Goal: Task Accomplishment & Management: Manage account settings

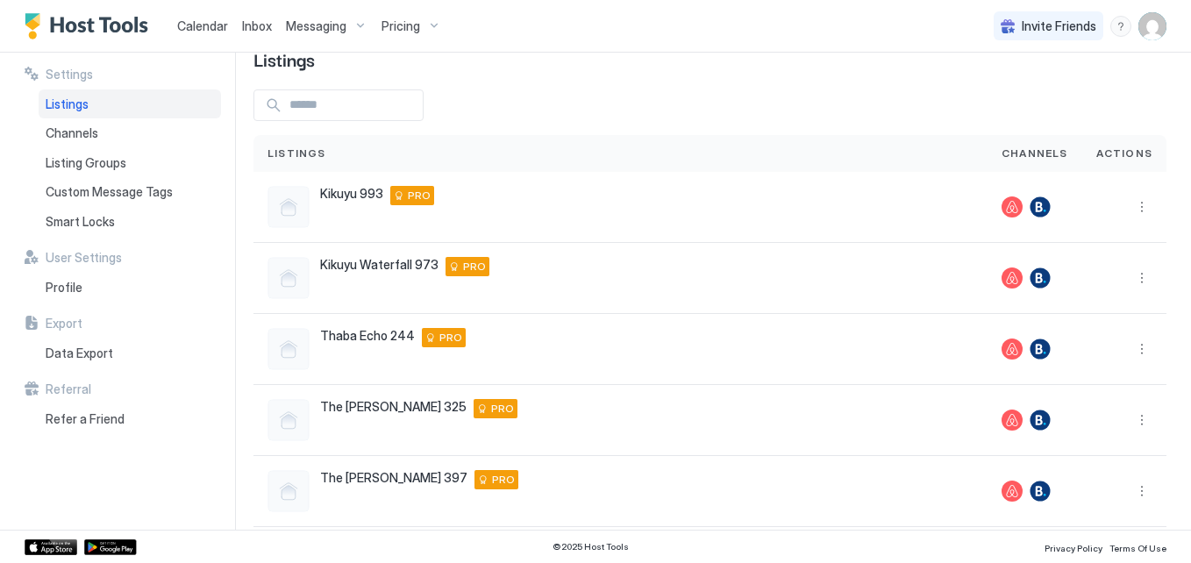
scroll to position [46, 0]
click at [584, 235] on div "Kikuyu 993 Pretoria Main Road 973 kikuyu life style estate, Midrand, Gauteng 20…" at bounding box center [621, 208] width 734 height 71
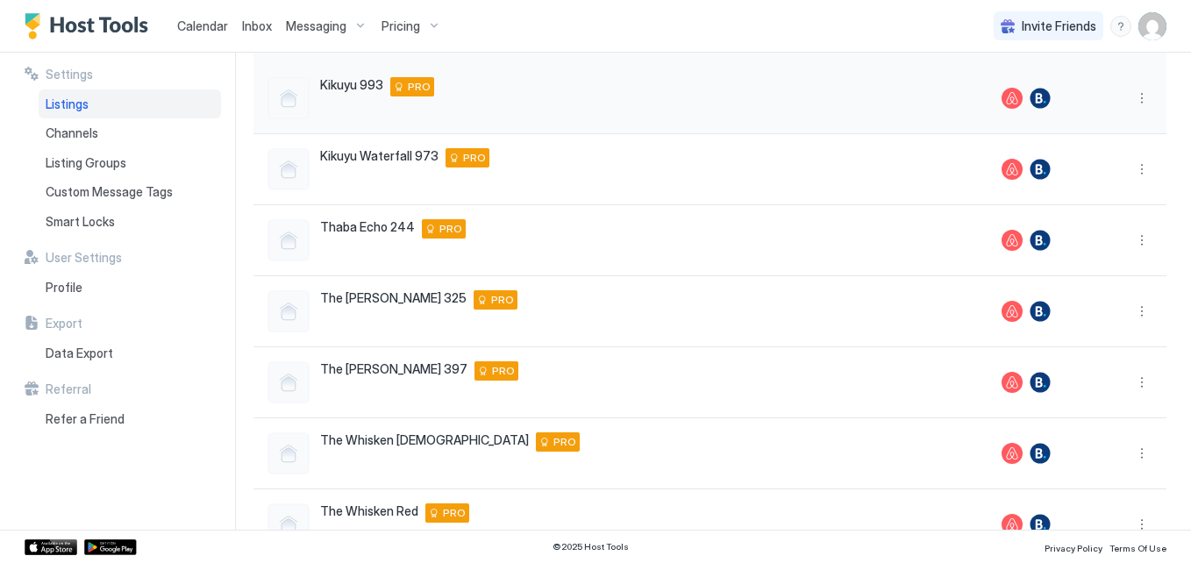
scroll to position [207, 0]
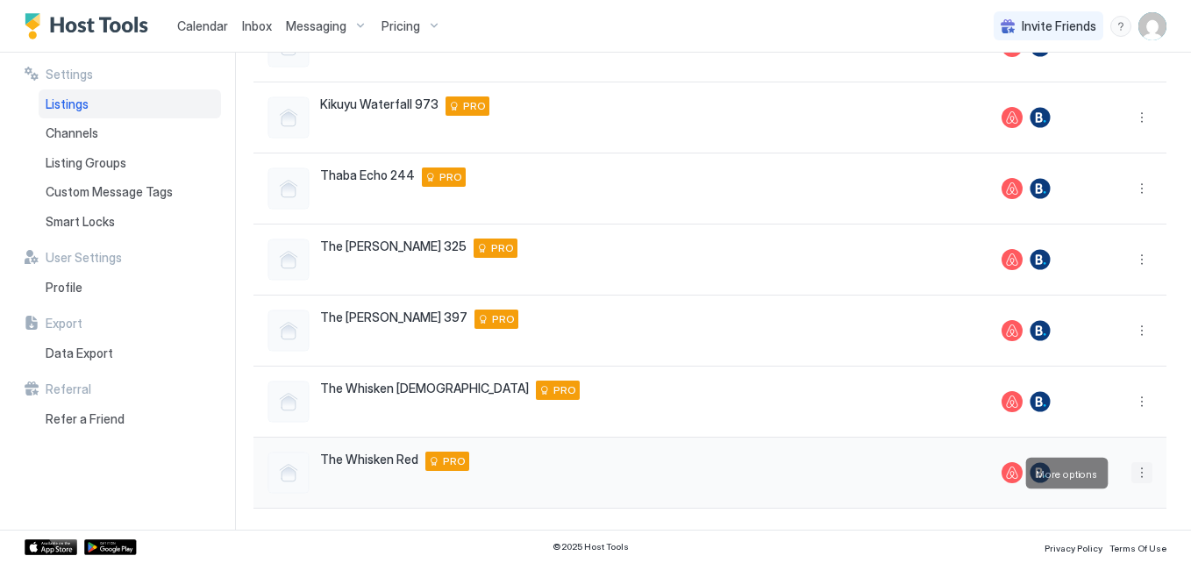
click at [1132, 463] on button "More options" at bounding box center [1142, 472] width 21 height 21
click at [713, 468] on div at bounding box center [595, 281] width 1191 height 563
click at [212, 31] on span "Calendar" at bounding box center [202, 25] width 51 height 15
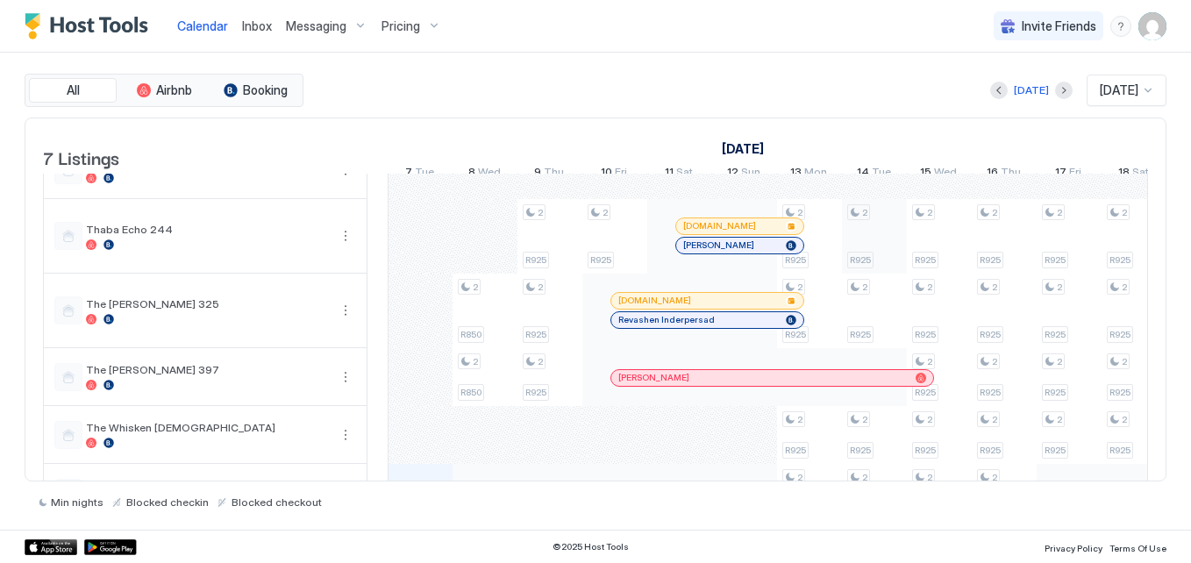
scroll to position [89, 0]
drag, startPoint x: 395, startPoint y: 8, endPoint x: 401, endPoint y: 17, distance: 10.7
click at [395, 8] on button "Pricing" at bounding box center [412, 26] width 74 height 52
click at [401, 17] on div at bounding box center [595, 281] width 1191 height 563
click at [411, 22] on span "Pricing" at bounding box center [401, 26] width 39 height 16
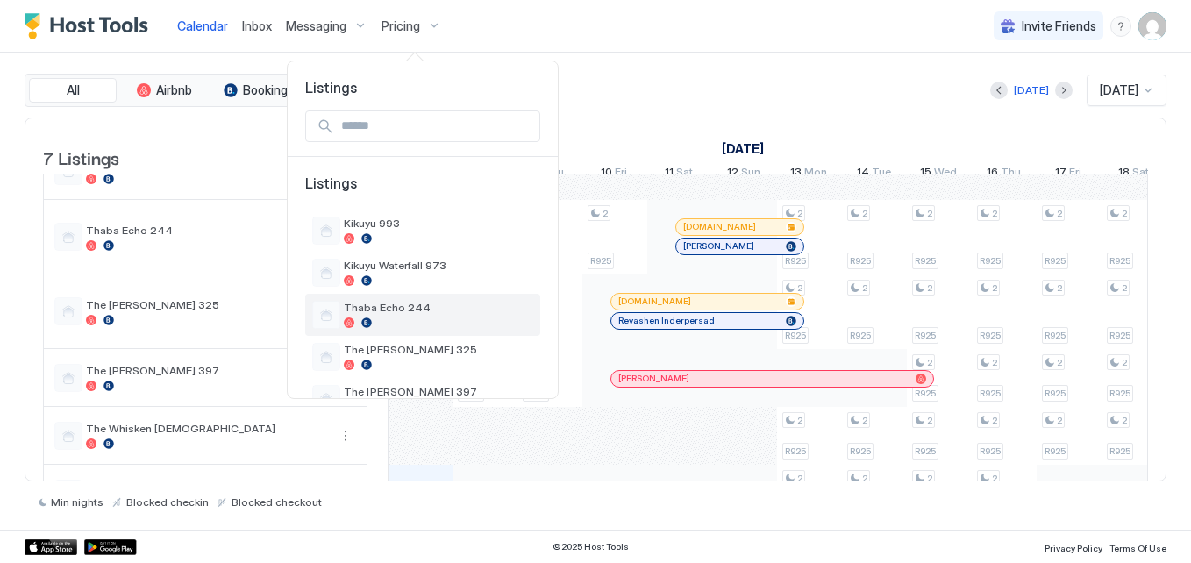
click at [386, 305] on span "Thaba Echo 244" at bounding box center [438, 307] width 189 height 13
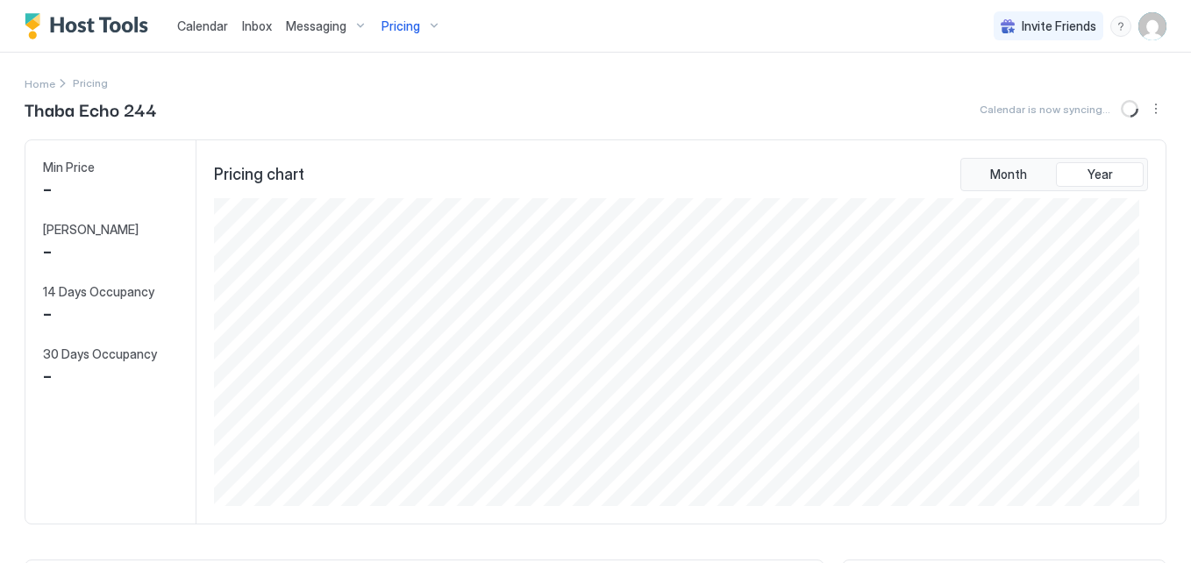
scroll to position [308, 925]
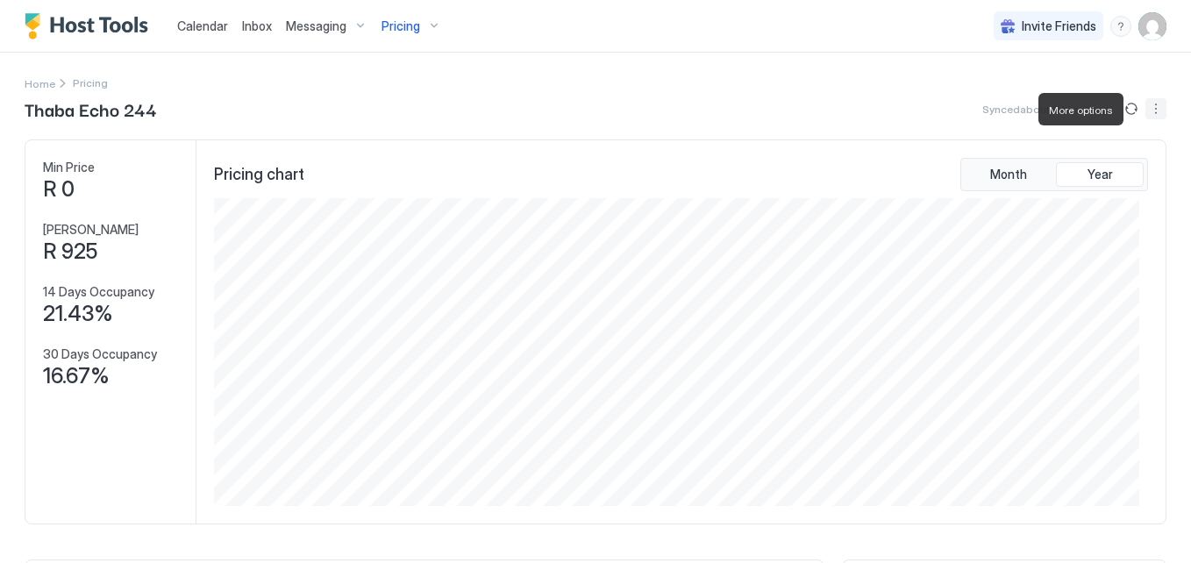
click at [1146, 106] on button "More options" at bounding box center [1156, 108] width 21 height 21
click at [1121, 160] on span "Listing Settings" at bounding box center [1113, 161] width 78 height 13
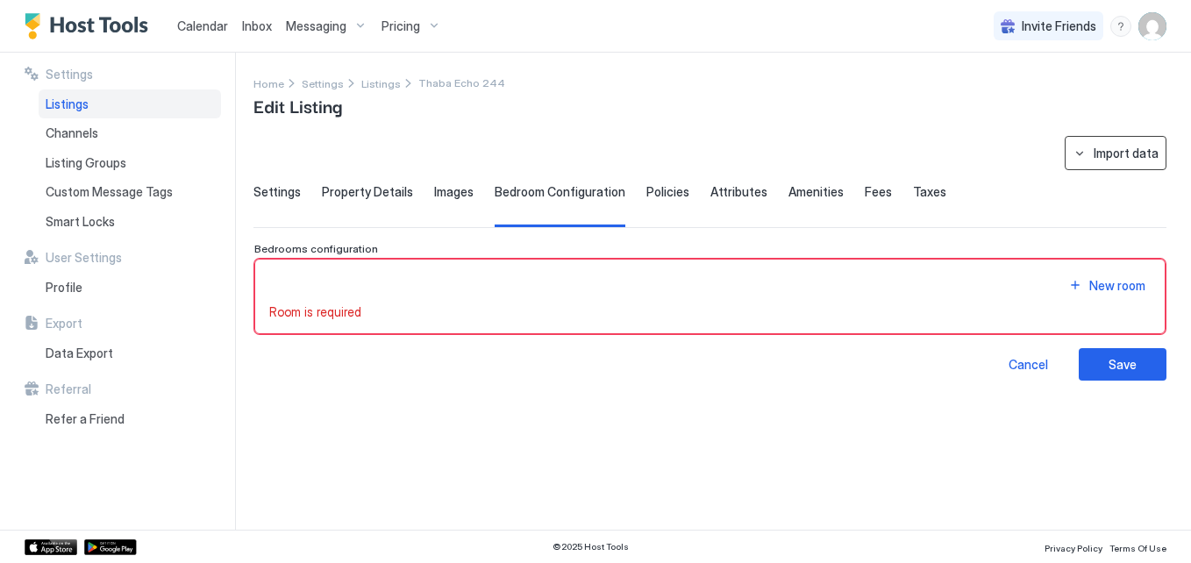
click at [1104, 160] on div "Import data" at bounding box center [1126, 153] width 65 height 18
click at [286, 188] on div at bounding box center [595, 281] width 1191 height 563
click at [287, 196] on span "Settings" at bounding box center [277, 192] width 47 height 16
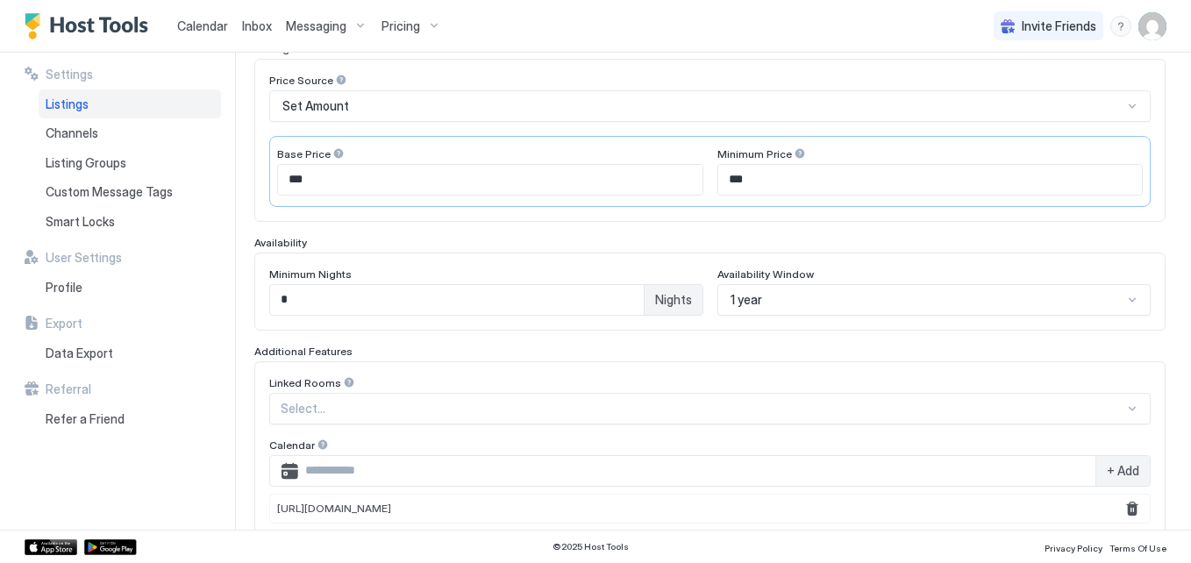
scroll to position [296, 0]
click at [325, 298] on input "*" at bounding box center [457, 298] width 374 height 30
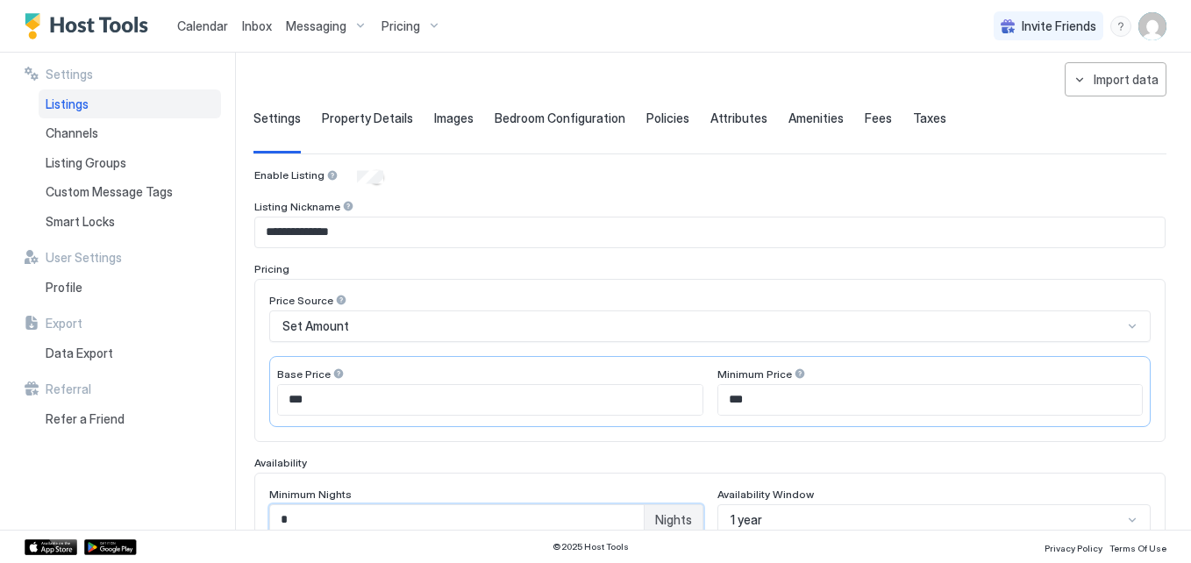
scroll to position [73, 0]
click at [70, 161] on span "Listing Groups" at bounding box center [86, 163] width 81 height 16
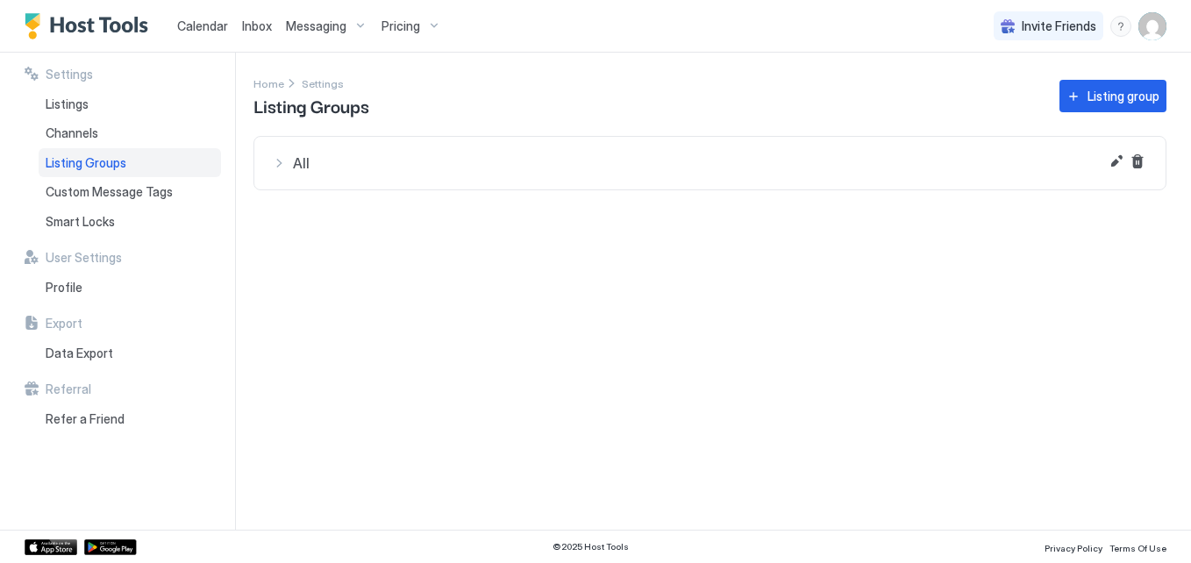
click at [279, 170] on div "All" at bounding box center [710, 163] width 876 height 18
click at [96, 132] on span "Channels" at bounding box center [72, 133] width 53 height 16
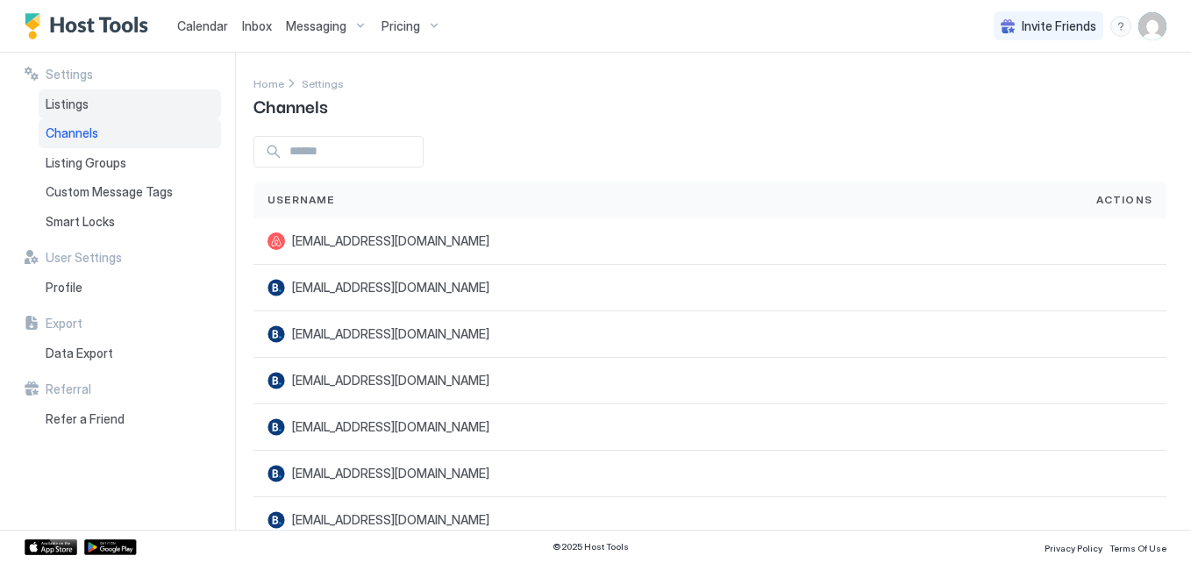
click at [79, 103] on span "Listings" at bounding box center [67, 104] width 43 height 16
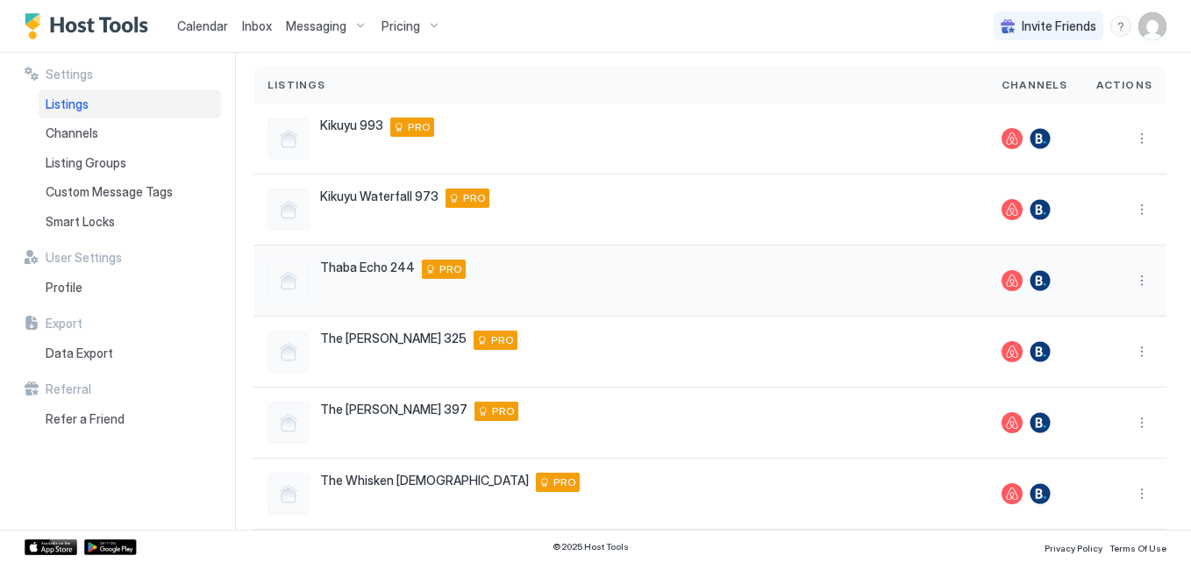
scroll to position [117, 0]
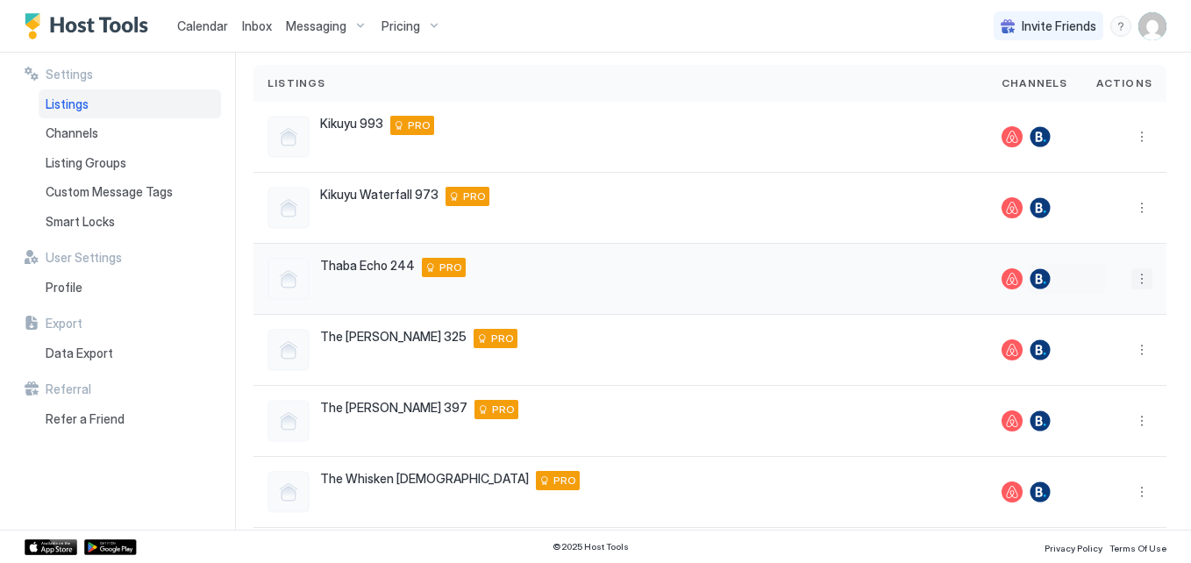
click at [1132, 271] on button "More options" at bounding box center [1142, 278] width 21 height 21
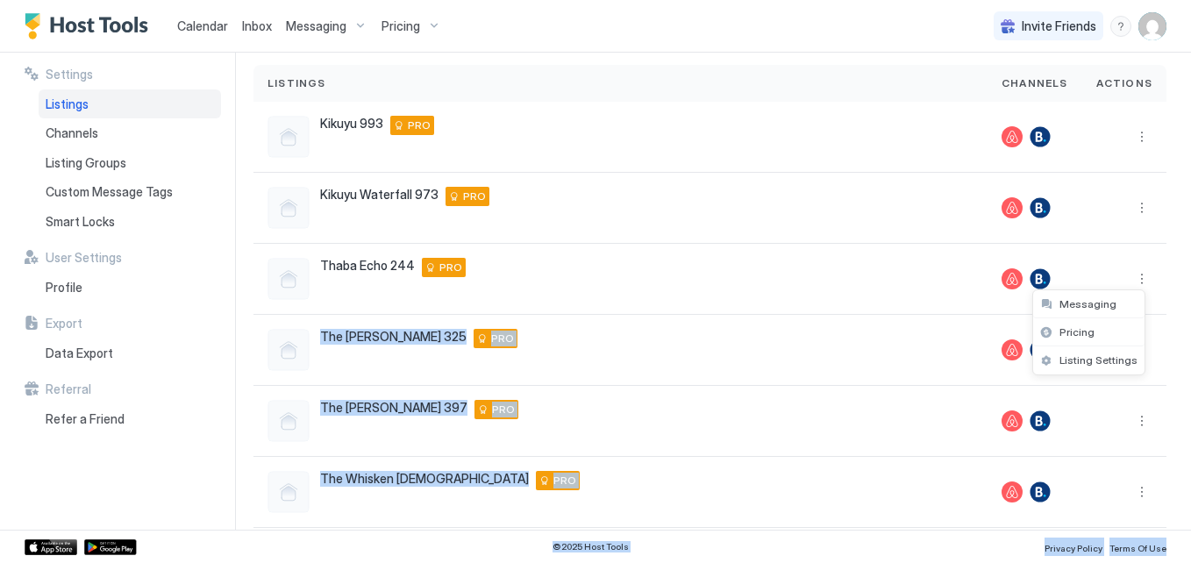
drag, startPoint x: 1190, startPoint y: 251, endPoint x: 1194, endPoint y: 307, distance: 56.2
click at [1190, 307] on html "Calendar Inbox Messaging Pricing Invite Friends NK Settings Listings Channels L…" at bounding box center [595, 281] width 1191 height 563
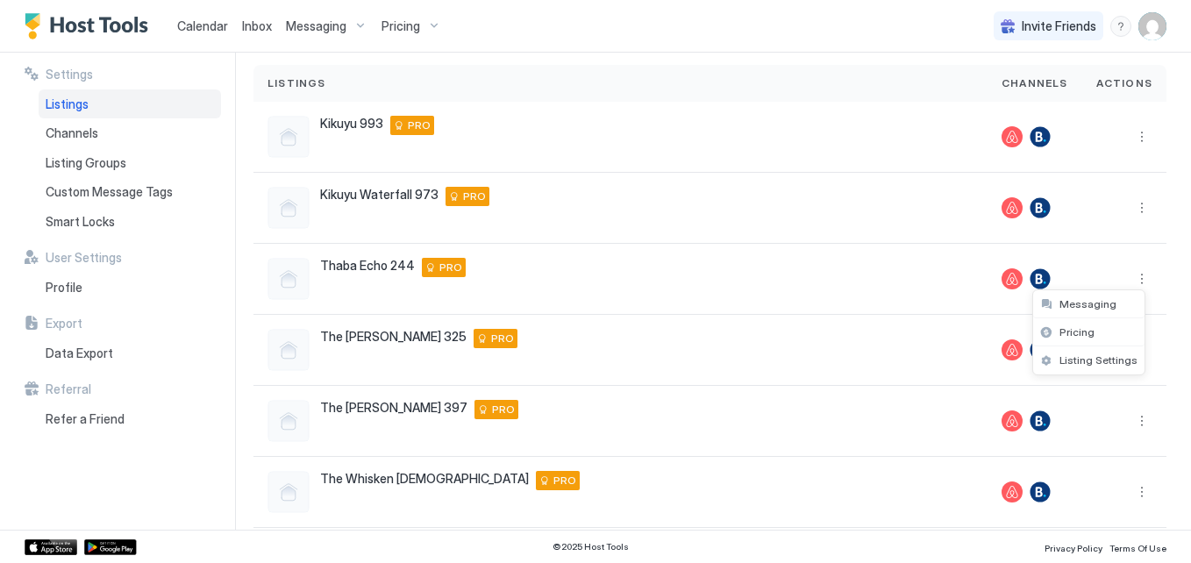
drag, startPoint x: 1190, startPoint y: 343, endPoint x: 1182, endPoint y: 336, distance: 10.6
click at [1182, 336] on div at bounding box center [595, 281] width 1191 height 563
drag, startPoint x: 1182, startPoint y: 336, endPoint x: 1184, endPoint y: 383, distance: 47.4
click at [1184, 383] on div at bounding box center [595, 281] width 1191 height 563
click at [1132, 280] on button "More options" at bounding box center [1142, 278] width 21 height 21
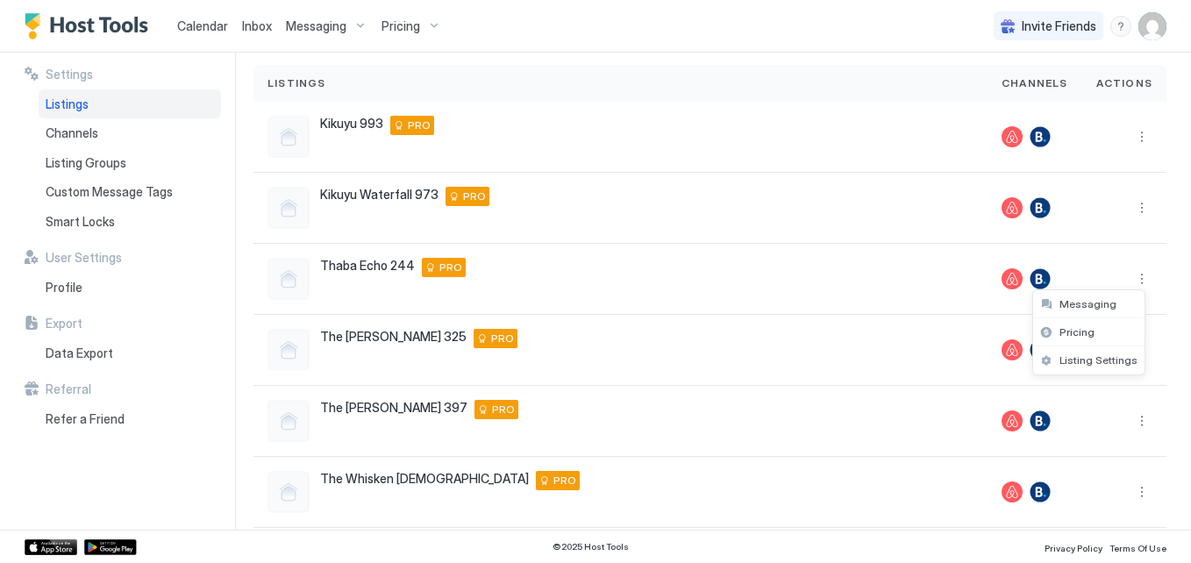
click at [777, 43] on div at bounding box center [595, 281] width 1191 height 563
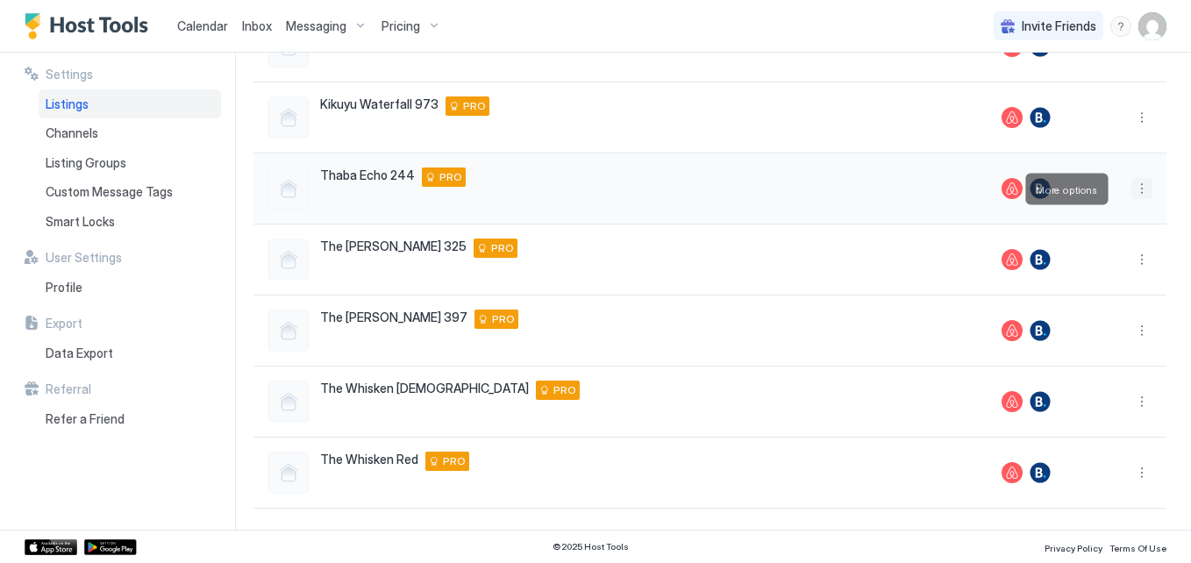
click at [1134, 183] on button "More options" at bounding box center [1142, 188] width 21 height 21
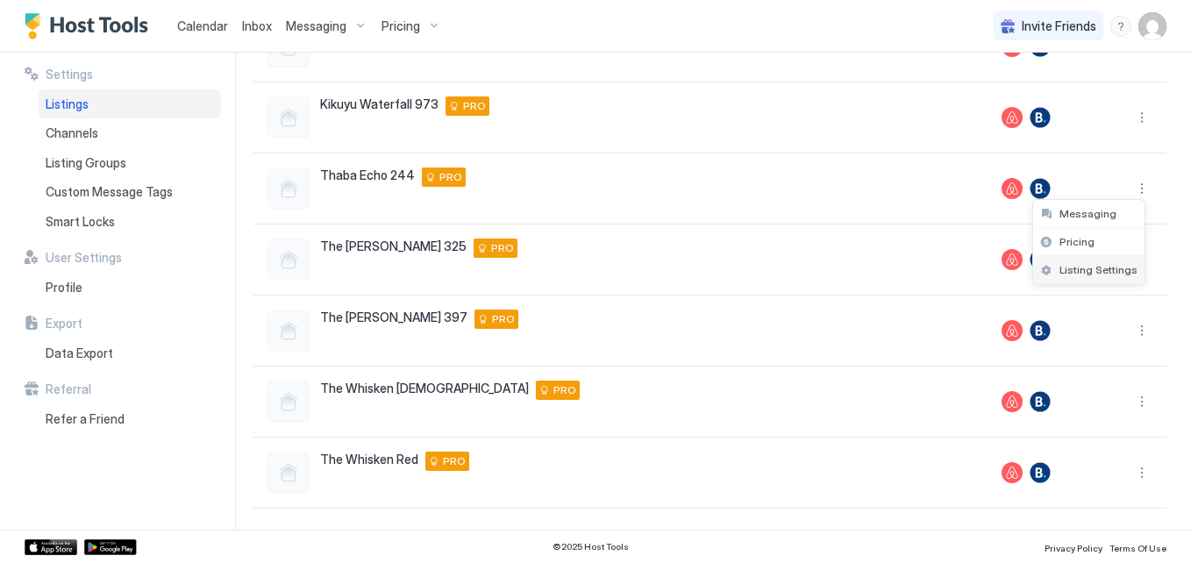
click at [1111, 267] on span "Listing Settings" at bounding box center [1099, 269] width 78 height 13
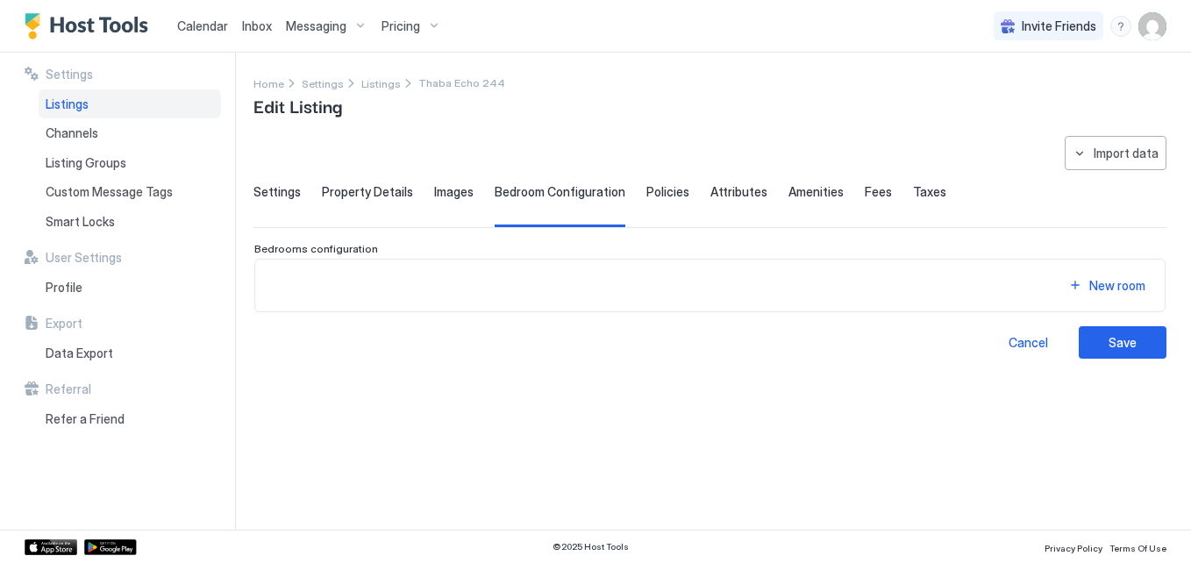
click at [255, 184] on span "Settings" at bounding box center [277, 192] width 47 height 16
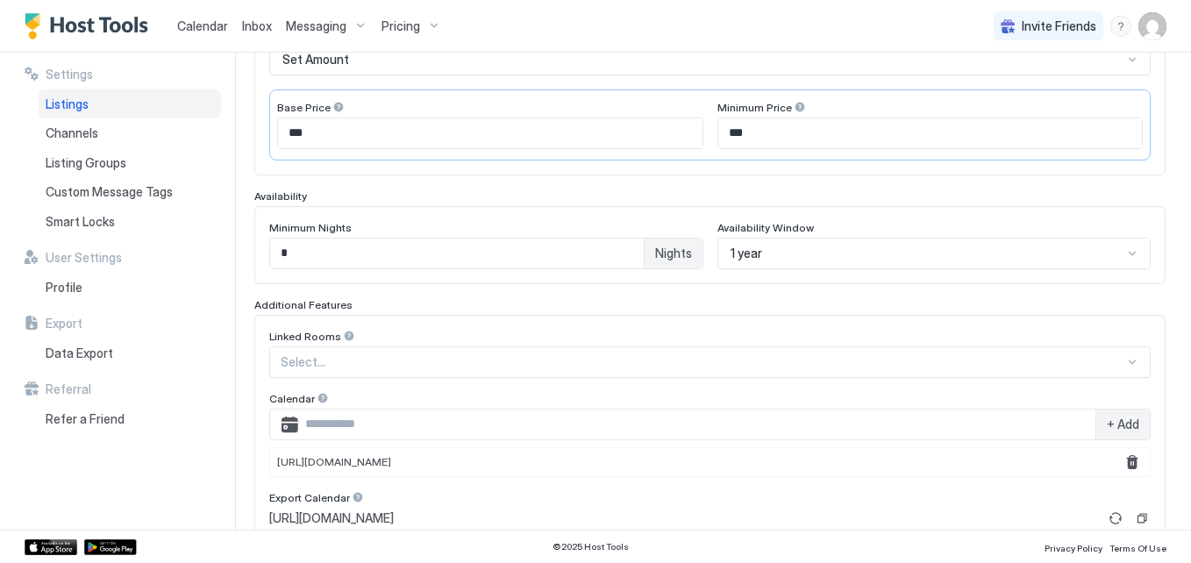
scroll to position [341, 0]
click at [395, 26] on span "Pricing" at bounding box center [401, 26] width 39 height 16
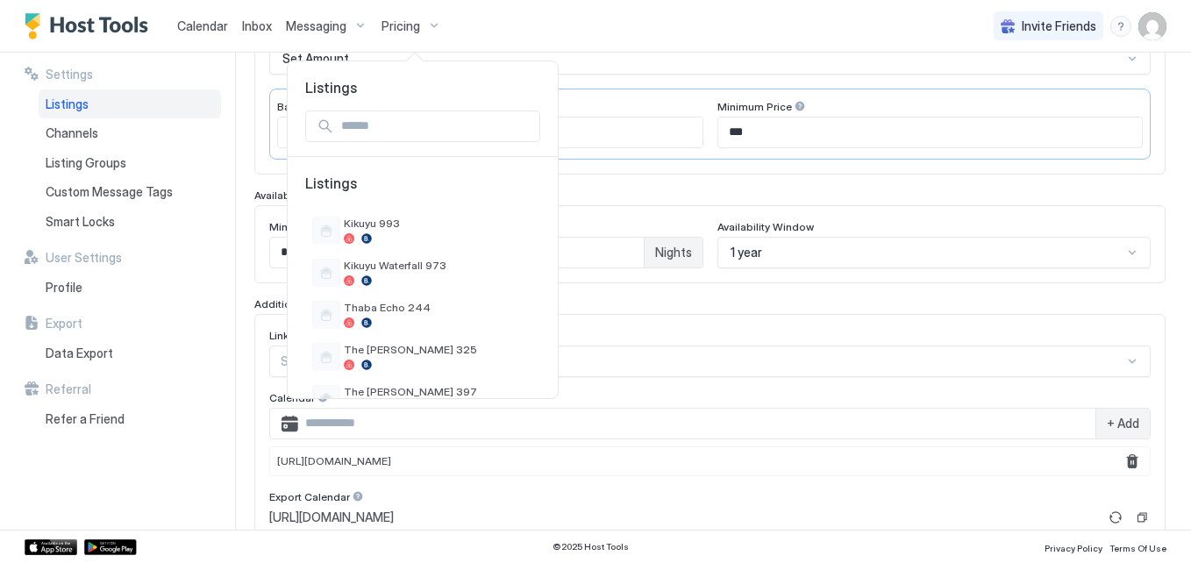
click at [395, 26] on div at bounding box center [595, 281] width 1191 height 563
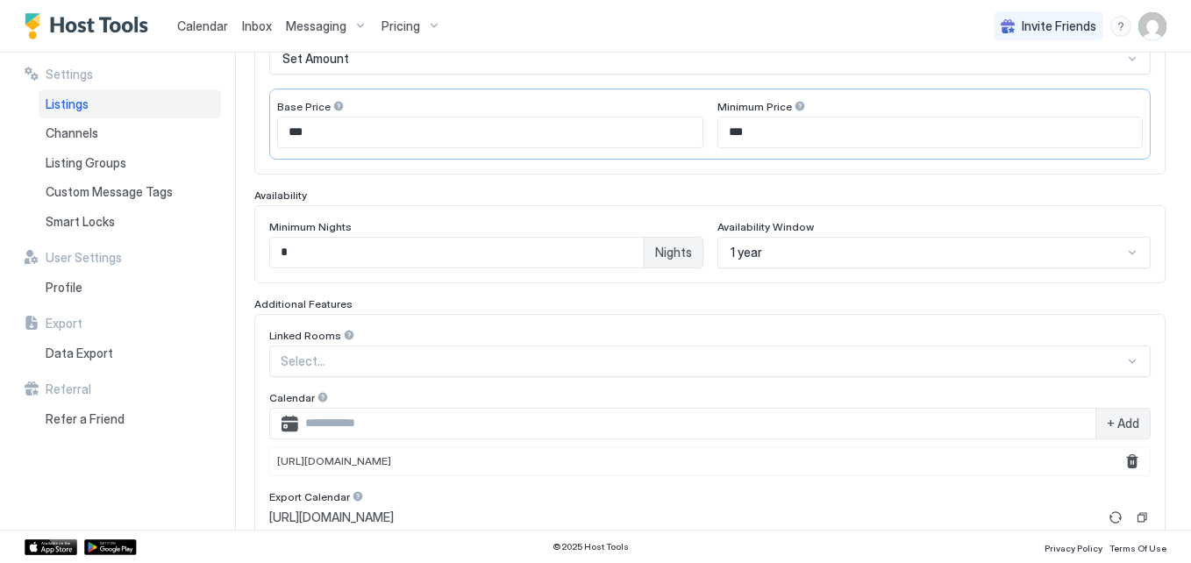
click at [395, 26] on span "Pricing" at bounding box center [401, 26] width 39 height 16
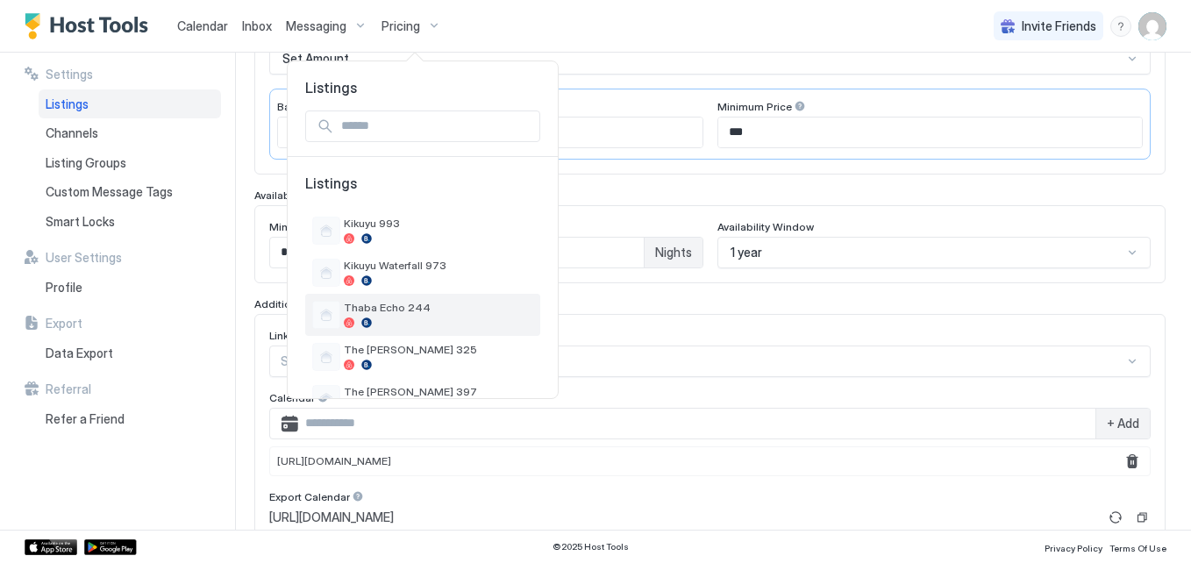
click at [382, 301] on span "Thaba Echo 244" at bounding box center [438, 307] width 189 height 13
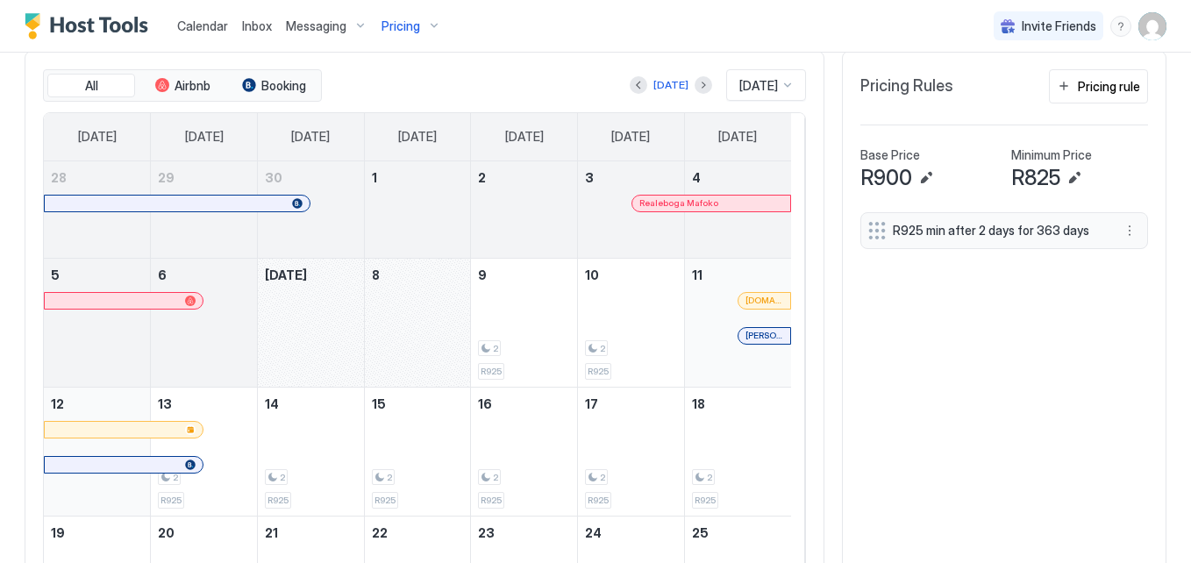
scroll to position [510, 0]
click at [1075, 95] on button "Pricing rule" at bounding box center [1098, 85] width 99 height 34
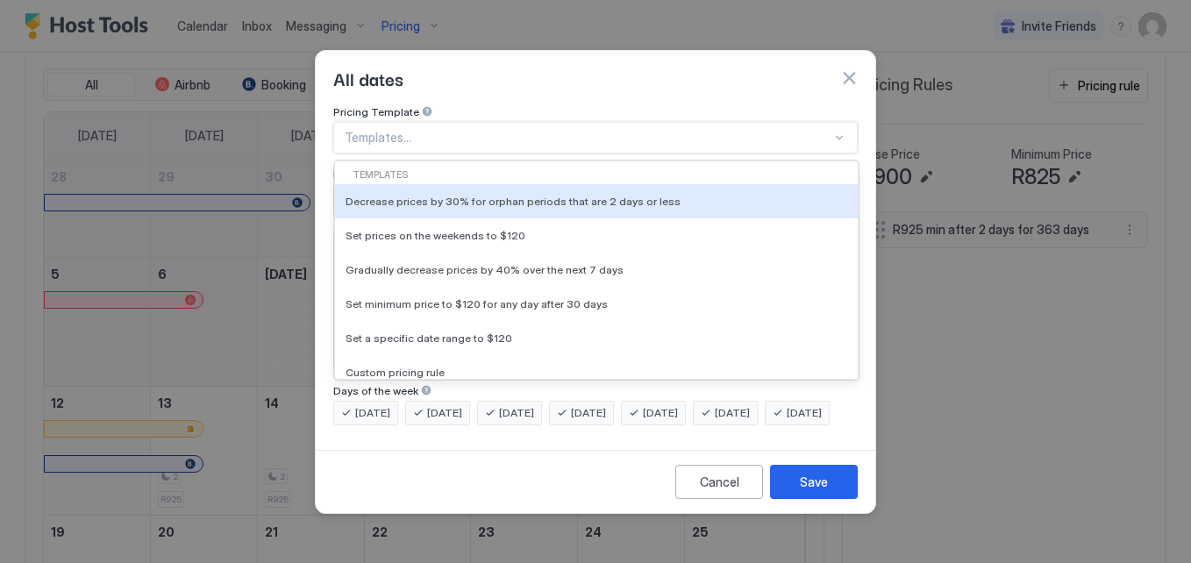
click at [784, 130] on div at bounding box center [588, 138] width 487 height 16
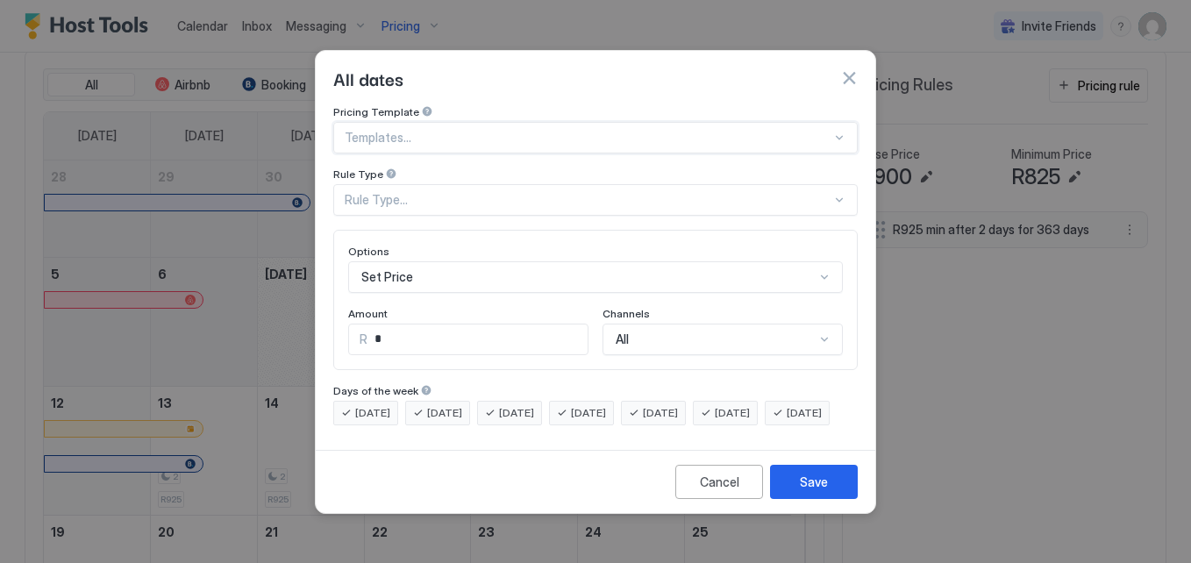
click at [784, 130] on div at bounding box center [588, 138] width 487 height 16
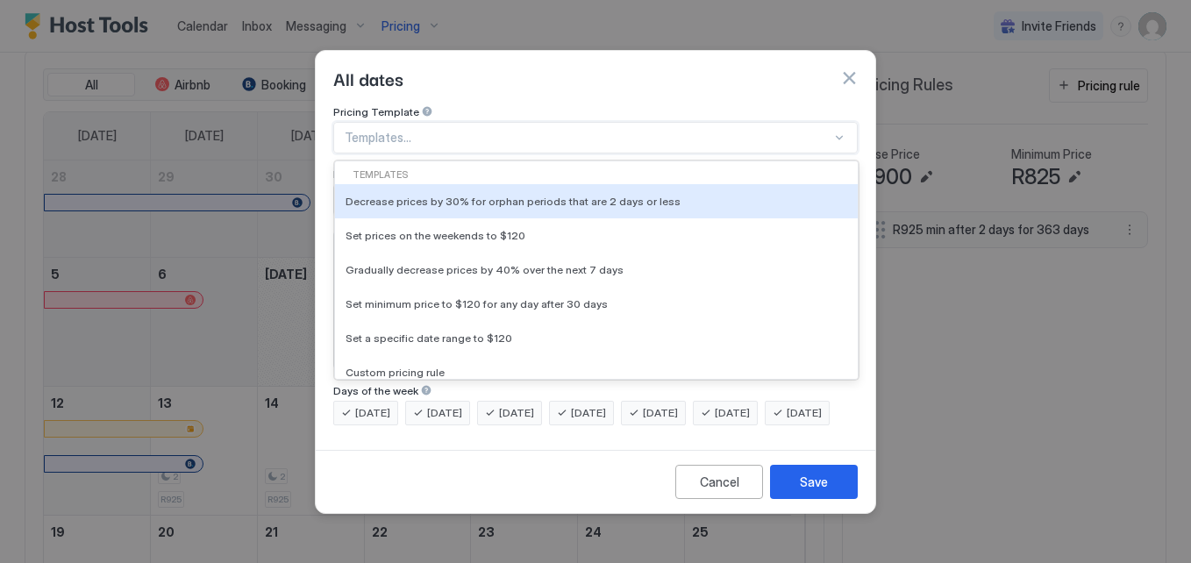
click at [784, 130] on div at bounding box center [588, 138] width 487 height 16
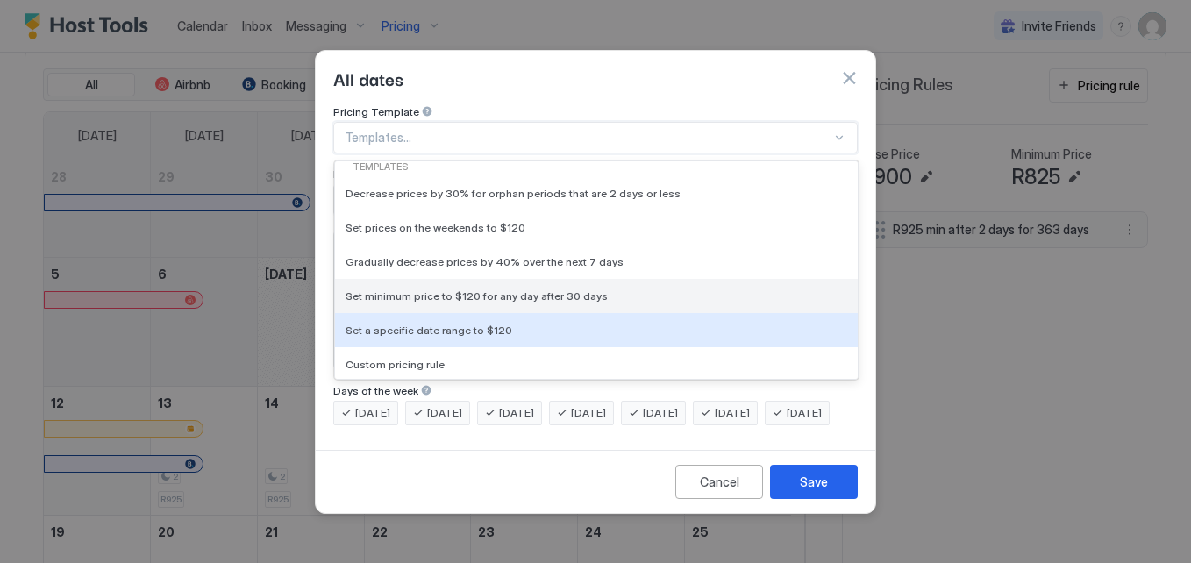
scroll to position [0, 0]
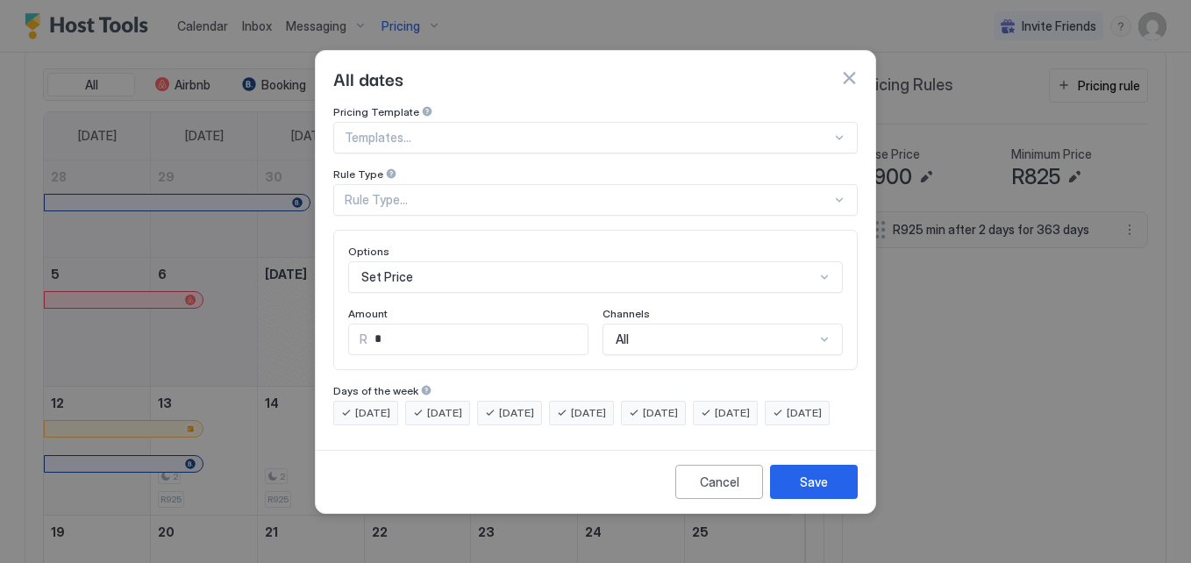
click at [766, 105] on div "Pricing Template" at bounding box center [595, 113] width 525 height 17
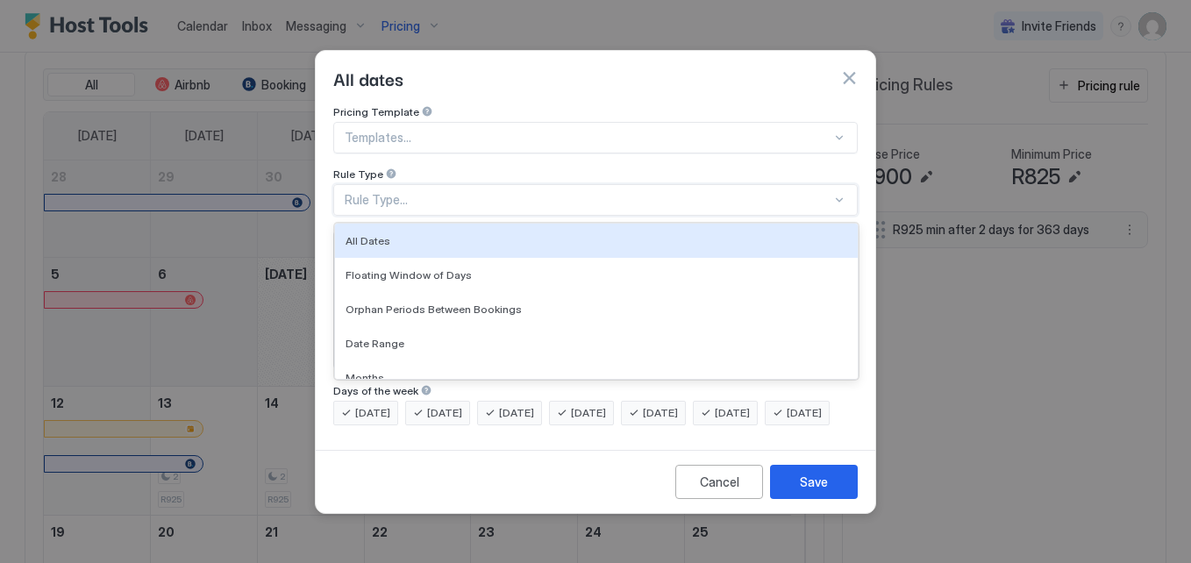
click at [768, 192] on div "Rule Type..." at bounding box center [588, 200] width 487 height 16
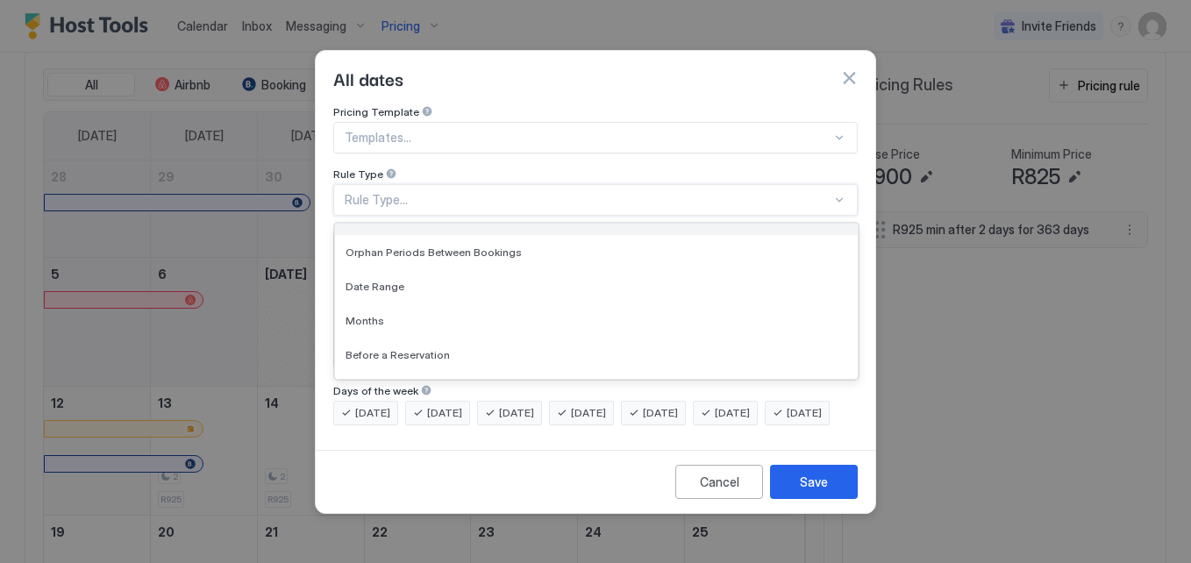
scroll to position [59, 0]
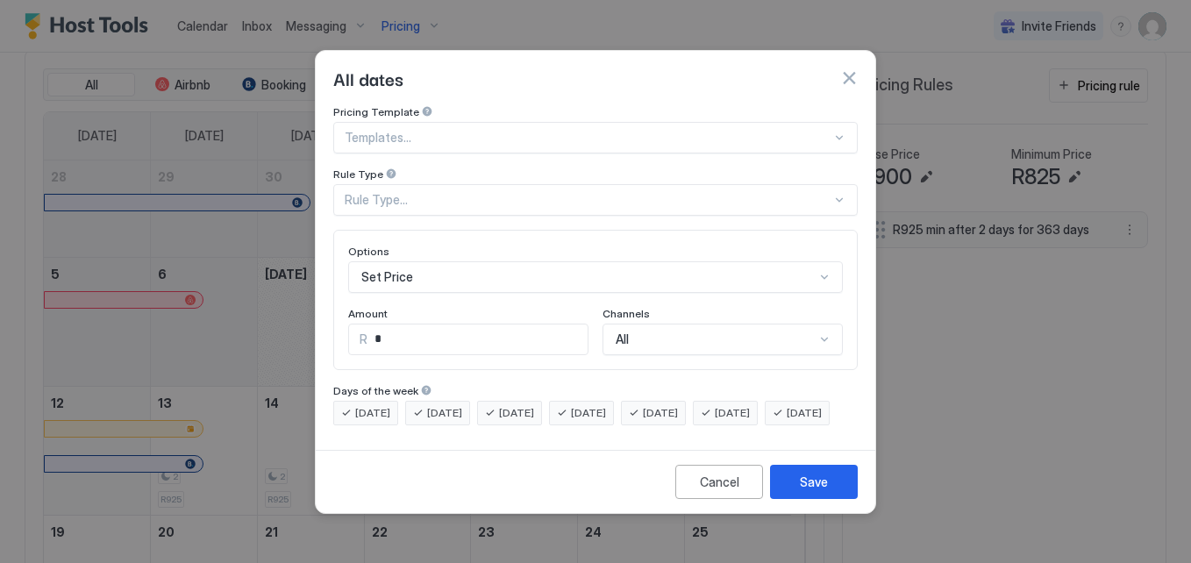
click at [694, 105] on div "Pricing Template" at bounding box center [595, 113] width 525 height 17
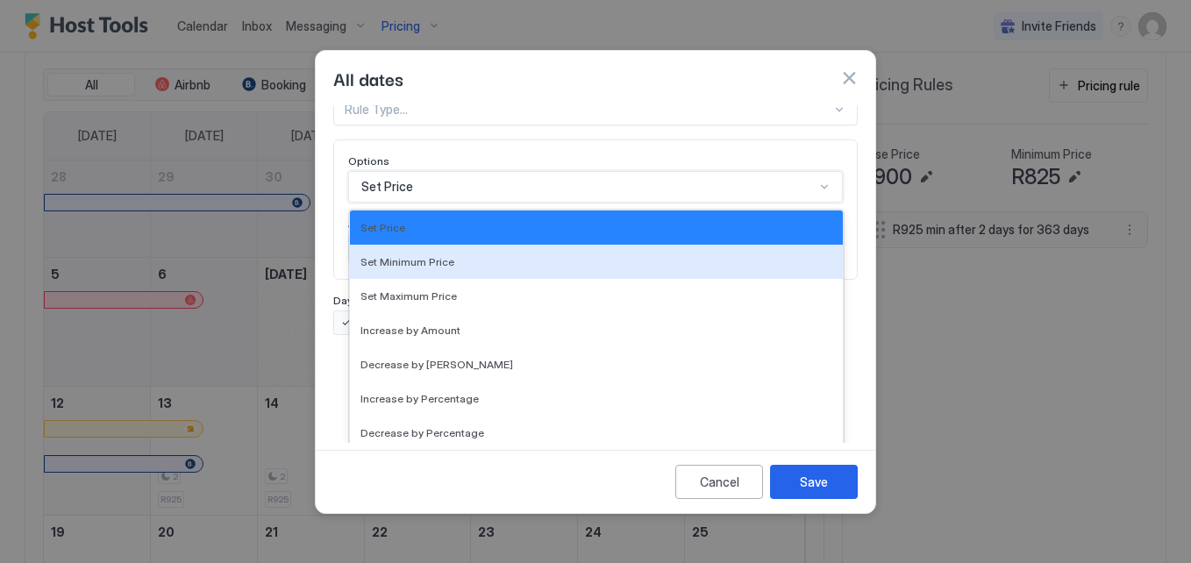
click at [641, 203] on div "17 results available. Use Up and Down to choose options, press Enter to select …" at bounding box center [595, 187] width 495 height 32
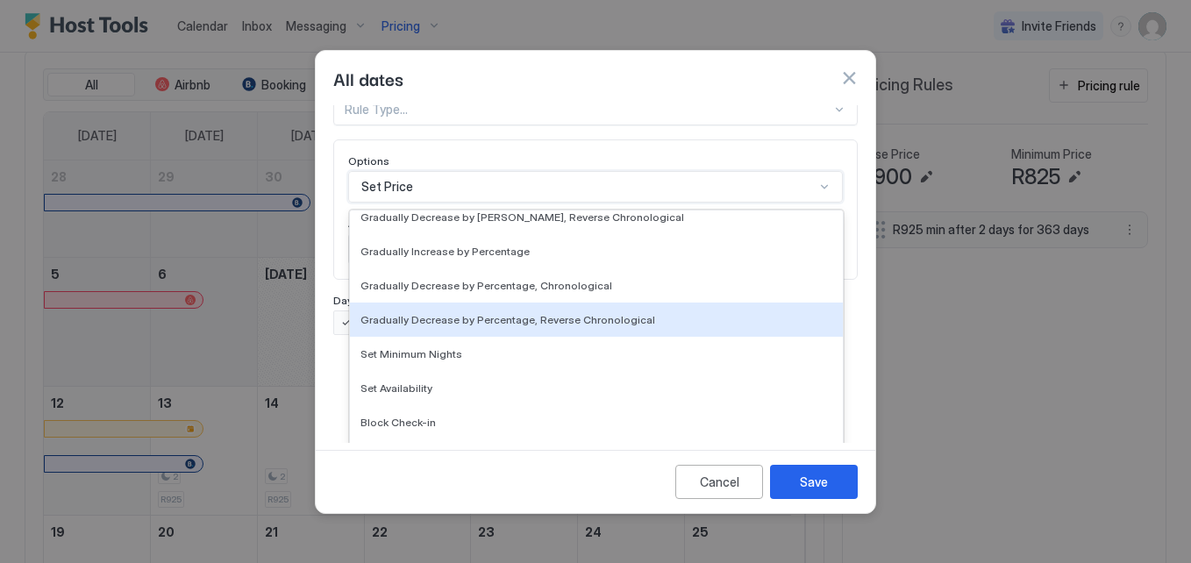
scroll to position [0, 0]
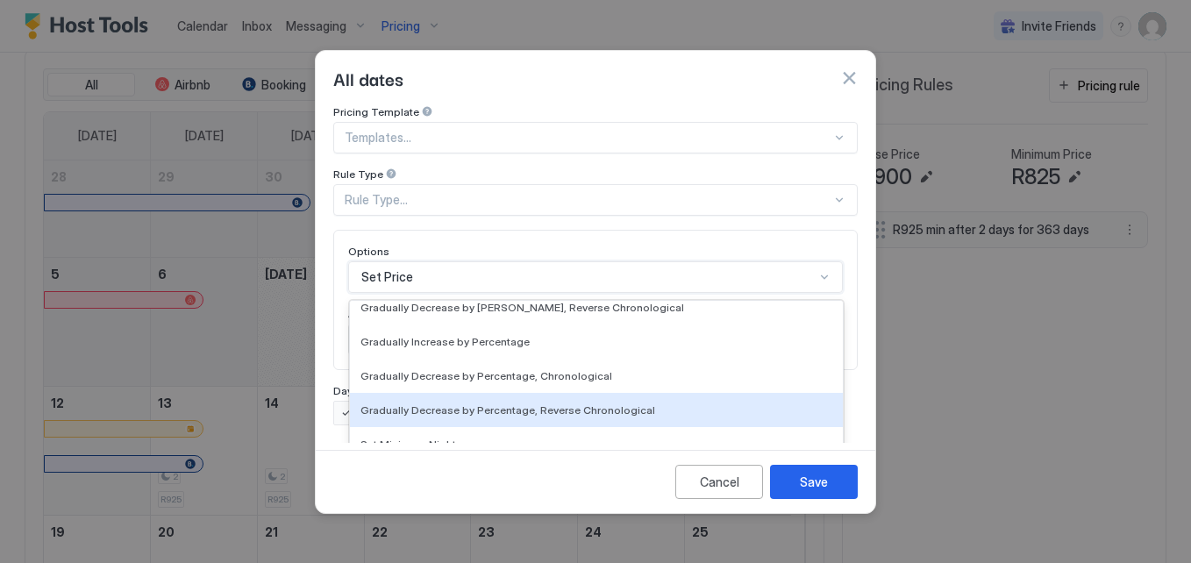
click at [842, 326] on div "Pricing Template Templates... Rule Type Rule Type... Options 17 results availab…" at bounding box center [595, 265] width 525 height 320
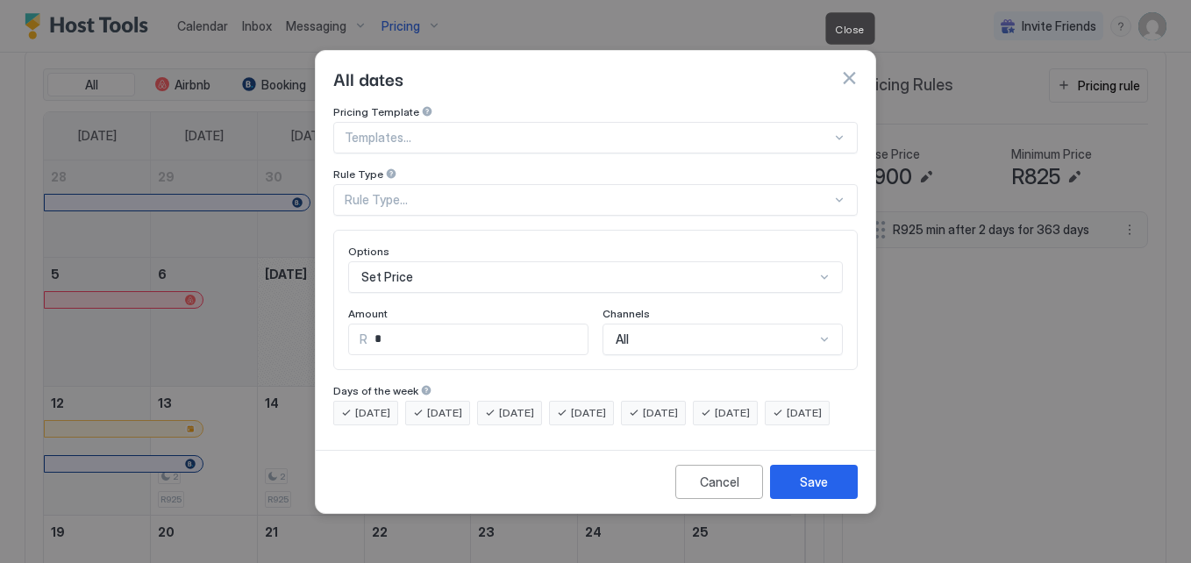
click at [848, 69] on button "button" at bounding box center [849, 78] width 18 height 18
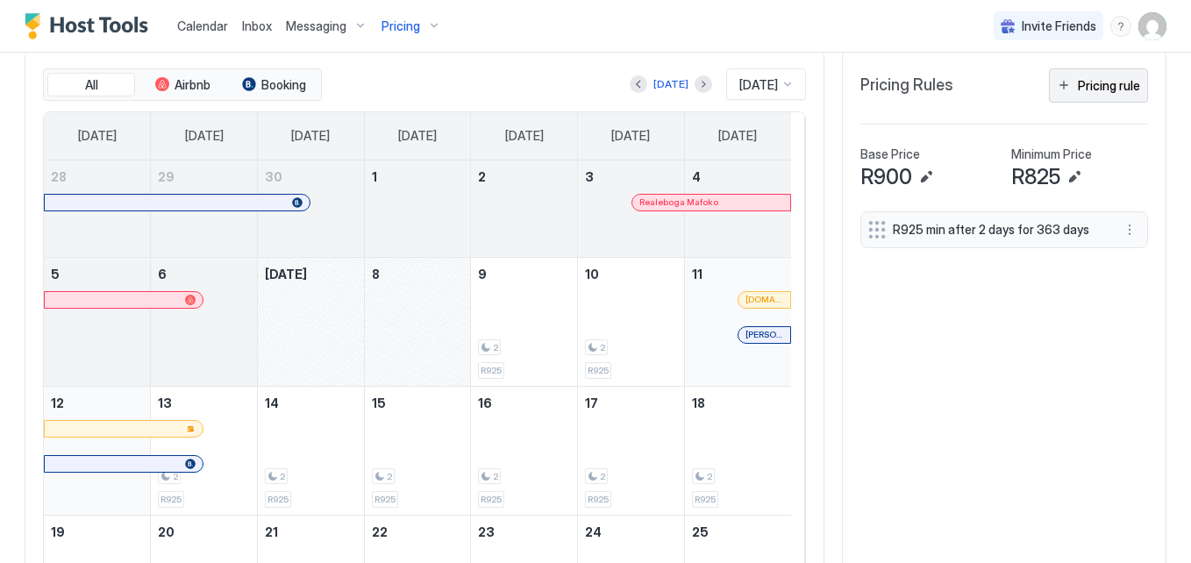
click at [1059, 75] on button "Pricing rule" at bounding box center [1098, 85] width 99 height 34
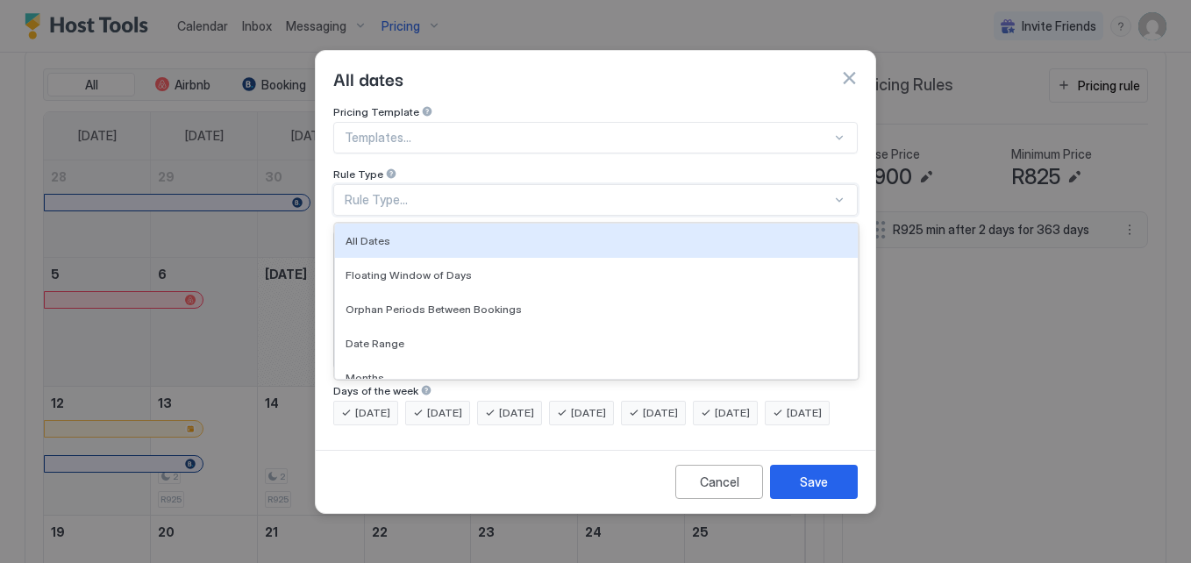
click at [482, 192] on div "Rule Type..." at bounding box center [588, 200] width 487 height 16
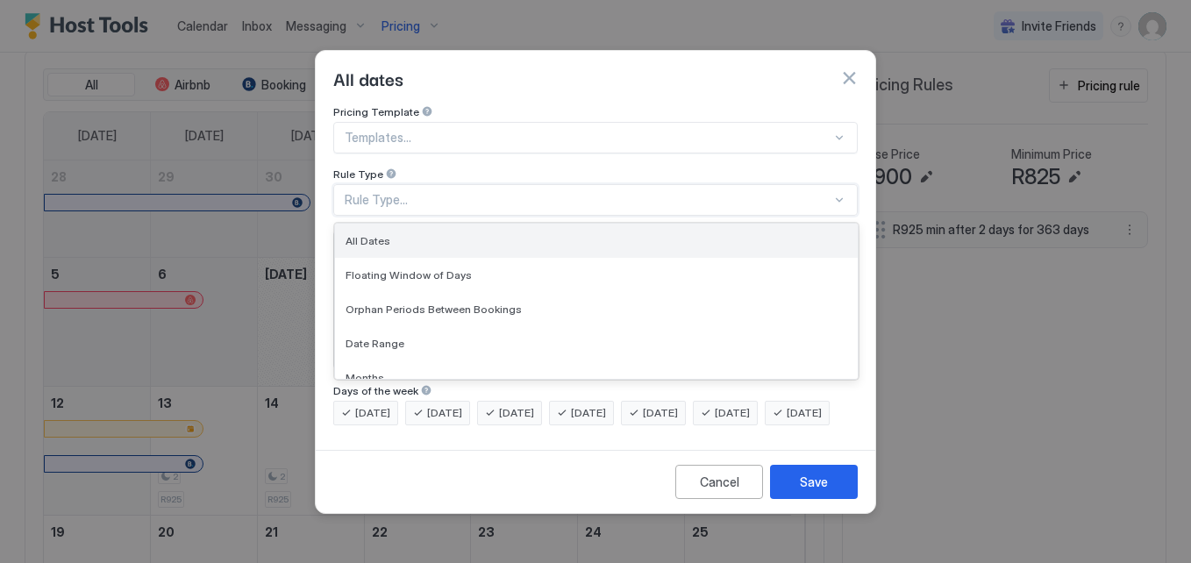
click at [461, 234] on div "All Dates" at bounding box center [597, 240] width 502 height 13
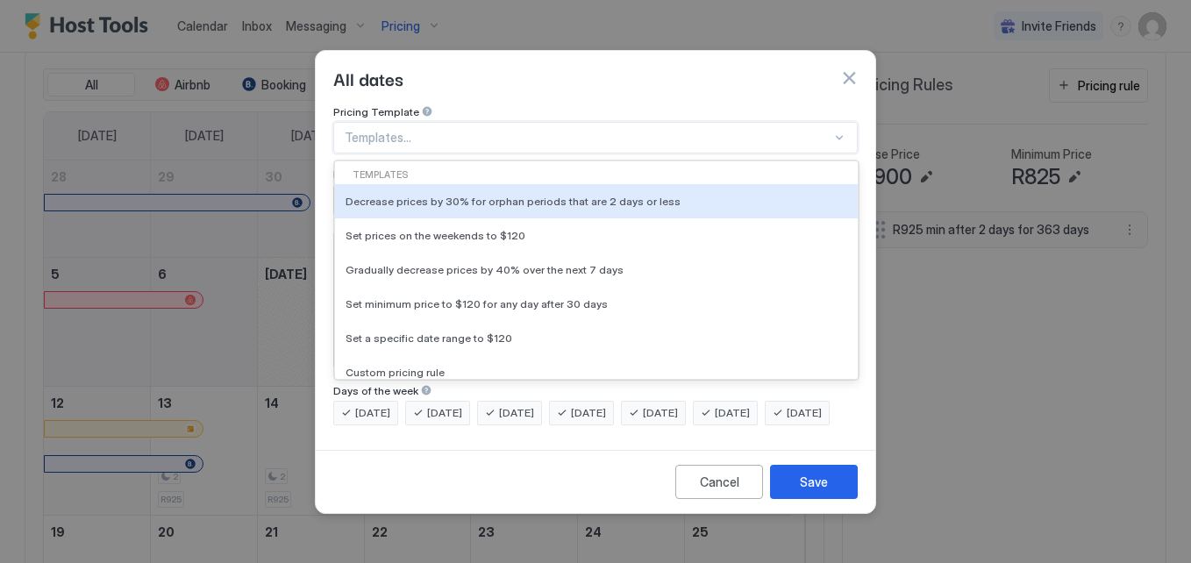
click at [432, 130] on div at bounding box center [588, 138] width 487 height 16
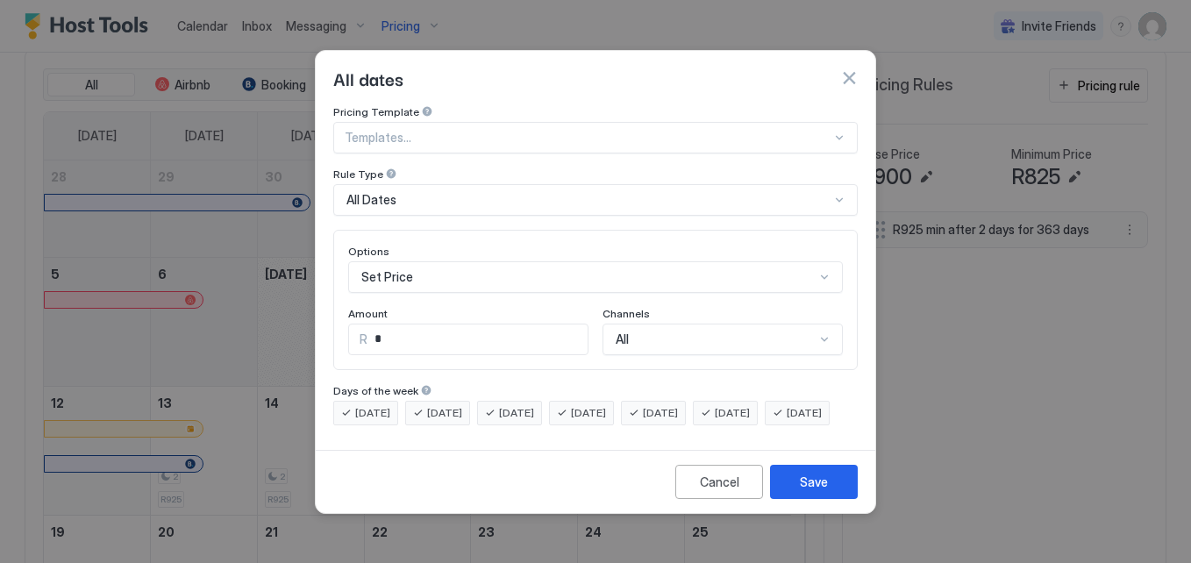
click at [528, 81] on div "All dates" at bounding box center [596, 78] width 560 height 54
click at [526, 270] on div "Set Price" at bounding box center [595, 277] width 495 height 32
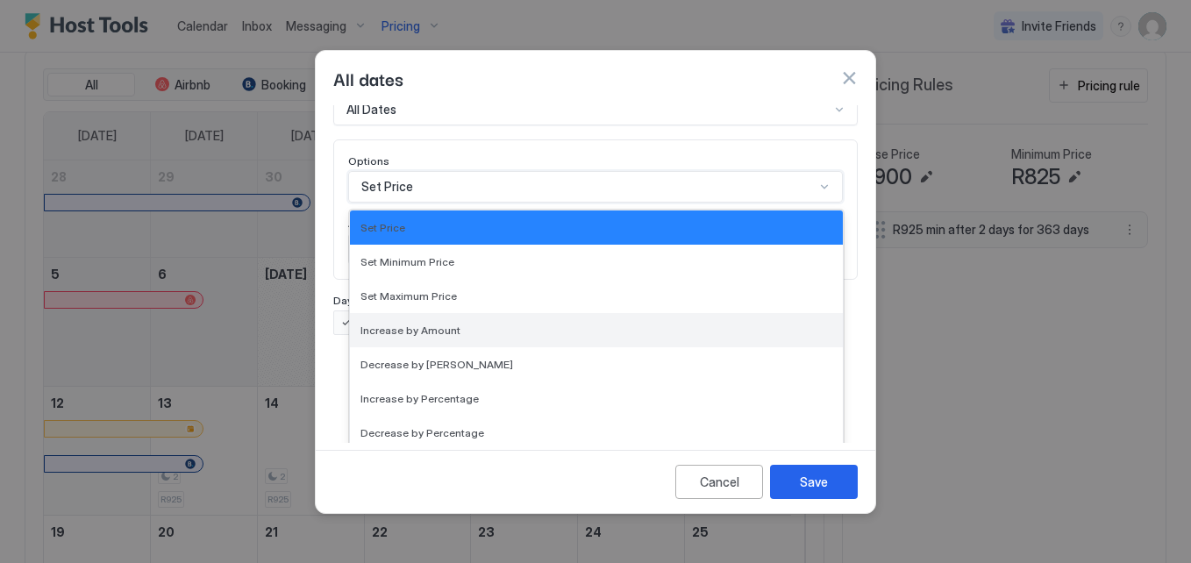
click at [528, 324] on div "Increase by Amount" at bounding box center [597, 330] width 472 height 13
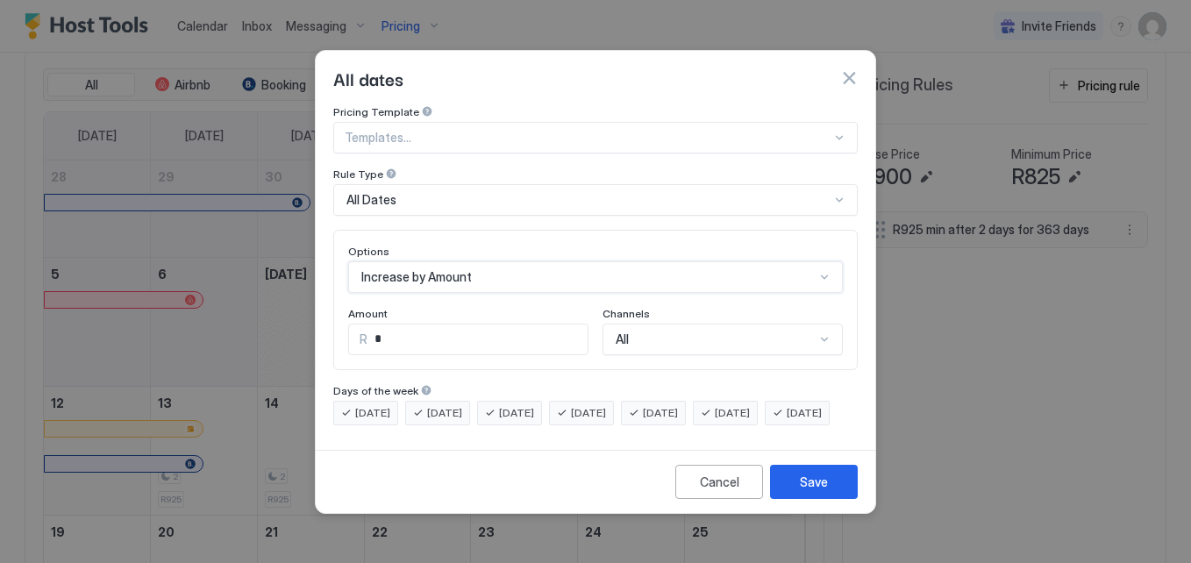
click at [514, 325] on input "*" at bounding box center [478, 340] width 220 height 30
click at [839, 384] on div "Days of the week" at bounding box center [595, 392] width 525 height 17
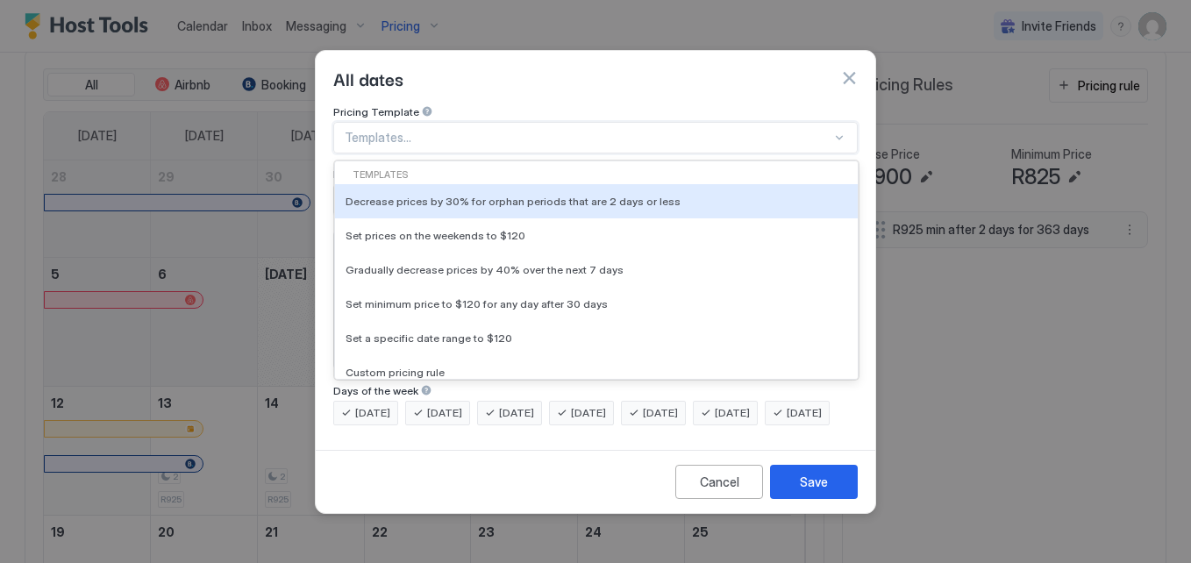
click at [477, 130] on div at bounding box center [588, 138] width 487 height 16
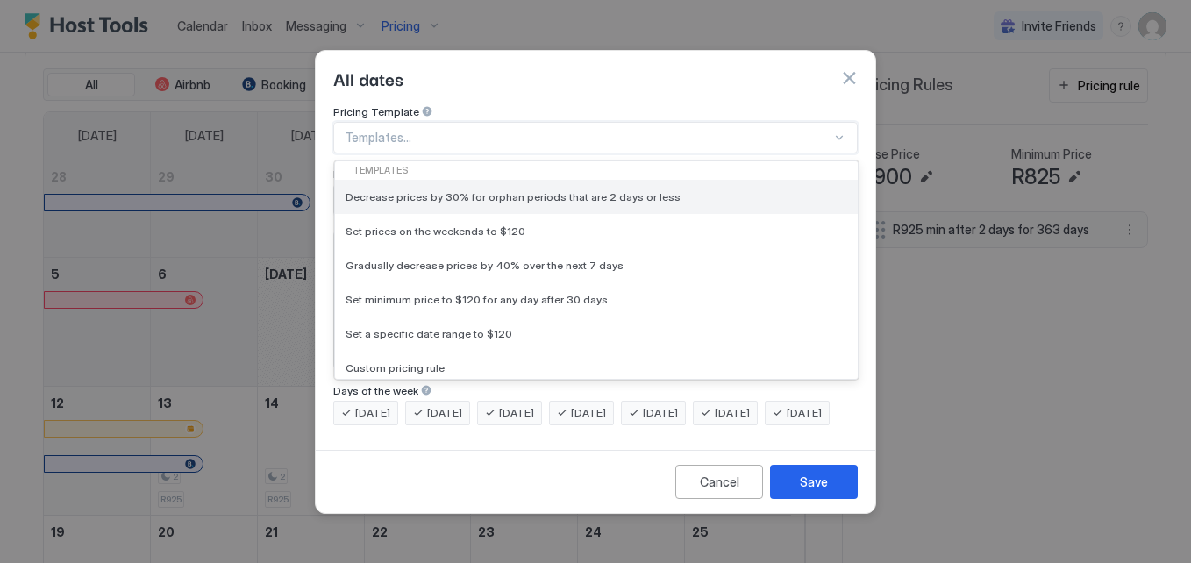
scroll to position [4, 0]
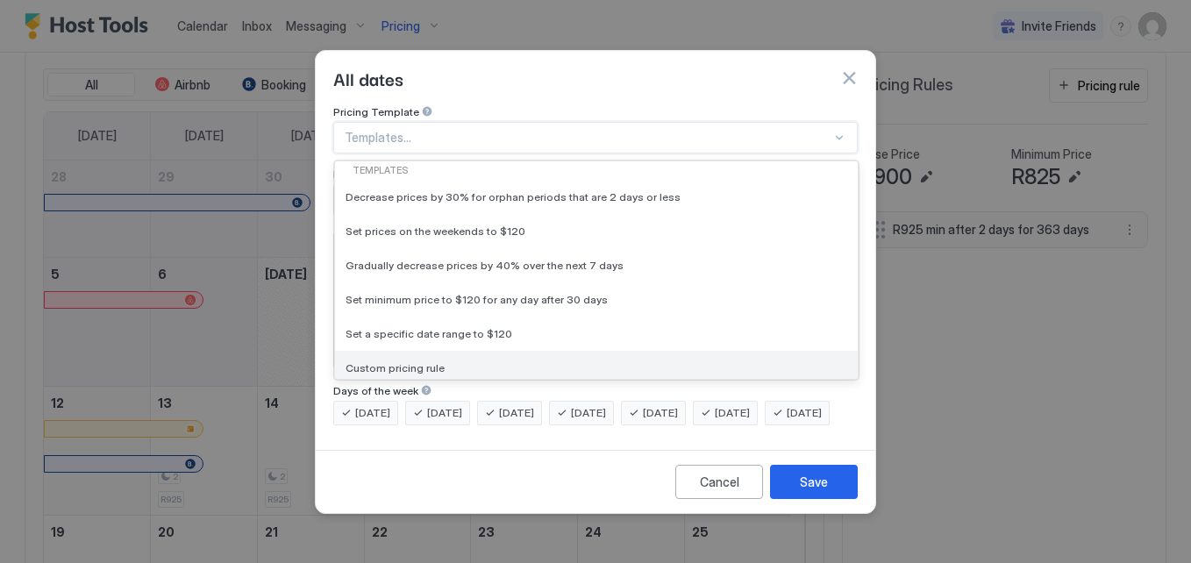
click at [449, 351] on div "Custom pricing rule" at bounding box center [596, 368] width 523 height 34
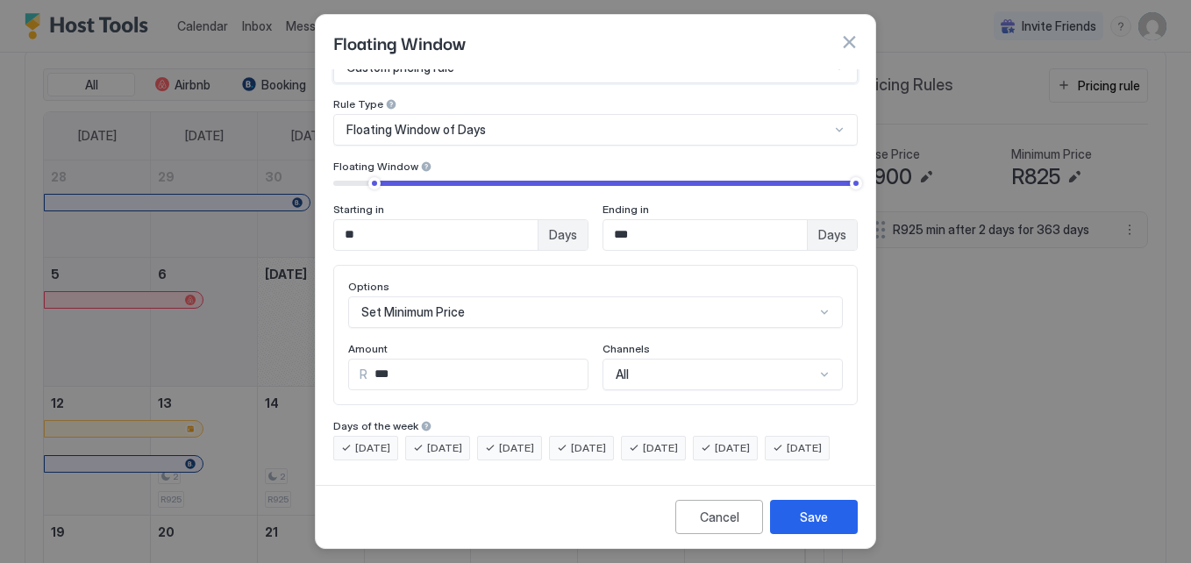
scroll to position [66, 0]
click at [453, 296] on div "Set Minimum Price" at bounding box center [595, 312] width 495 height 32
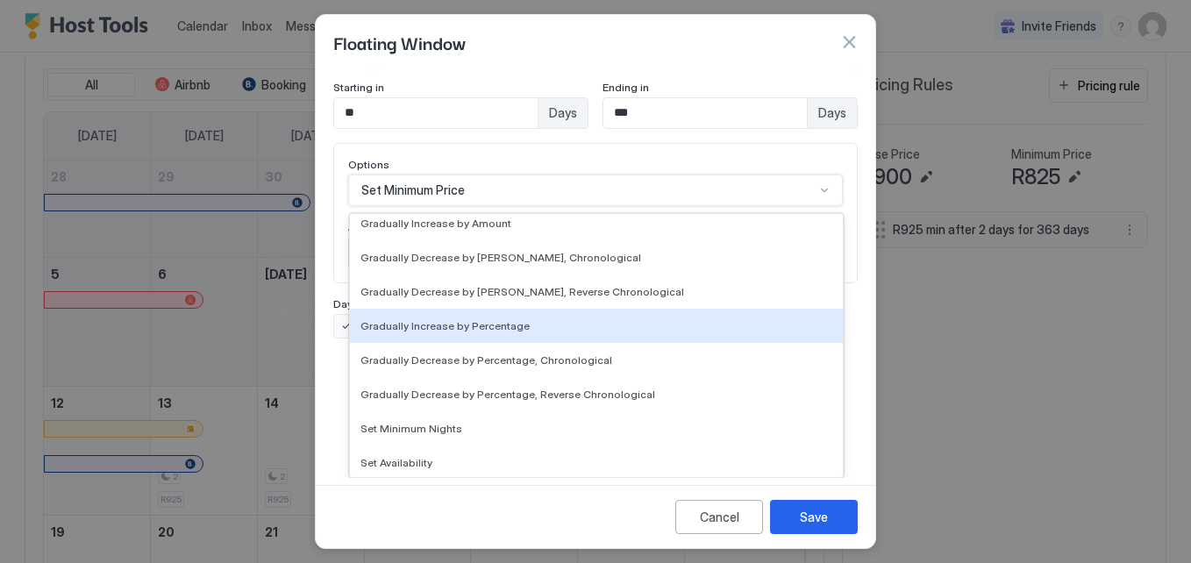
scroll to position [257, 0]
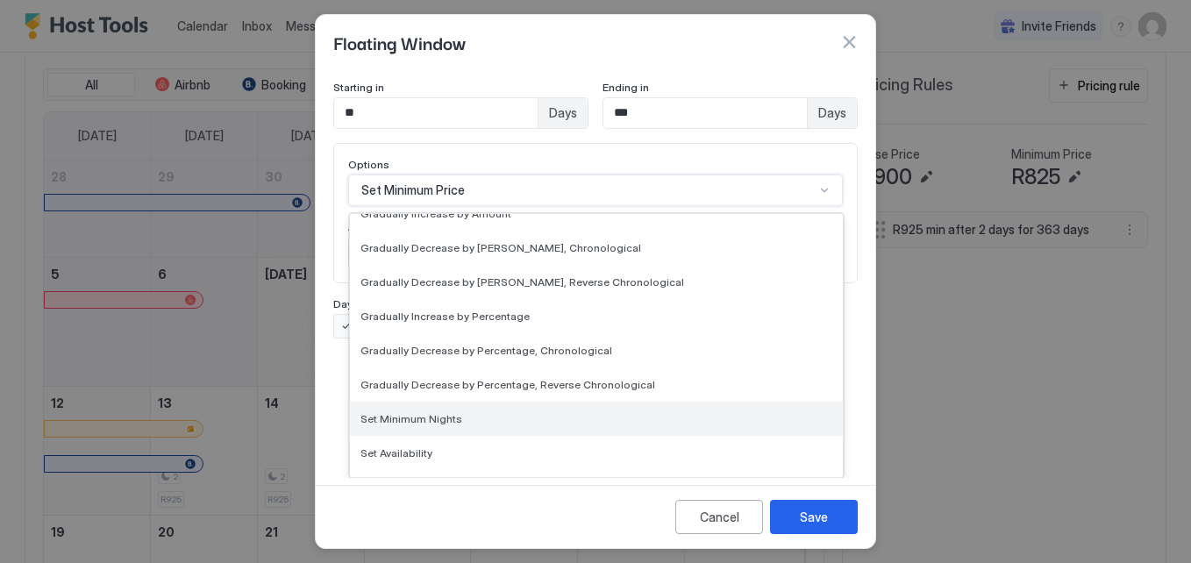
click at [470, 416] on div "Set Minimum Nights" at bounding box center [597, 418] width 472 height 13
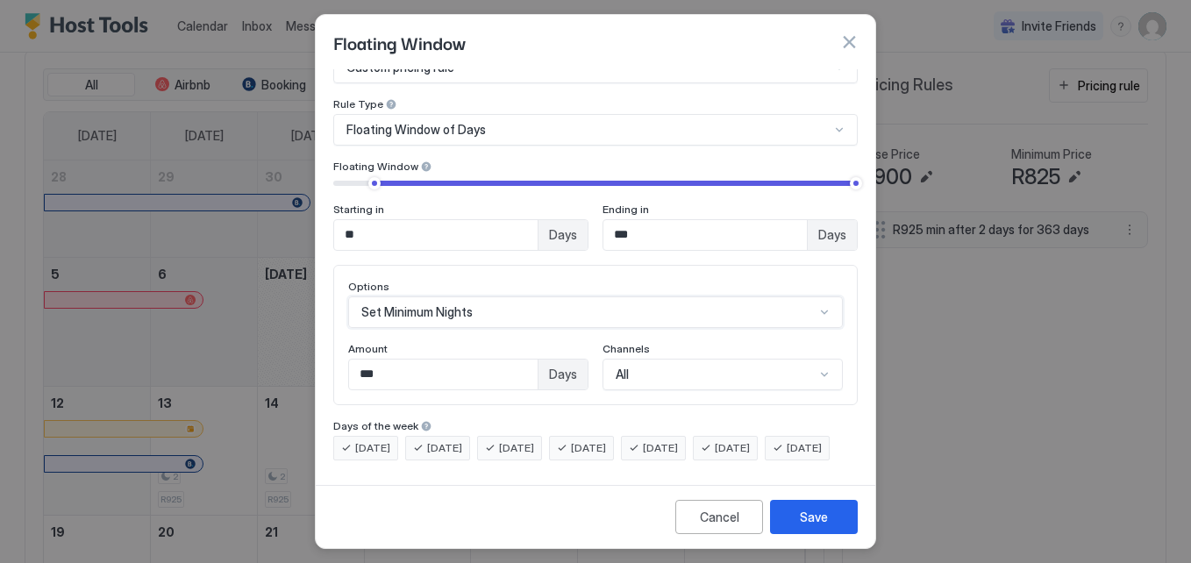
scroll to position [156, 0]
click at [446, 296] on div "option Set Minimum Nights, selected. Set Minimum Nights" at bounding box center [595, 312] width 495 height 32
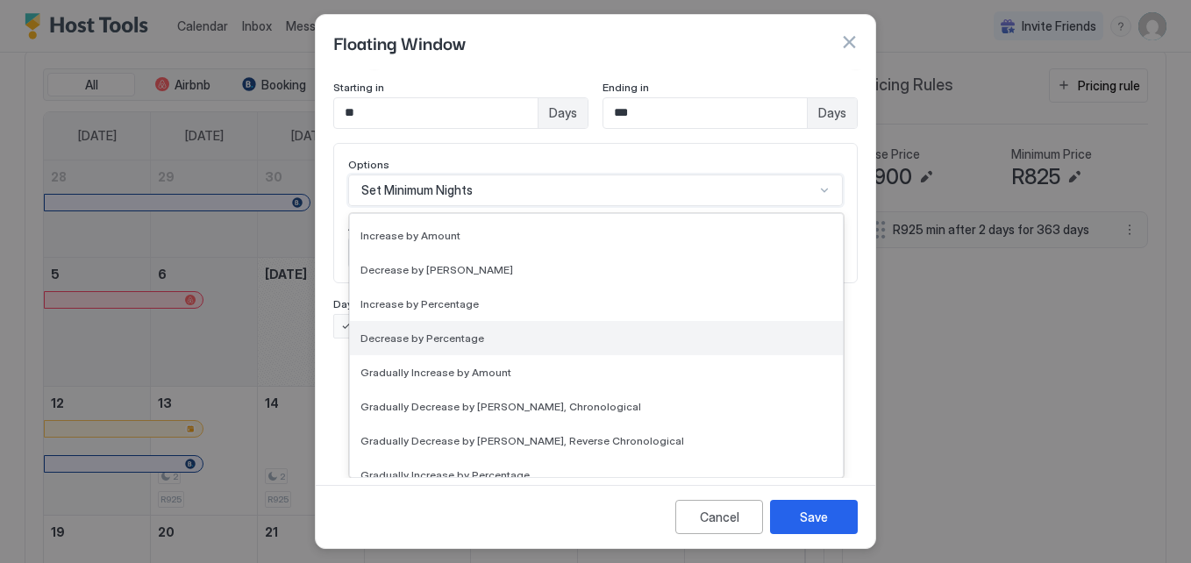
scroll to position [90, 0]
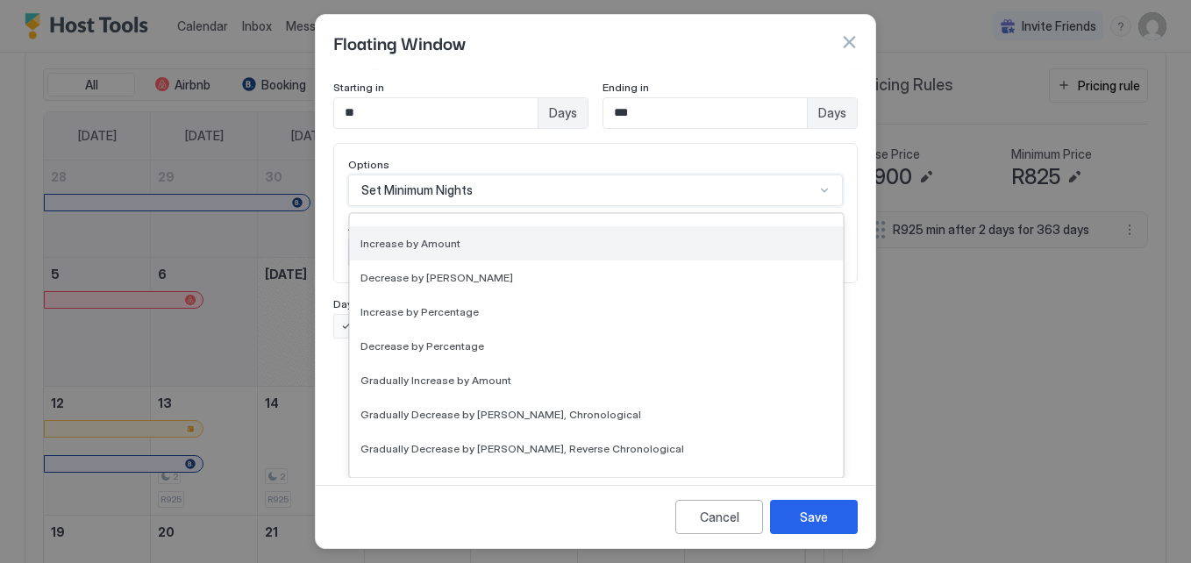
click at [432, 246] on span "Increase by Amount" at bounding box center [411, 243] width 100 height 13
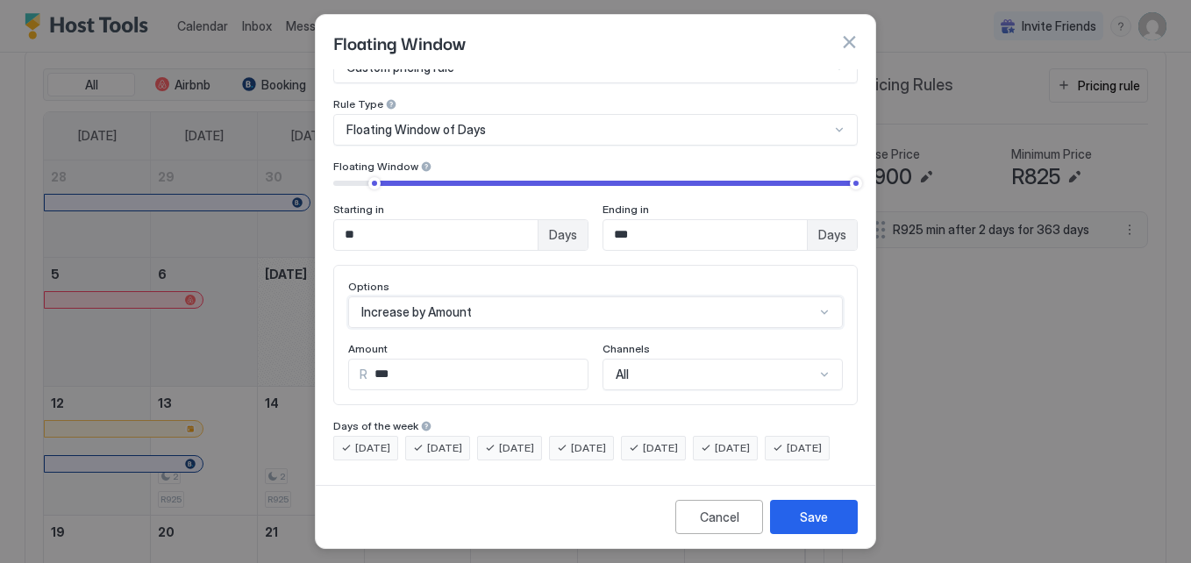
scroll to position [95, 0]
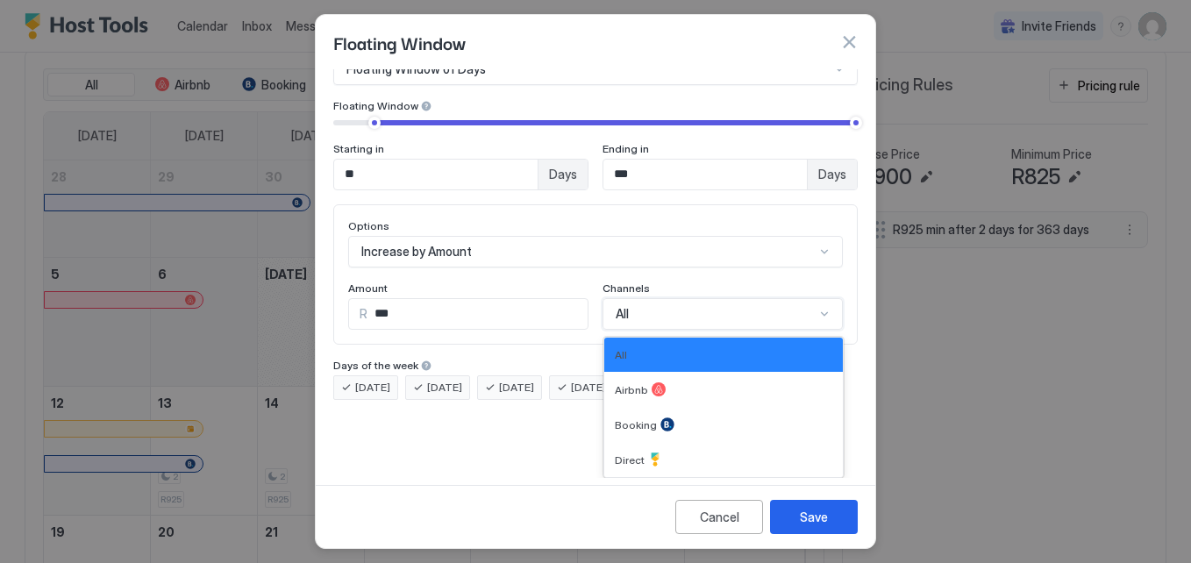
click at [706, 330] on div "4 results available. Use Up and Down to choose options, press Enter to select t…" at bounding box center [723, 314] width 240 height 32
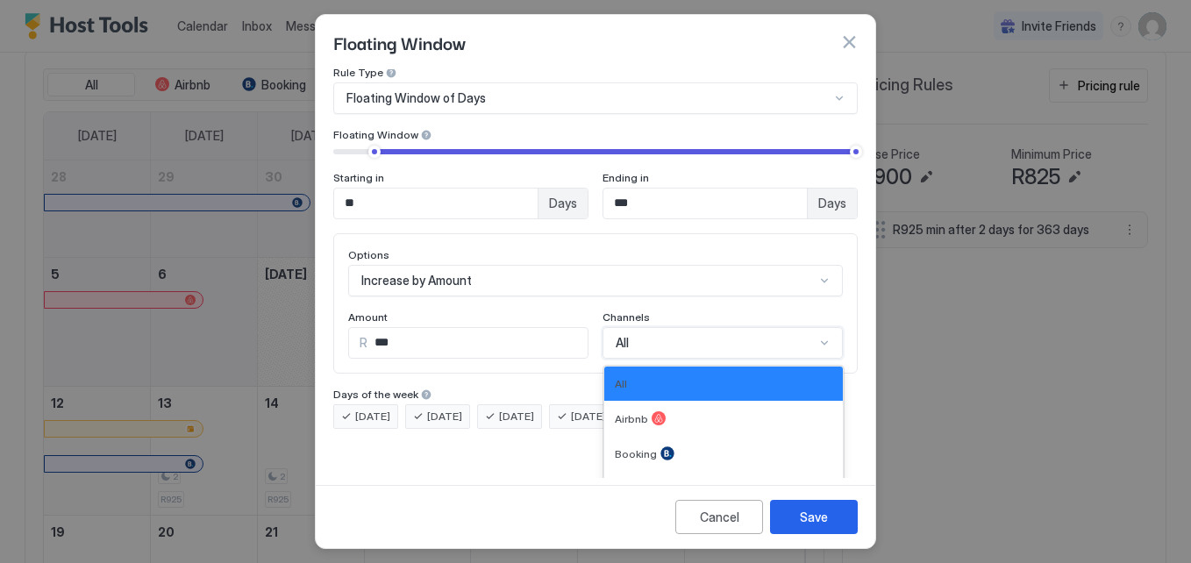
click at [681, 316] on div "Channels 4 results available. Use Up and Down to choose options, press Enter to…" at bounding box center [723, 335] width 240 height 48
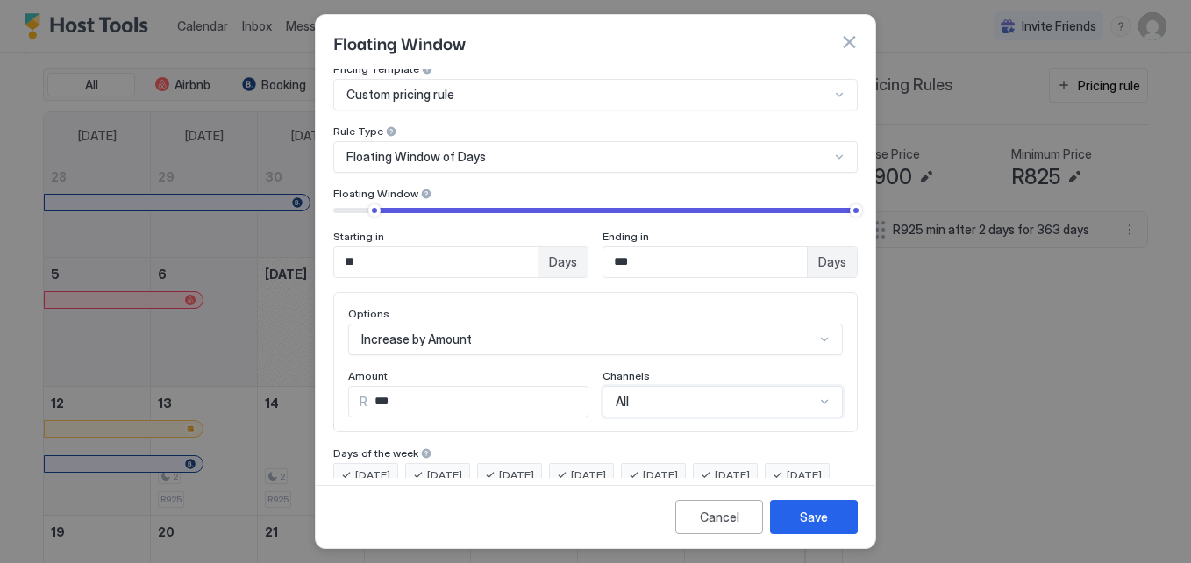
scroll to position [0, 0]
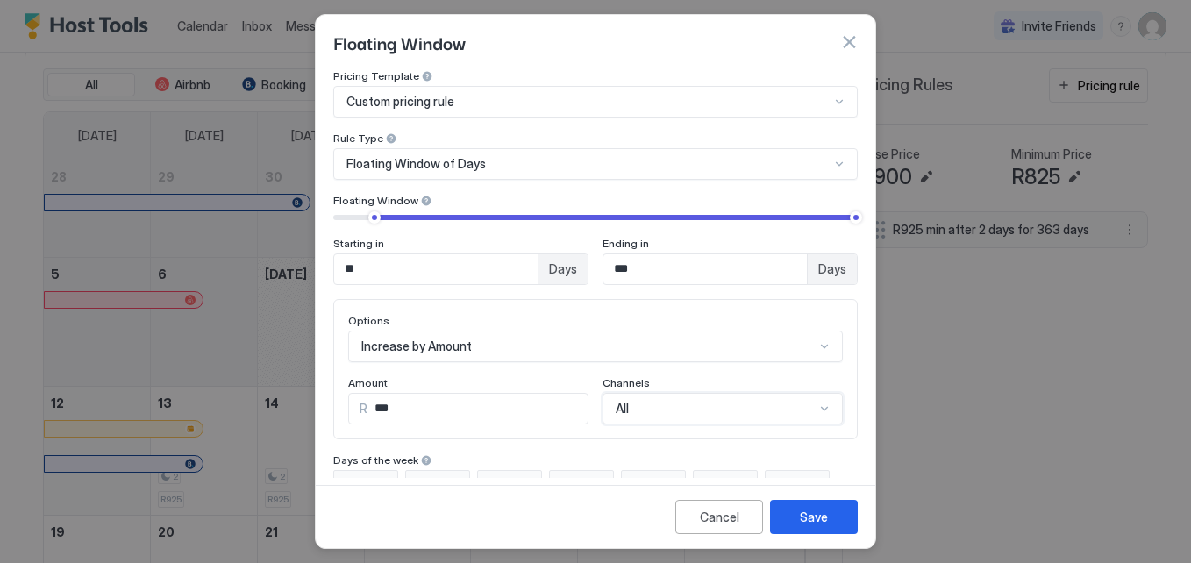
click at [595, 171] on div "Pricing Template Custom pricing rule Rule Type Floating Window of Days Floating…" at bounding box center [595, 177] width 525 height 216
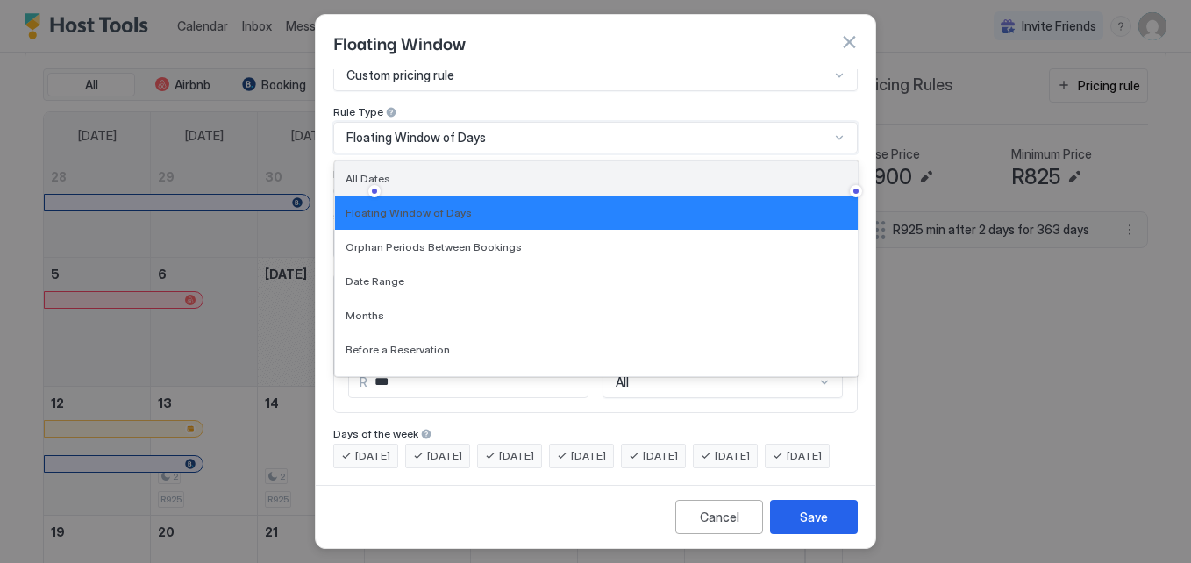
click at [489, 171] on div "All Dates" at bounding box center [596, 178] width 523 height 34
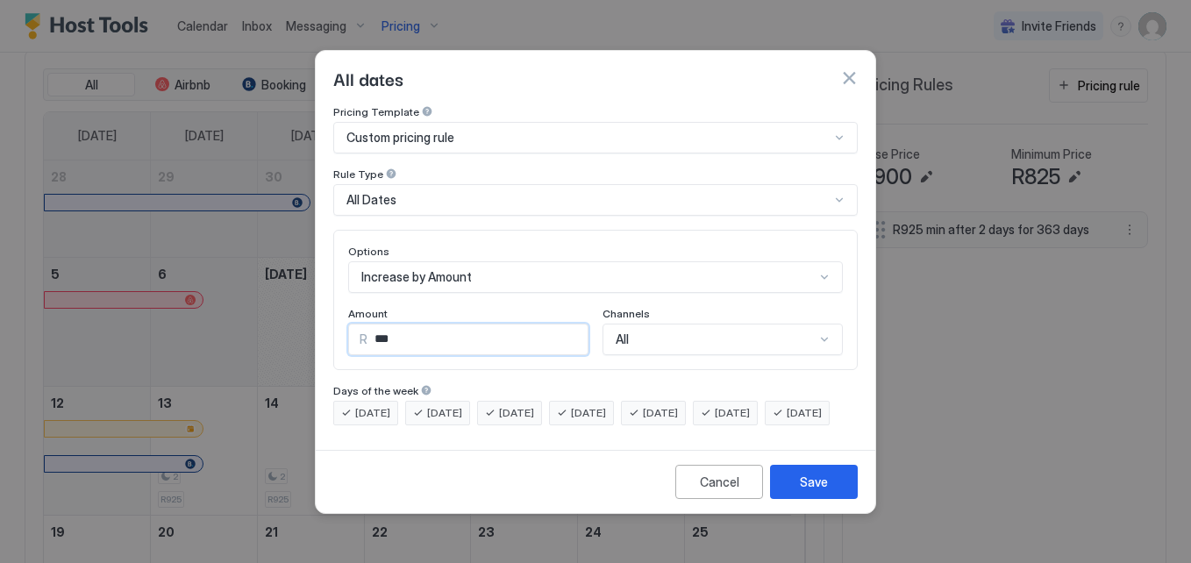
click at [460, 325] on input "***" at bounding box center [478, 340] width 220 height 30
type input "*"
click at [532, 425] on div "Monday Tuesday Wednesday Thursday Friday Saturday Sunday" at bounding box center [595, 413] width 525 height 25
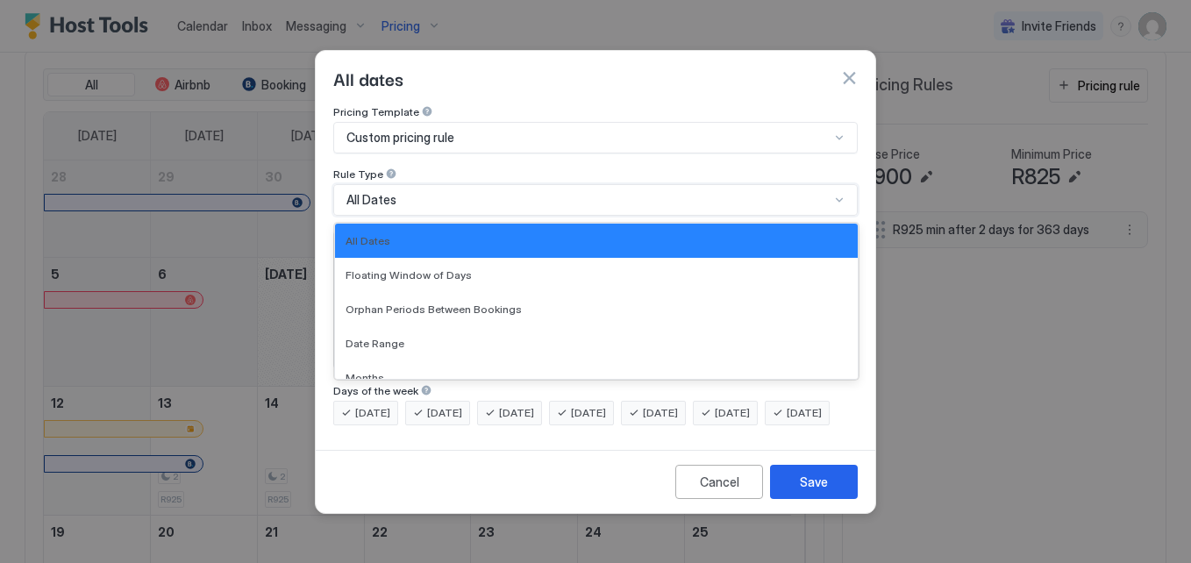
click at [421, 192] on div "All Dates" at bounding box center [587, 200] width 483 height 16
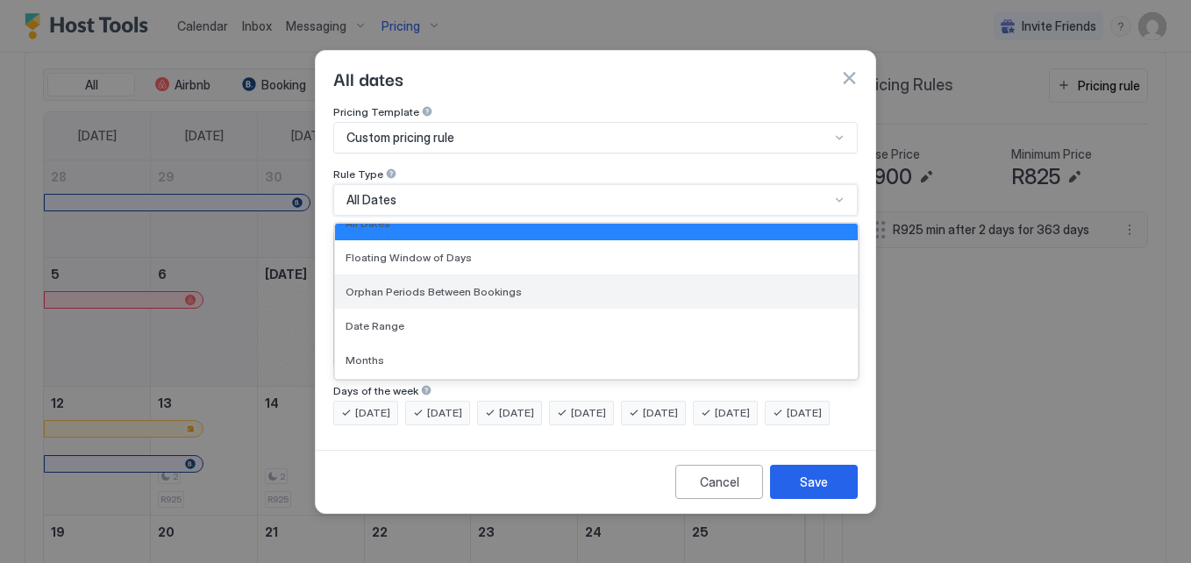
scroll to position [35, 0]
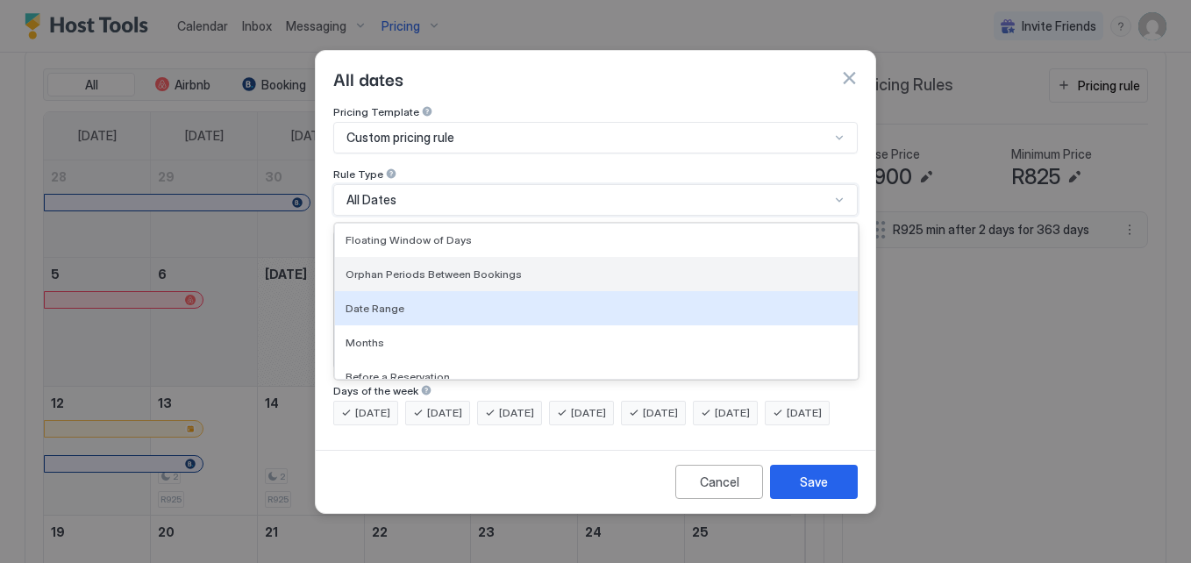
click at [451, 291] on div "Date Range" at bounding box center [596, 308] width 523 height 34
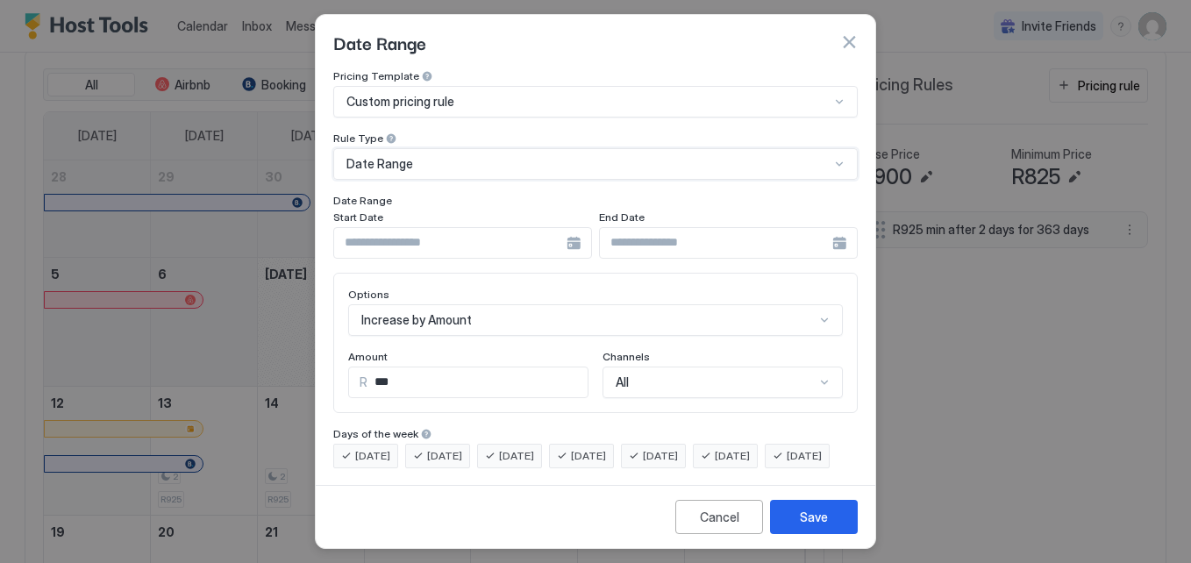
scroll to position [36, 0]
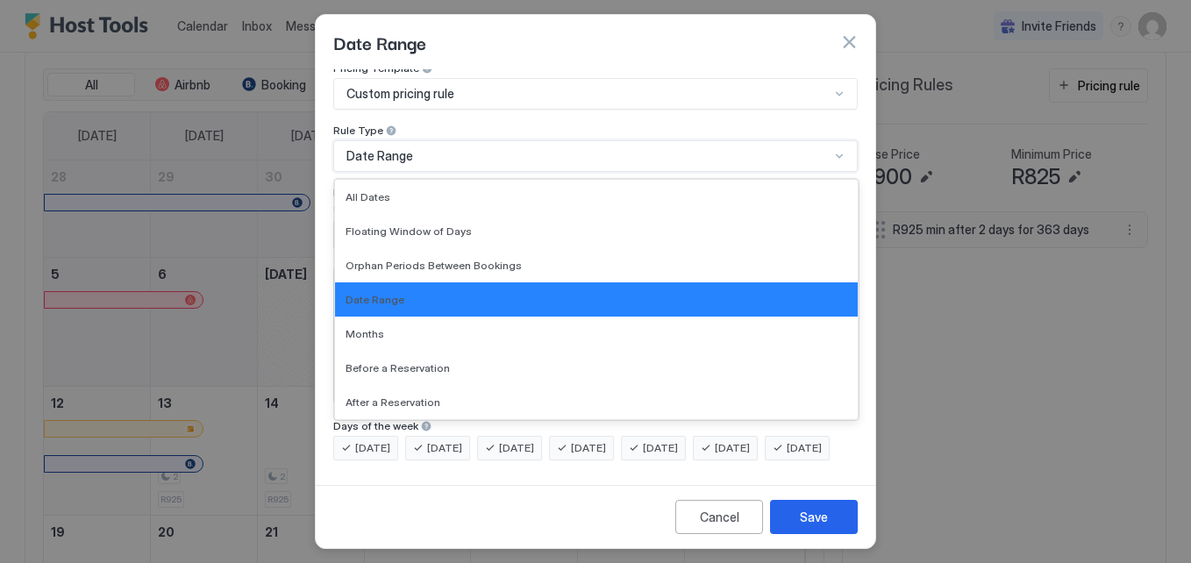
click at [396, 148] on span "Date Range" at bounding box center [379, 156] width 67 height 16
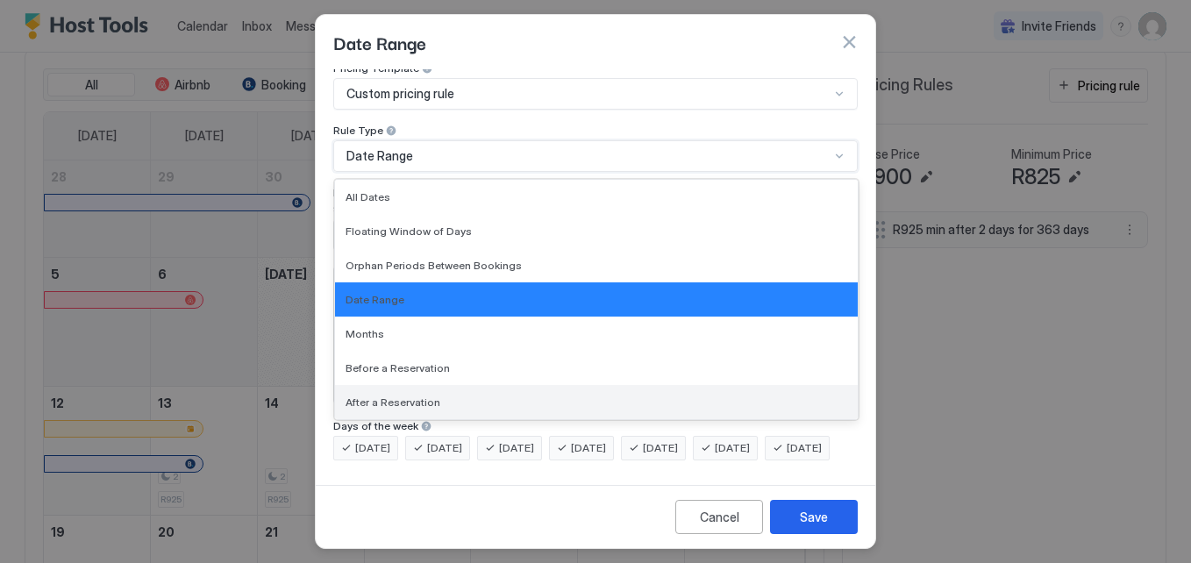
click at [452, 385] on div "After a Reservation" at bounding box center [596, 402] width 523 height 34
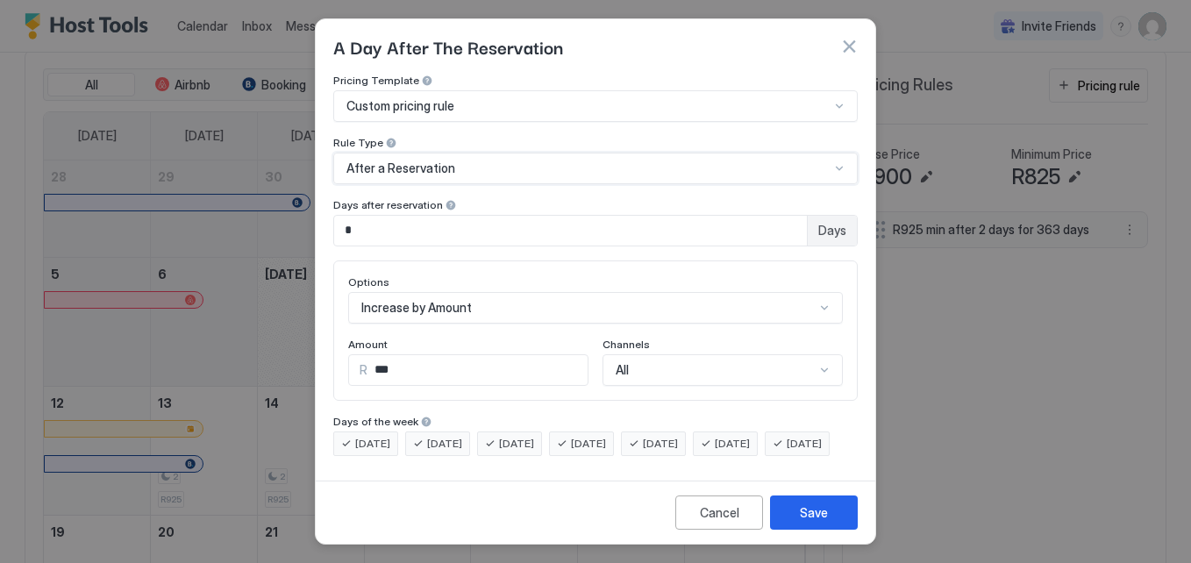
scroll to position [23, 0]
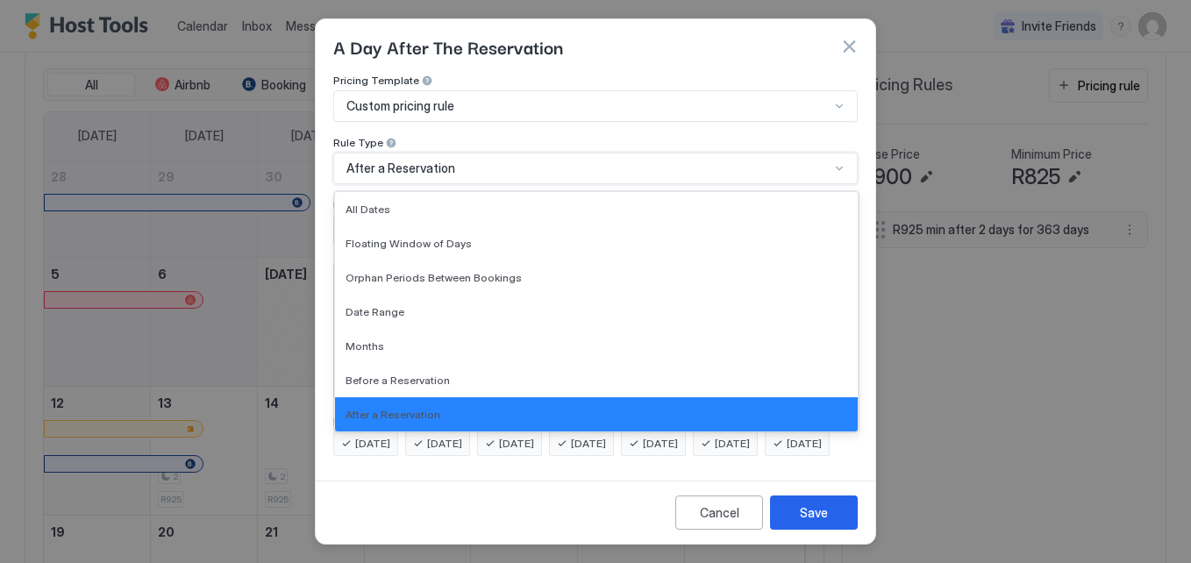
click at [382, 161] on div "After a Reservation" at bounding box center [588, 169] width 487 height 16
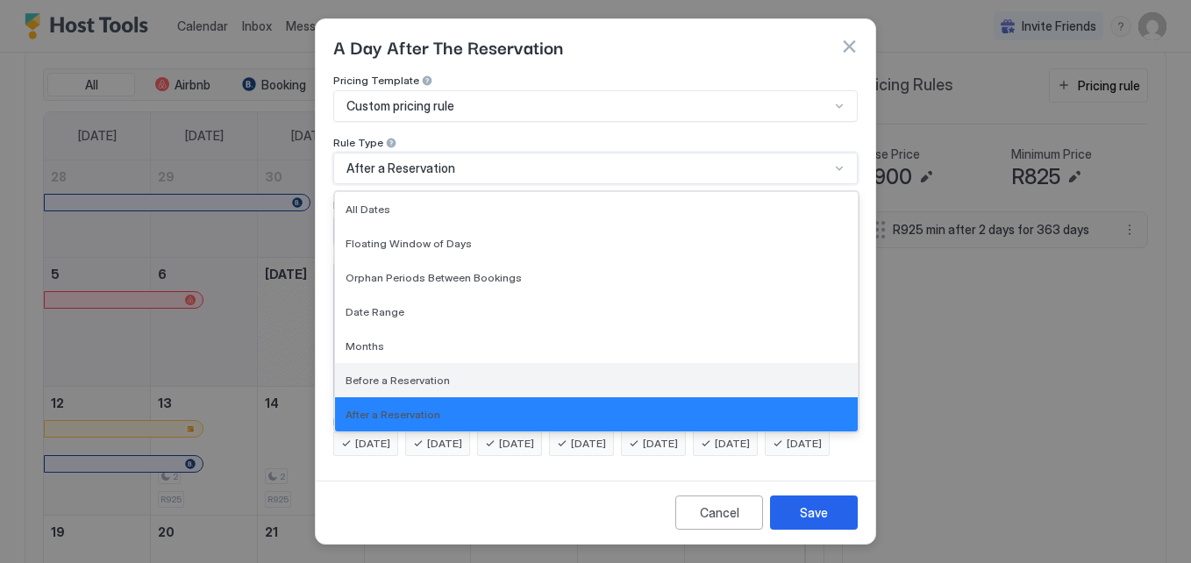
click at [414, 363] on div "Before a Reservation" at bounding box center [596, 380] width 523 height 34
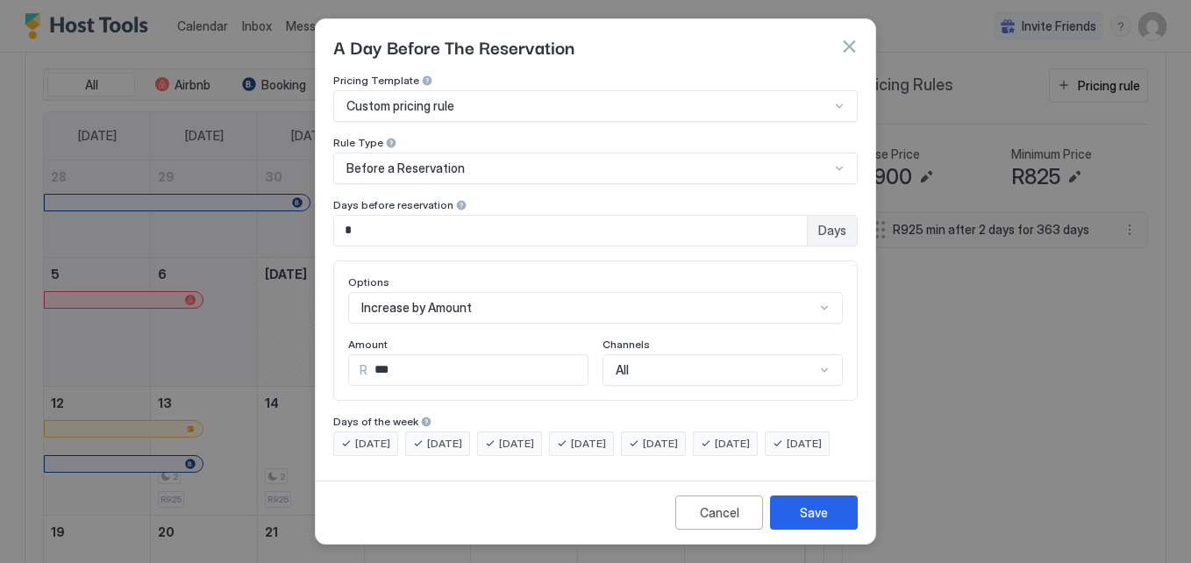
click at [548, 275] on div "Options" at bounding box center [595, 283] width 495 height 17
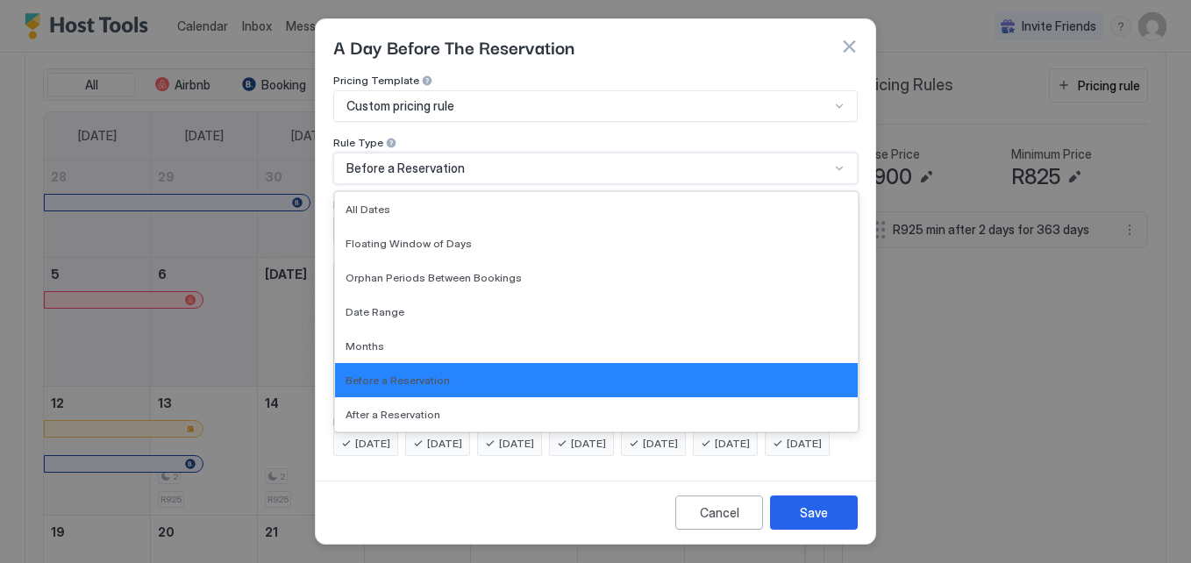
click at [524, 161] on div "Before a Reservation" at bounding box center [587, 169] width 483 height 16
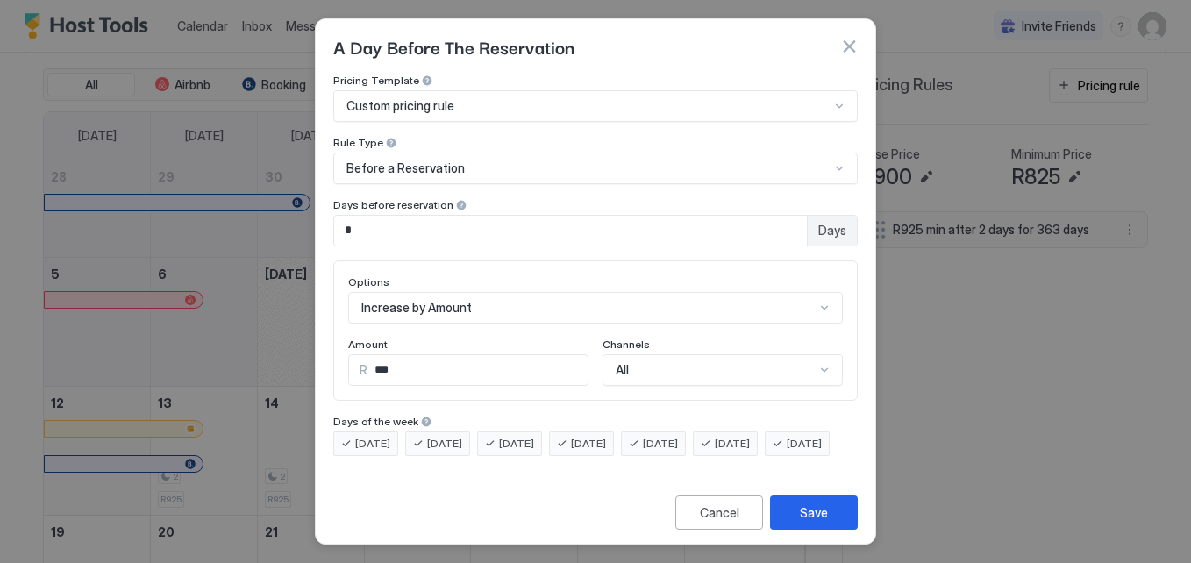
click at [521, 499] on div "Cancel Save" at bounding box center [596, 512] width 560 height 63
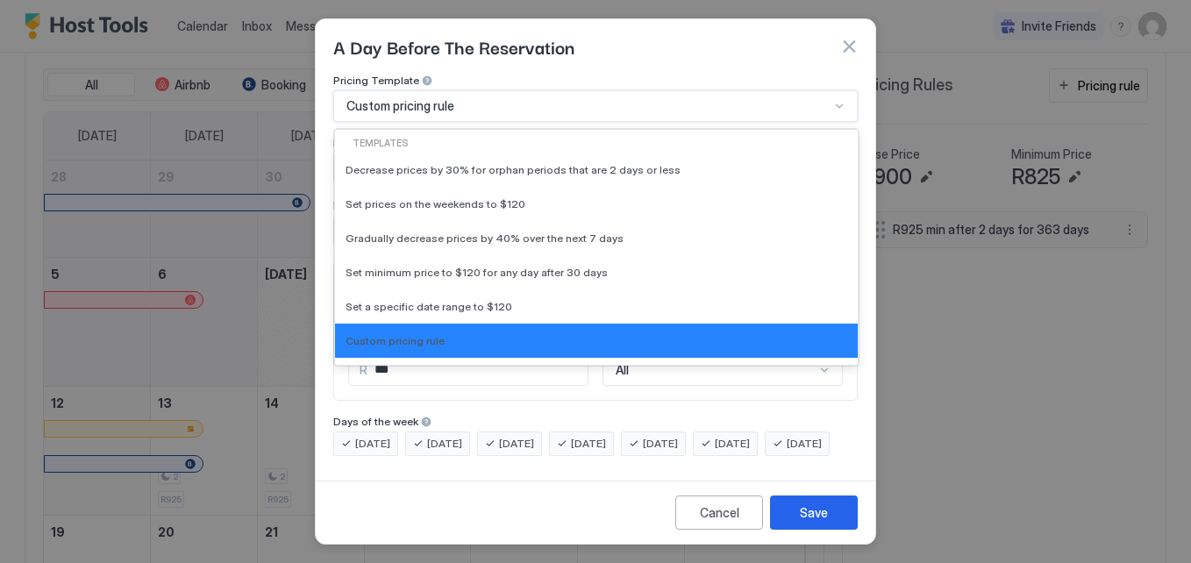
click at [480, 98] on div "Custom pricing rule" at bounding box center [587, 106] width 483 height 16
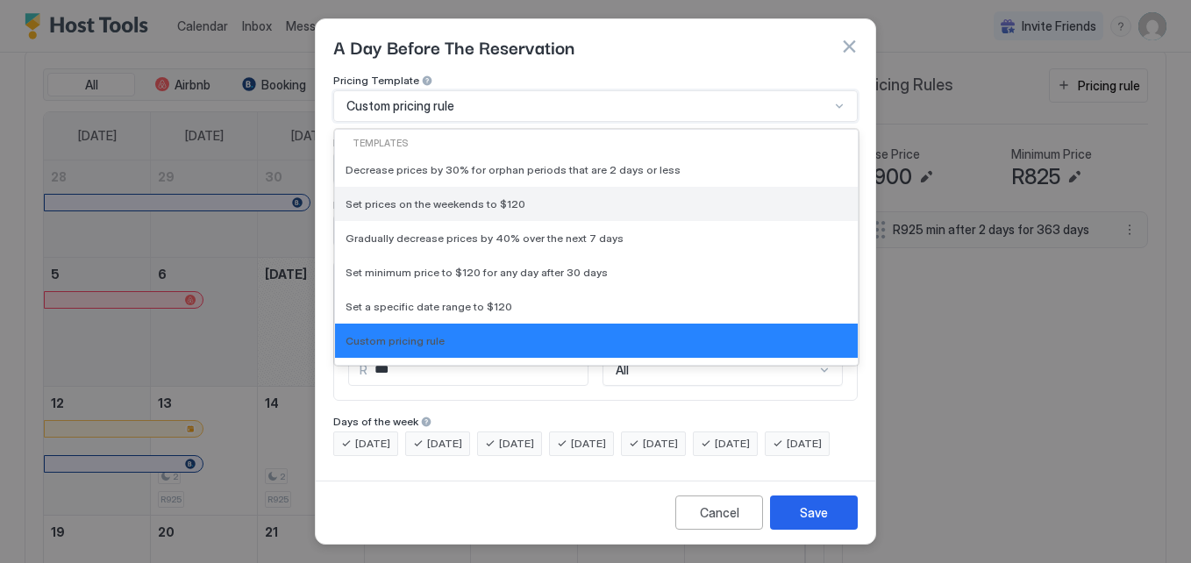
click at [532, 187] on div "Set prices on the weekends to $120" at bounding box center [596, 204] width 523 height 34
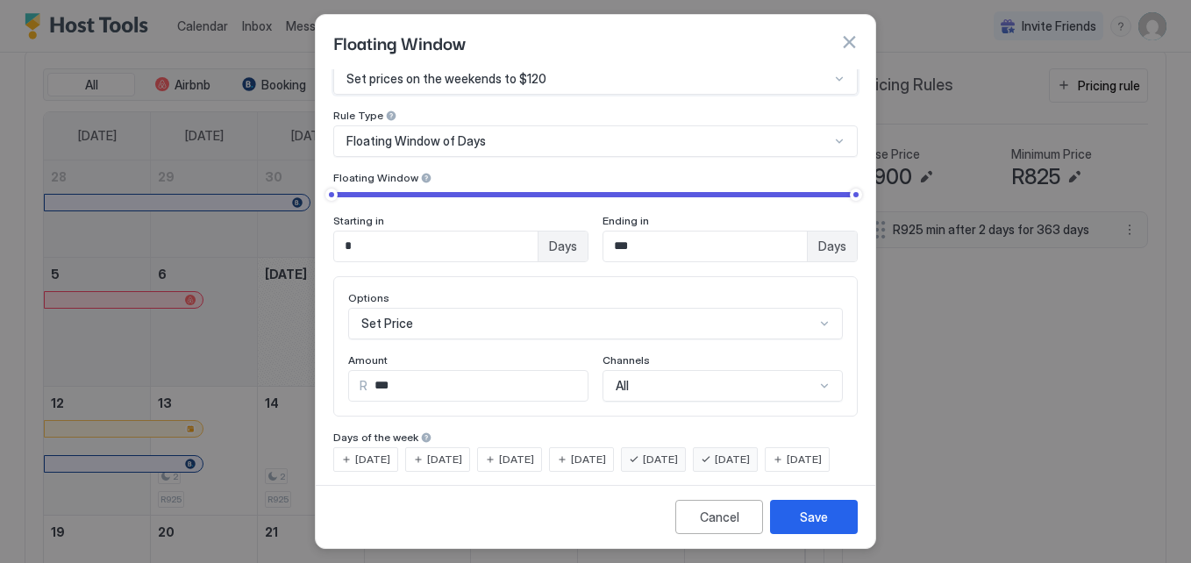
scroll to position [156, 0]
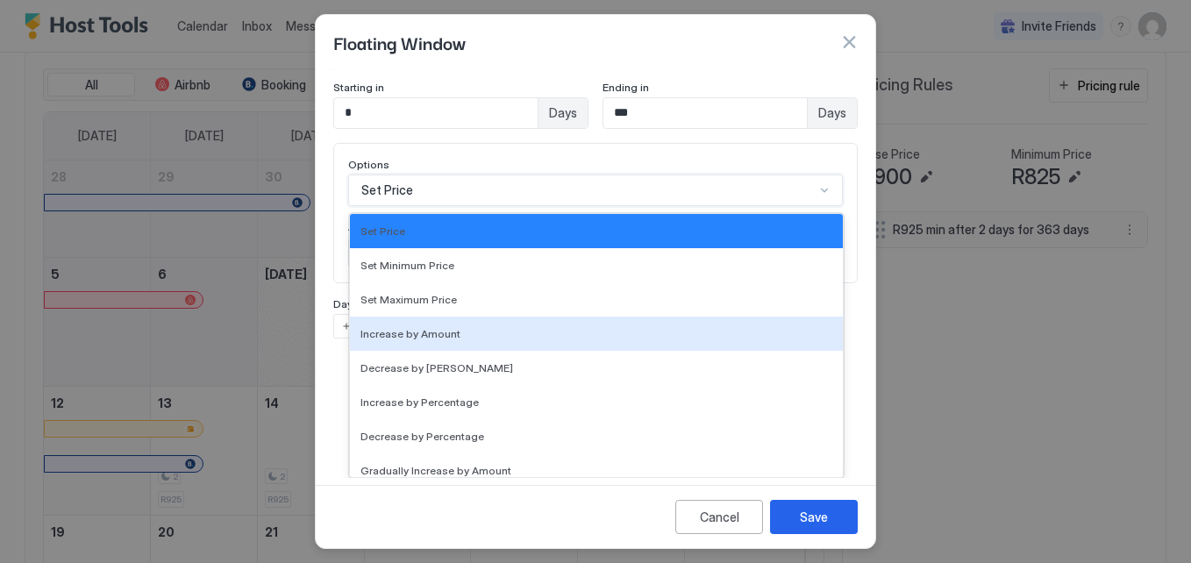
click at [483, 206] on div "17 results available. Use Up and Down to choose options, press Enter to select …" at bounding box center [595, 191] width 495 height 32
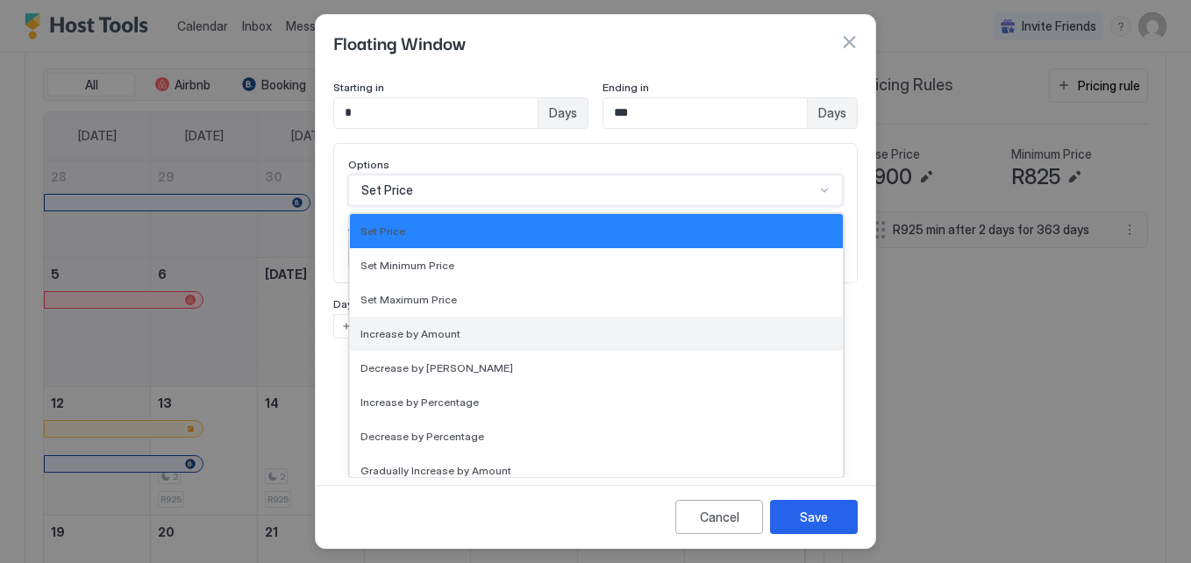
click at [477, 335] on div "Increase by Amount" at bounding box center [597, 333] width 472 height 13
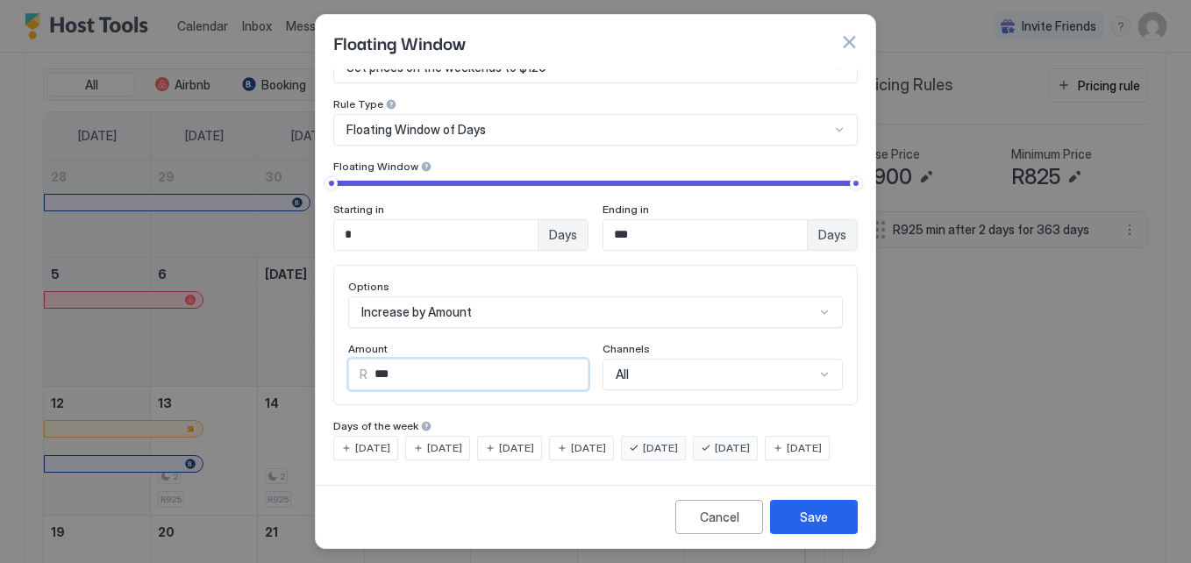
click at [477, 360] on input "***" at bounding box center [478, 375] width 220 height 30
type input "*"
type input "***"
click at [604, 491] on div "Cancel Save" at bounding box center [596, 516] width 560 height 63
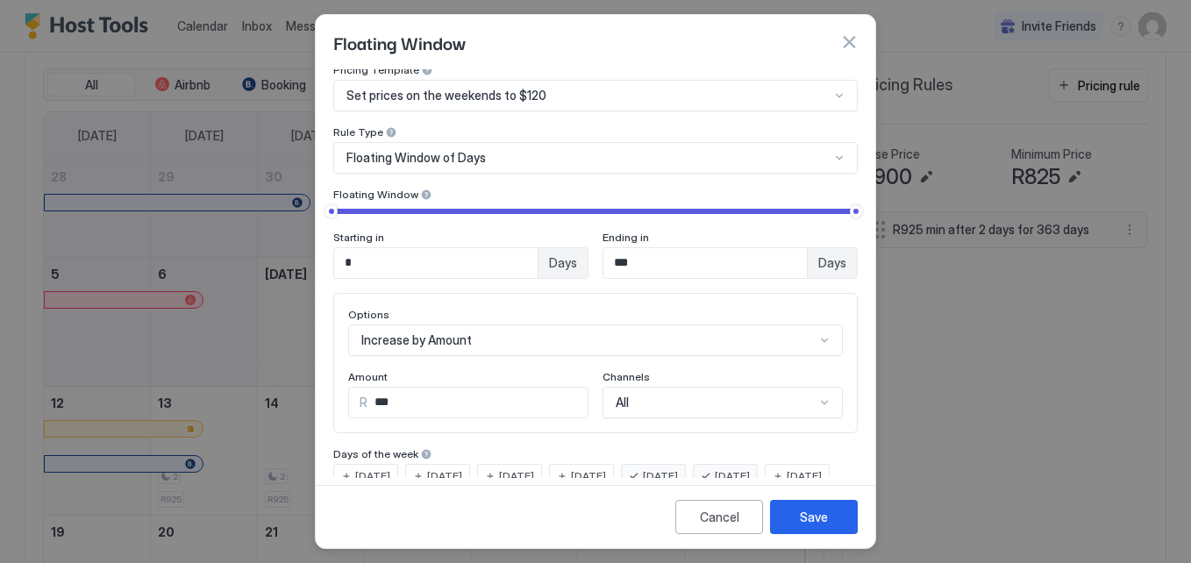
scroll to position [0, 0]
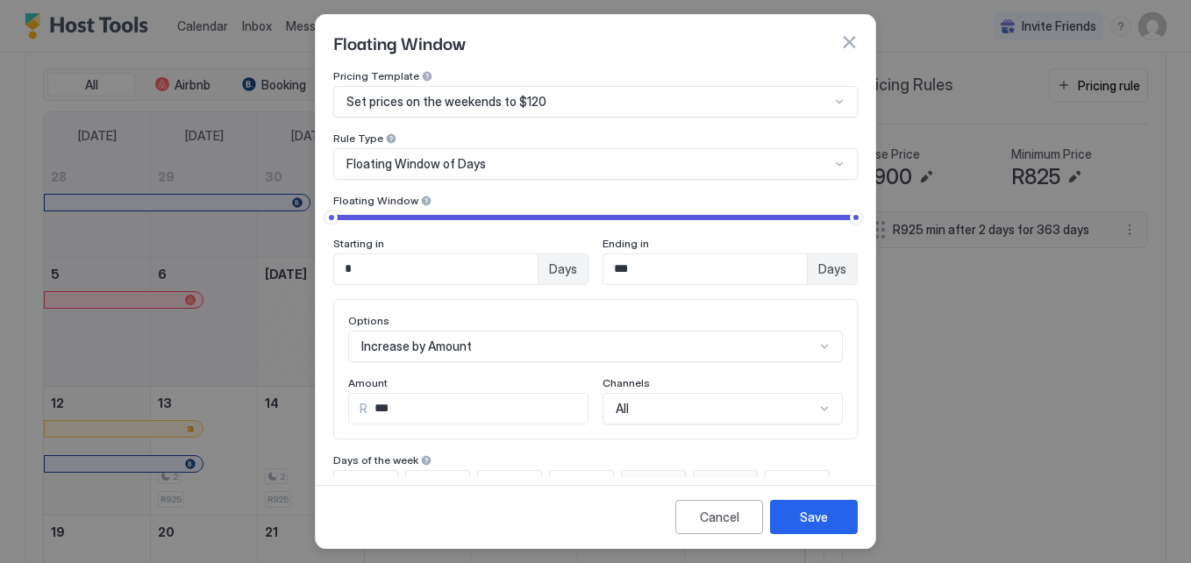
click at [507, 157] on div "Floating Window of Days" at bounding box center [595, 164] width 525 height 32
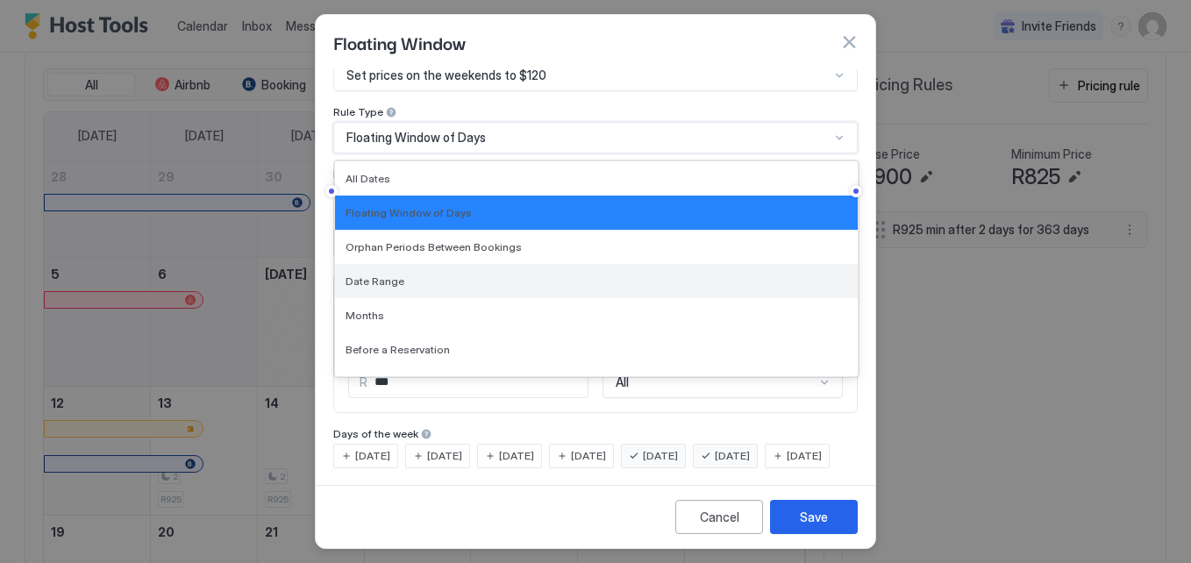
scroll to position [25, 0]
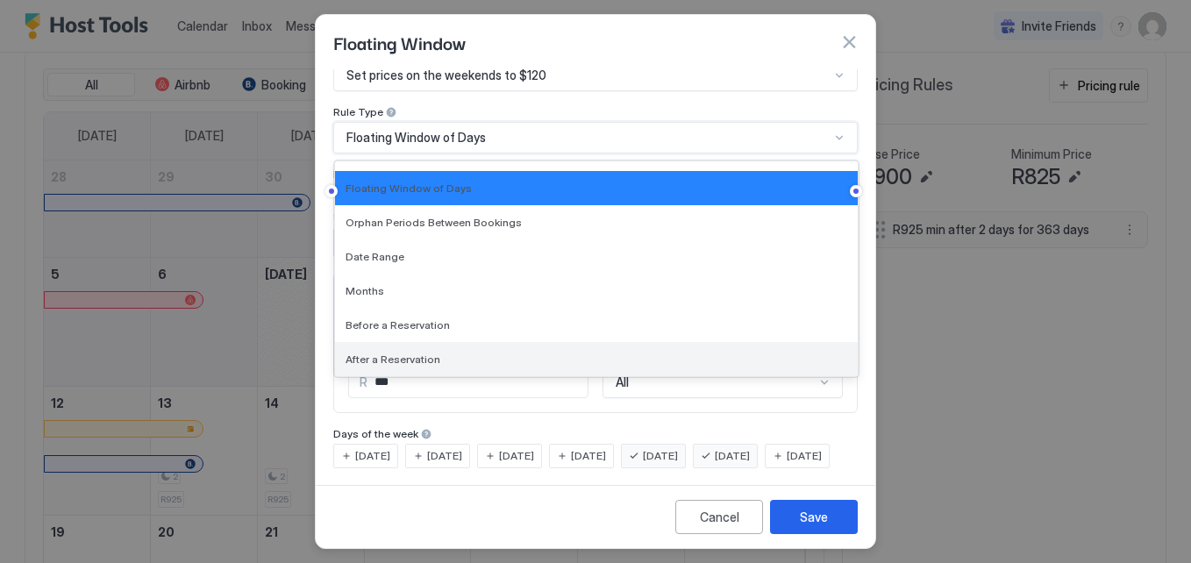
click at [521, 358] on div "After a Reservation" at bounding box center [597, 359] width 502 height 13
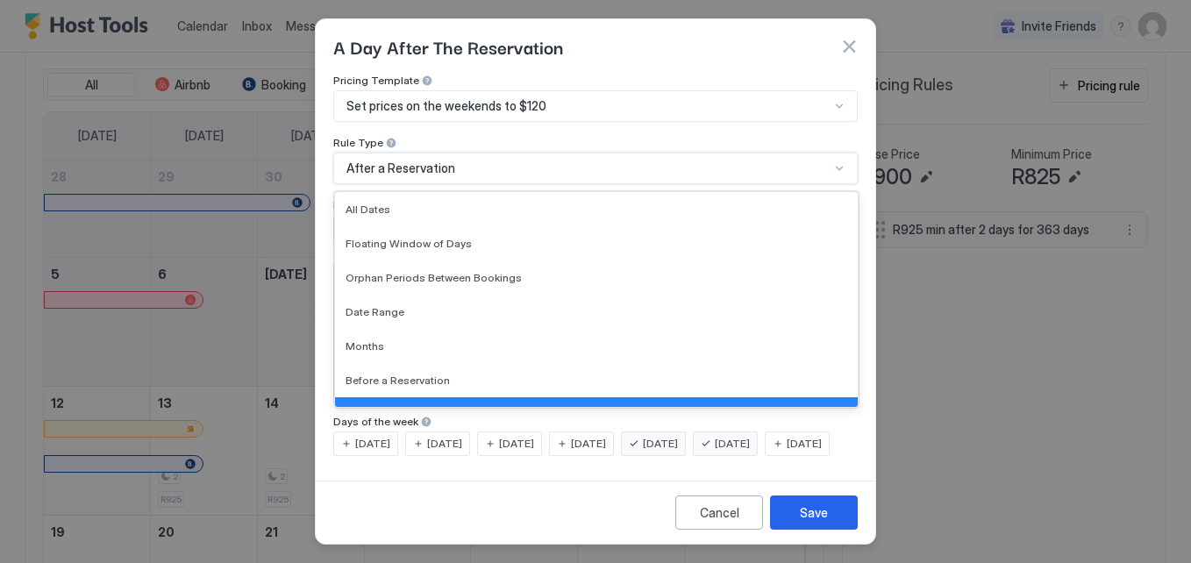
scroll to position [23, 0]
click at [539, 164] on div "Pricing Template Set prices on the weekends to $120 Rule Type 7 results availab…" at bounding box center [595, 160] width 525 height 173
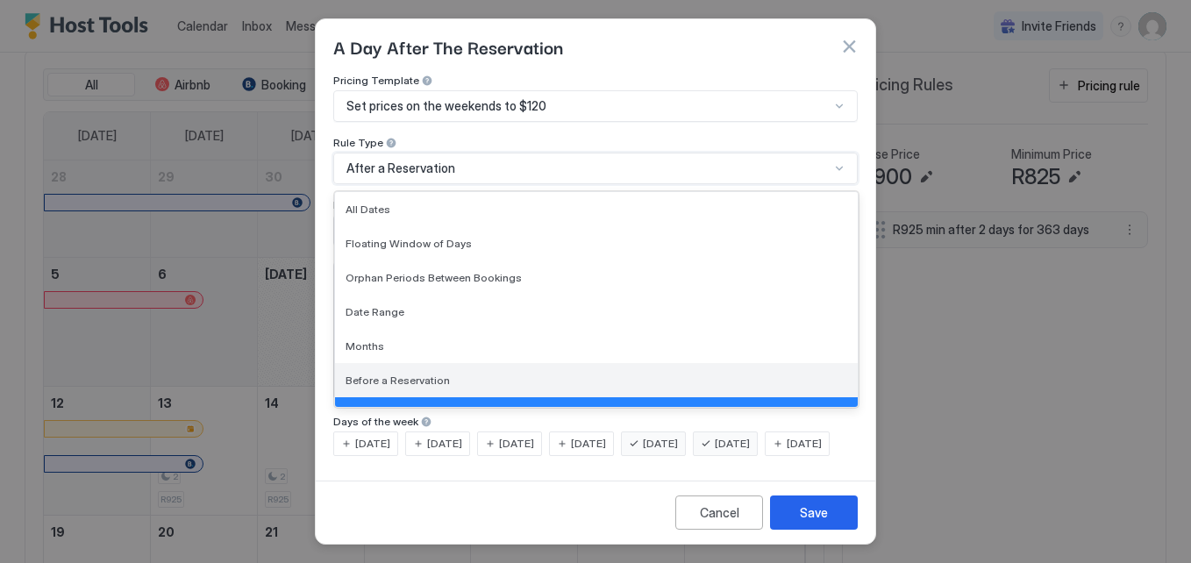
click at [413, 363] on div "Before a Reservation" at bounding box center [596, 380] width 523 height 34
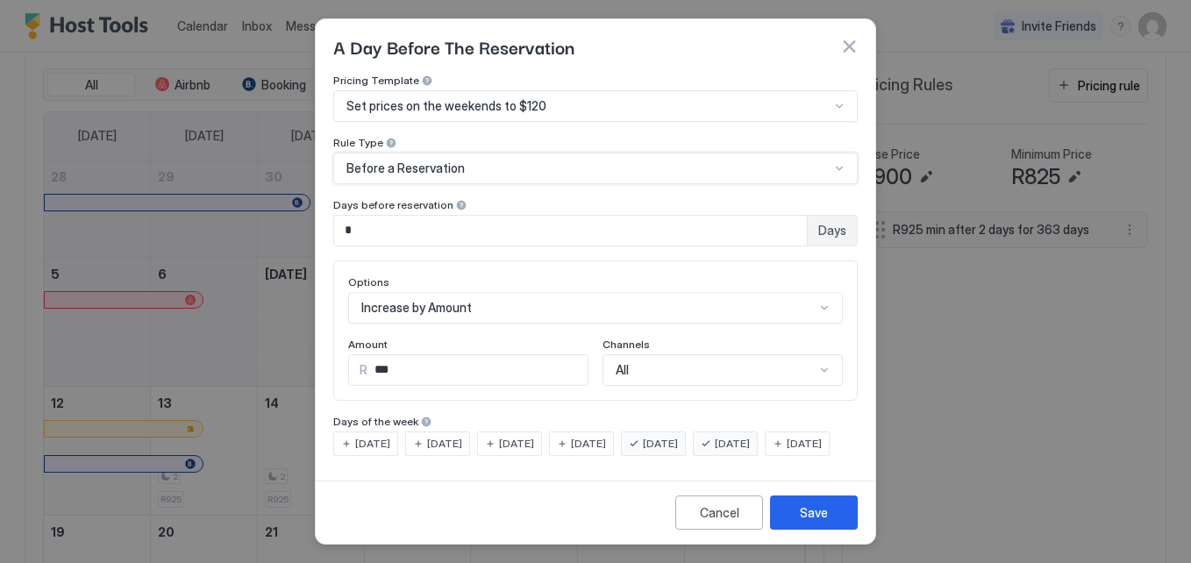
click at [428, 161] on span "Before a Reservation" at bounding box center [405, 169] width 118 height 16
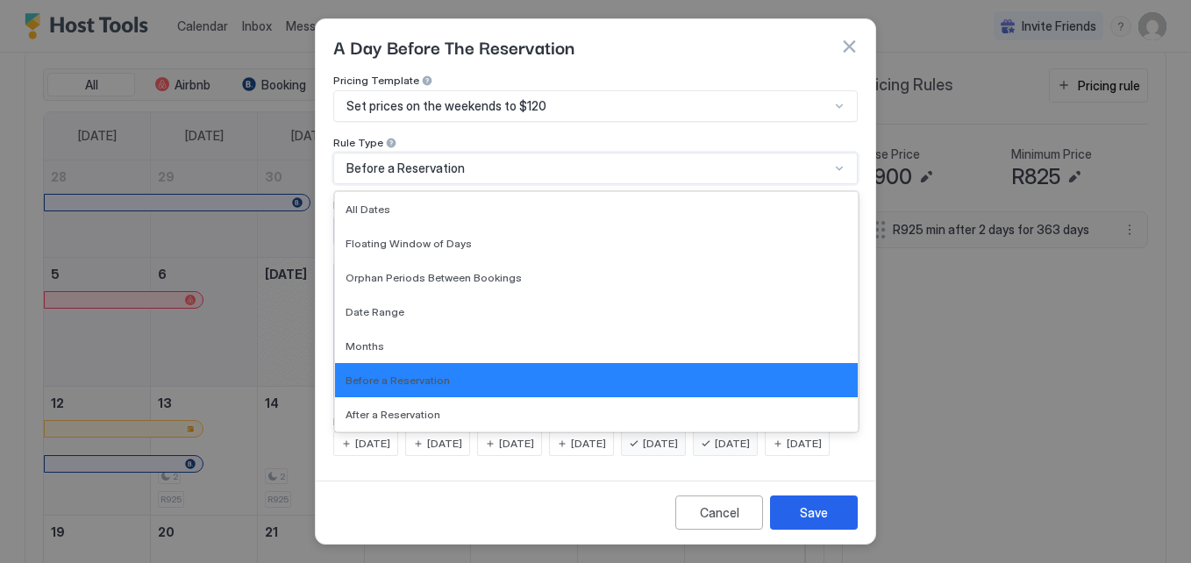
click at [418, 153] on div "Before a Reservation" at bounding box center [595, 169] width 525 height 32
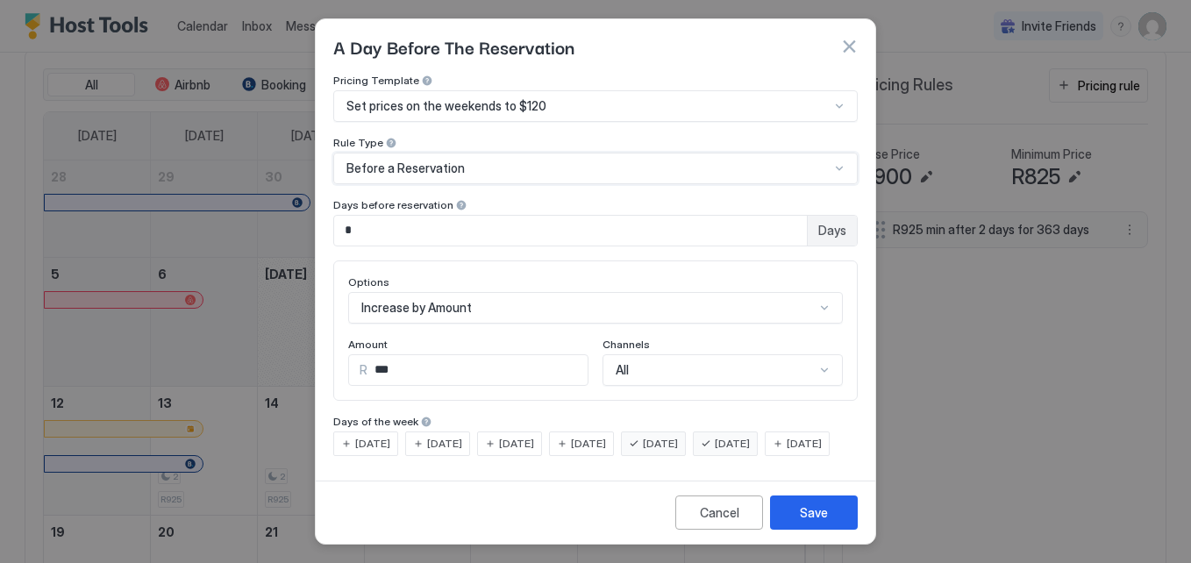
click at [418, 153] on div "Before a Reservation" at bounding box center [595, 169] width 525 height 32
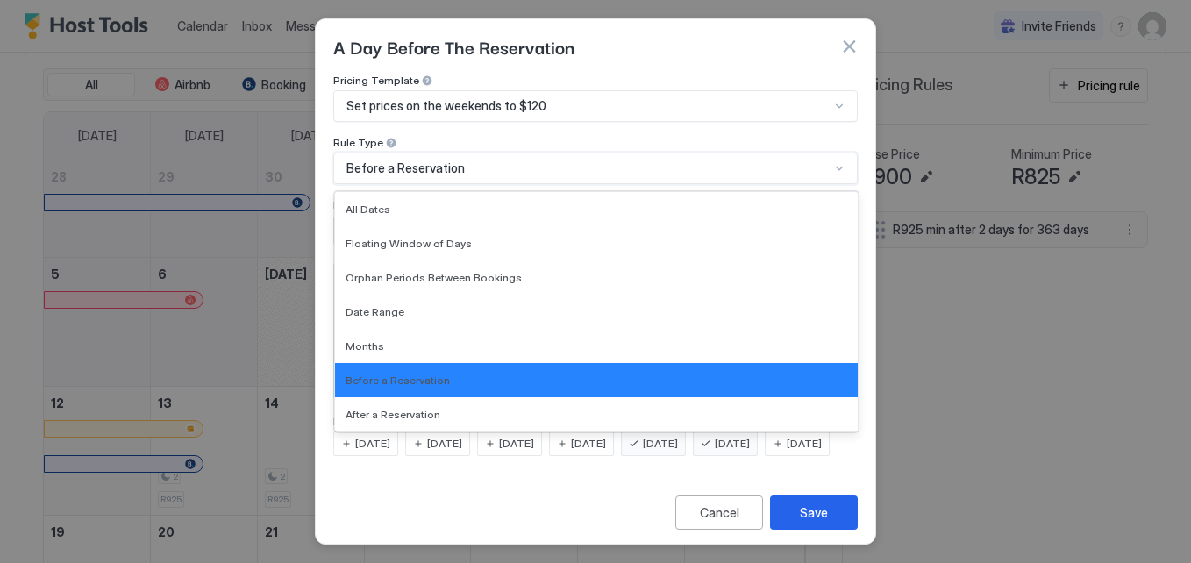
click at [562, 161] on div "Before a Reservation" at bounding box center [587, 169] width 483 height 16
click at [475, 153] on div "Before a Reservation" at bounding box center [595, 169] width 525 height 32
click at [486, 161] on div "Before a Reservation" at bounding box center [587, 169] width 483 height 16
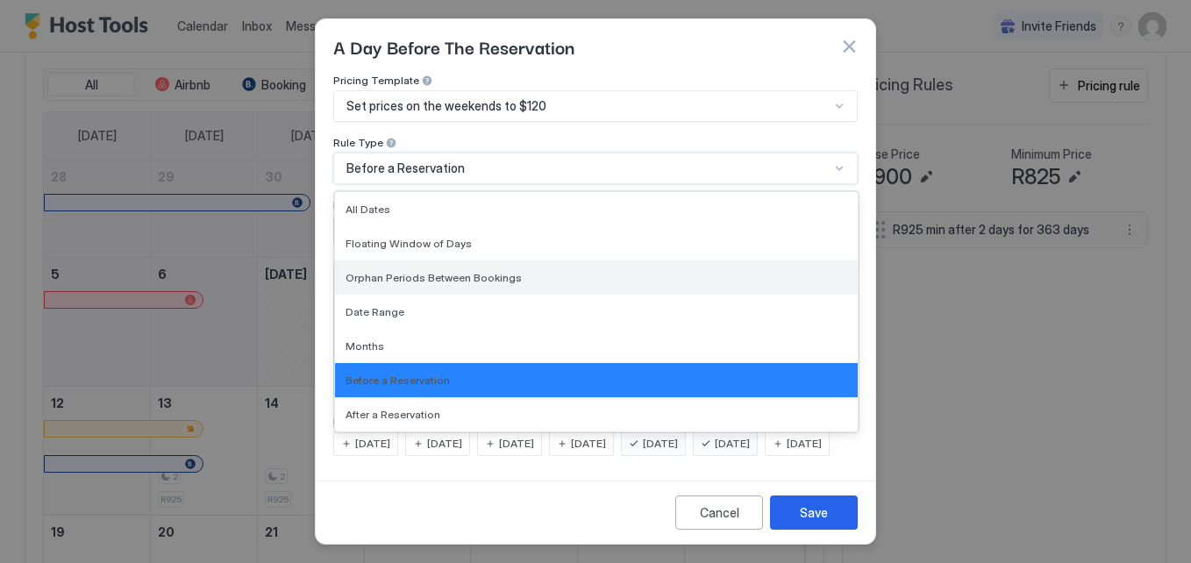
click at [444, 261] on div "Orphan Periods Between Bookings" at bounding box center [596, 278] width 523 height 34
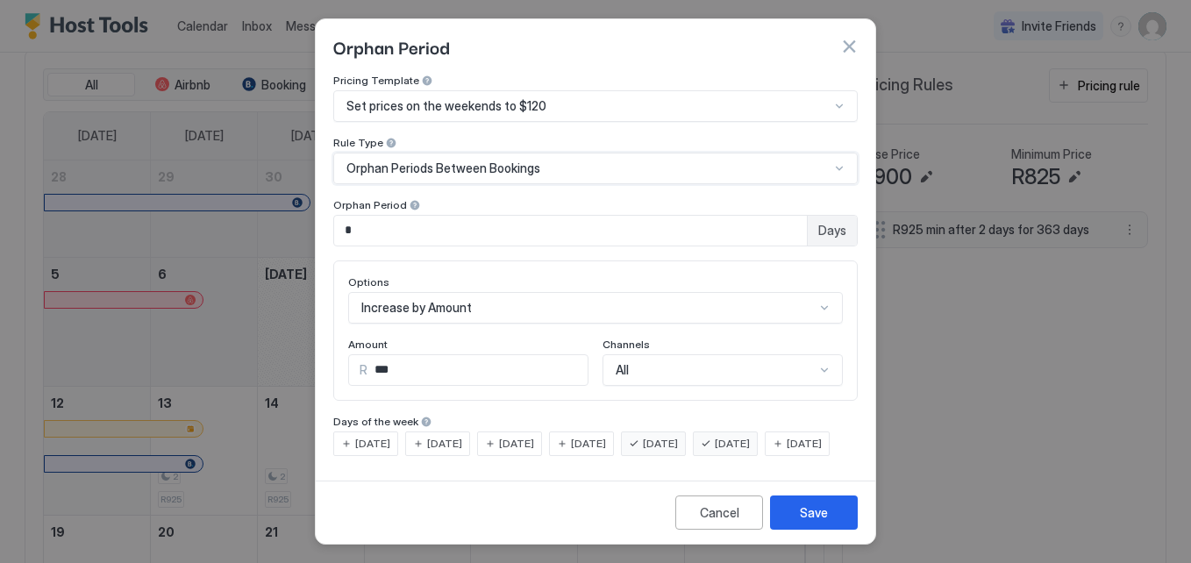
click at [402, 216] on input "*" at bounding box center [570, 231] width 473 height 30
type input "*"
click at [667, 432] on div "Friday" at bounding box center [653, 444] width 65 height 25
click at [732, 432] on div "Saturday" at bounding box center [725, 444] width 65 height 25
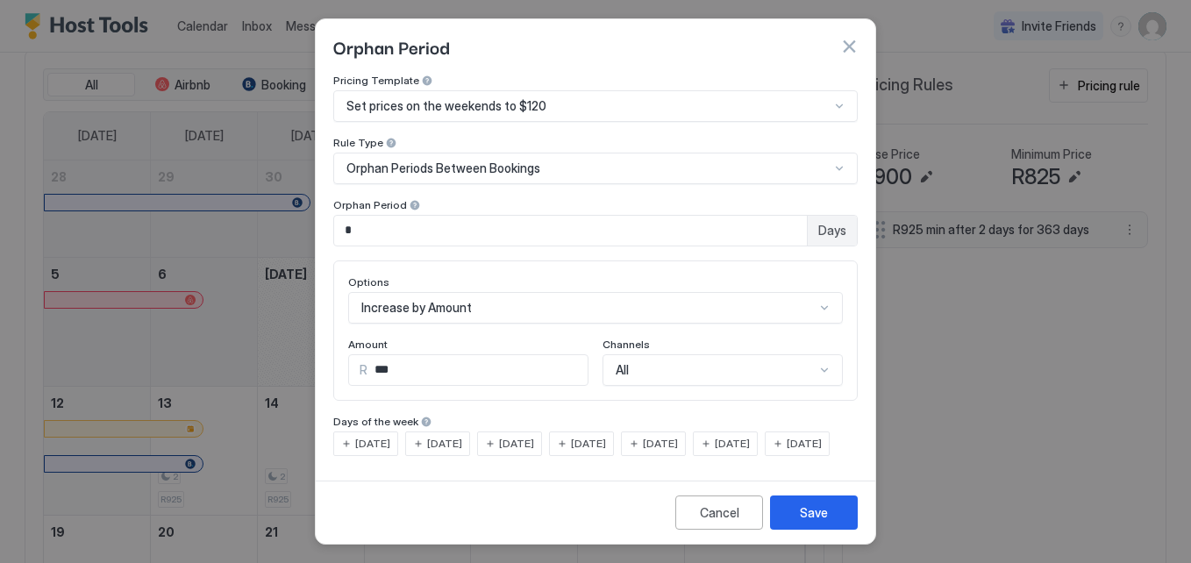
click at [935, 329] on div at bounding box center [595, 281] width 1191 height 563
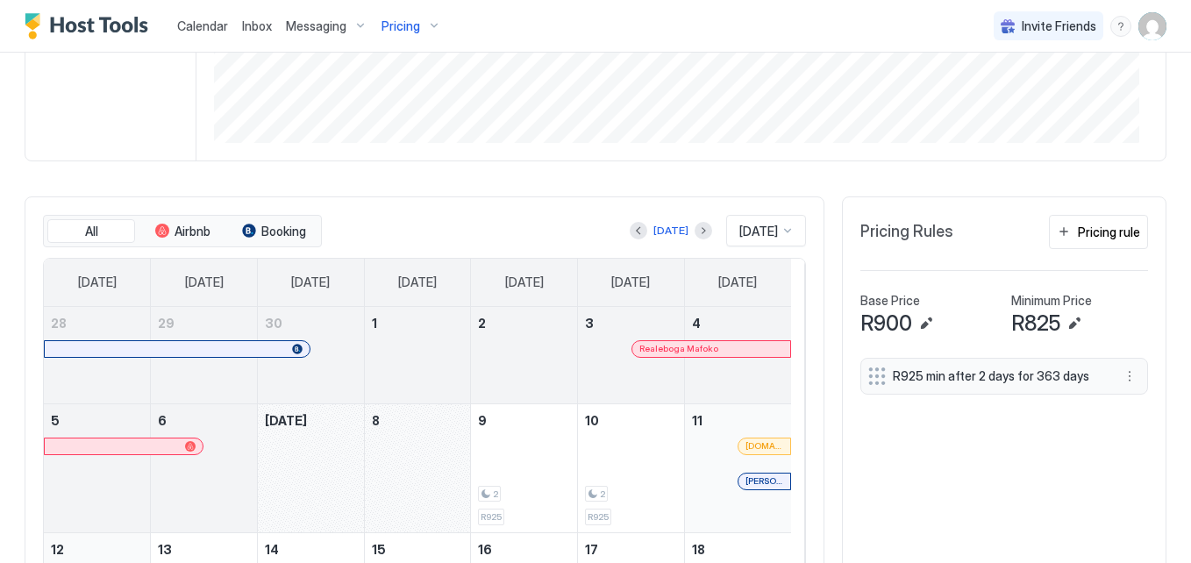
scroll to position [362, 0]
click at [1066, 246] on button "Pricing rule" at bounding box center [1098, 233] width 99 height 34
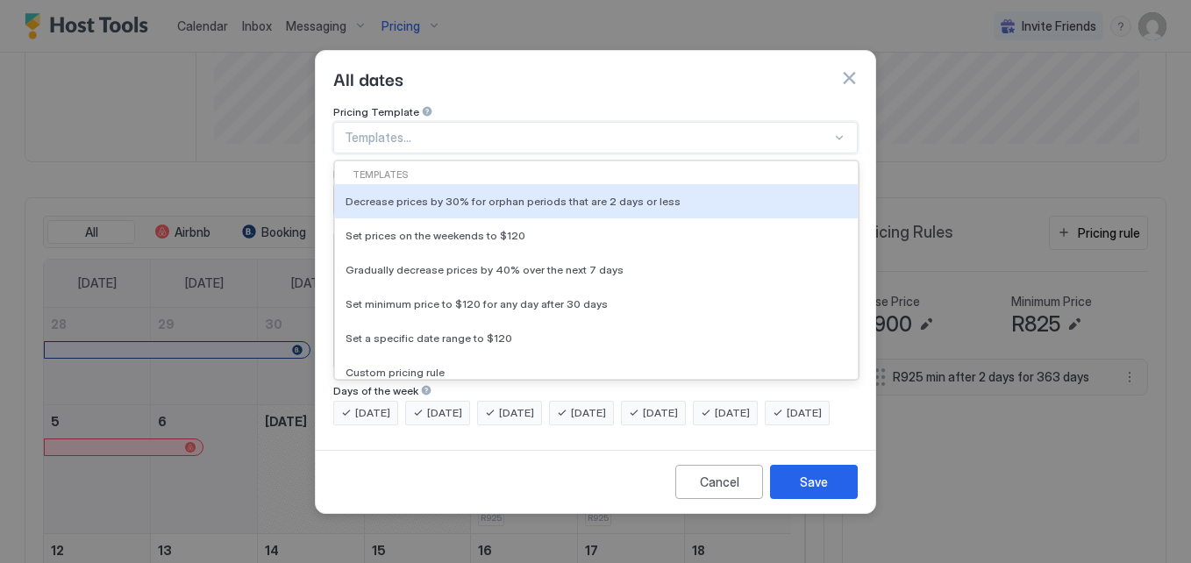
click at [515, 130] on div "Templates..." at bounding box center [595, 138] width 525 height 32
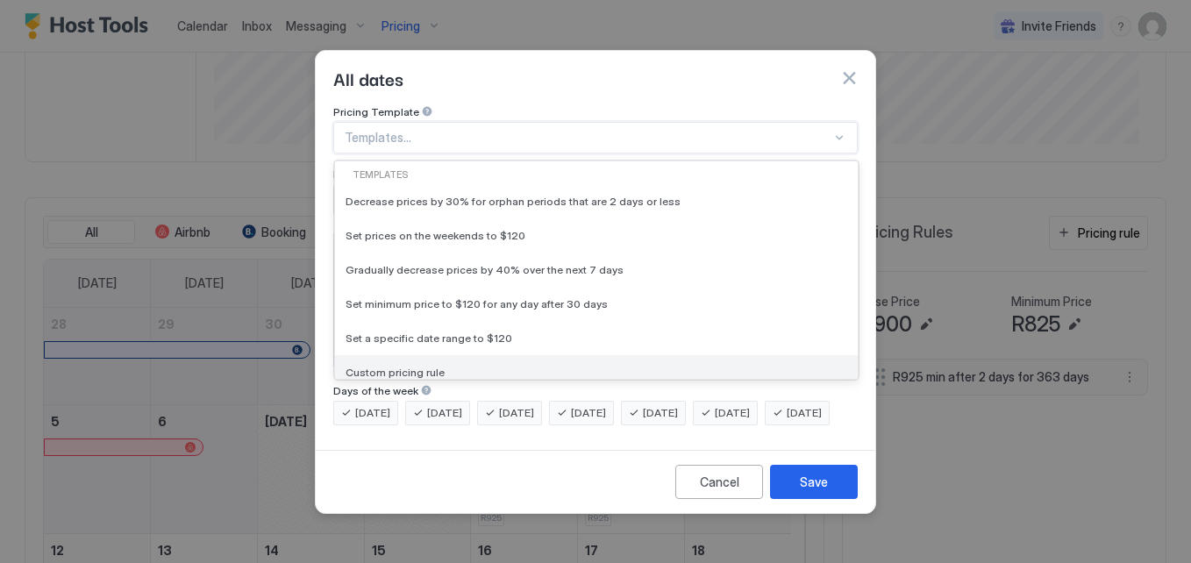
click at [459, 355] on div "Custom pricing rule" at bounding box center [596, 372] width 523 height 34
type input "***"
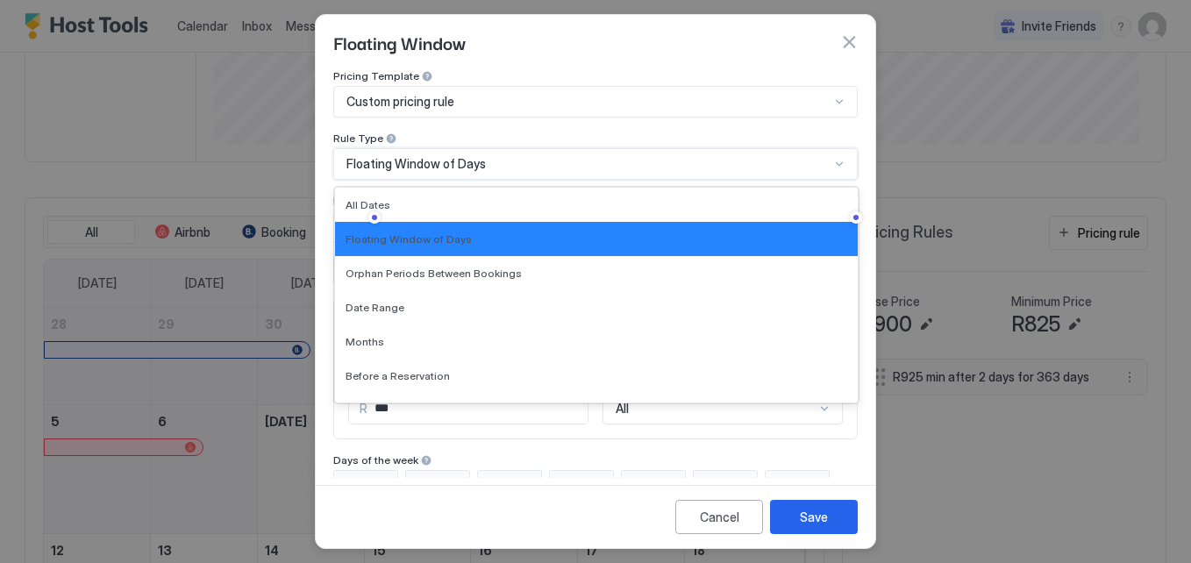
scroll to position [26, 0]
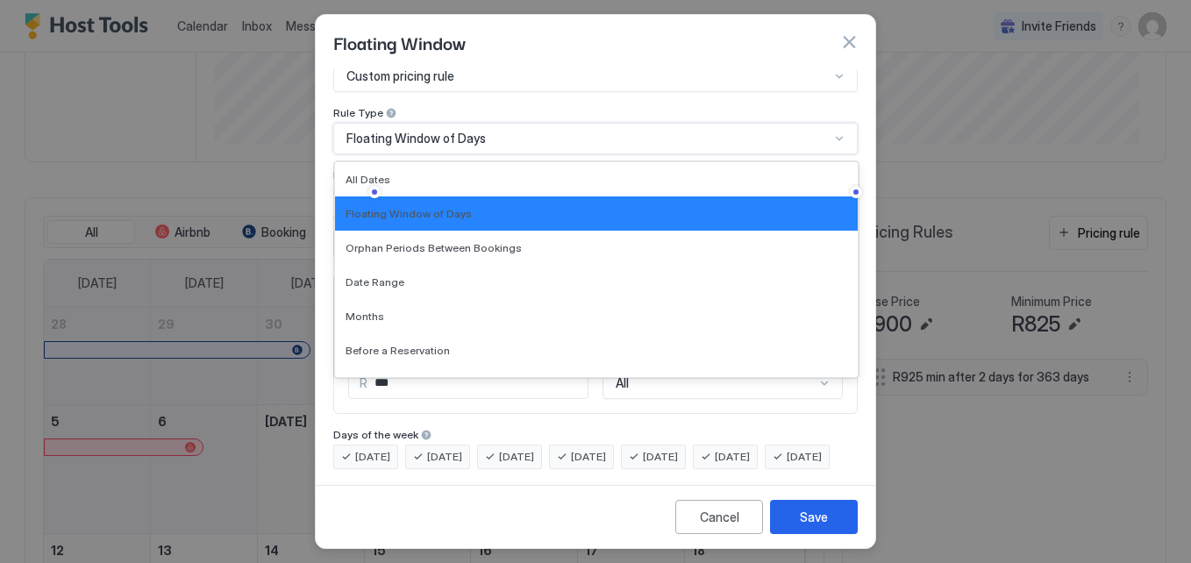
click at [440, 154] on div "7 results available. Use Up and Down to choose options, press Enter to select t…" at bounding box center [595, 139] width 525 height 32
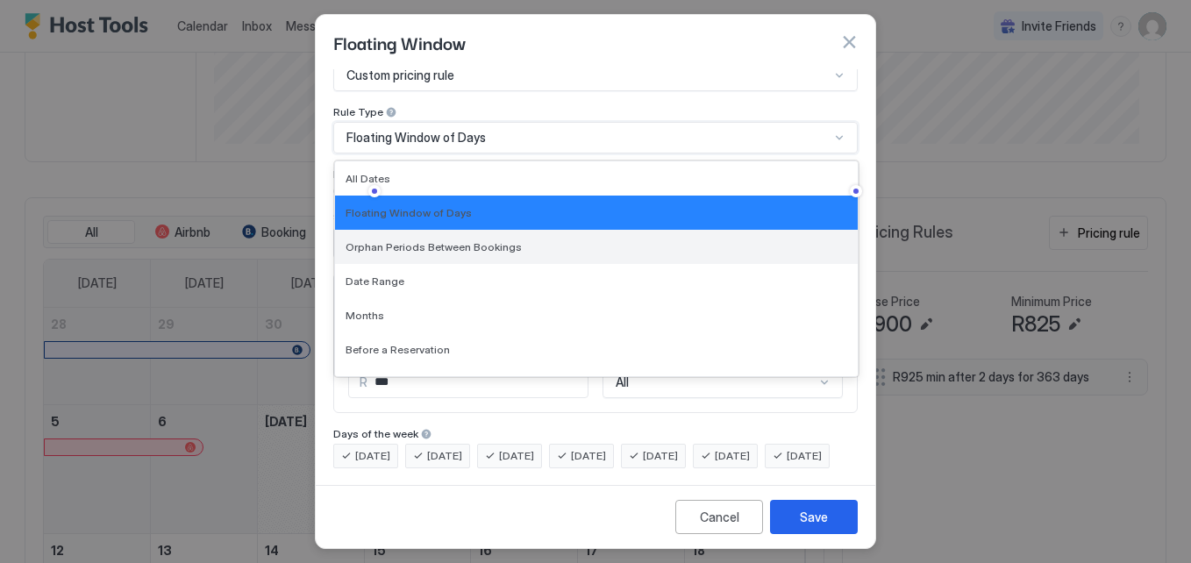
click at [444, 239] on div "Orphan Periods Between Bookings" at bounding box center [596, 247] width 523 height 34
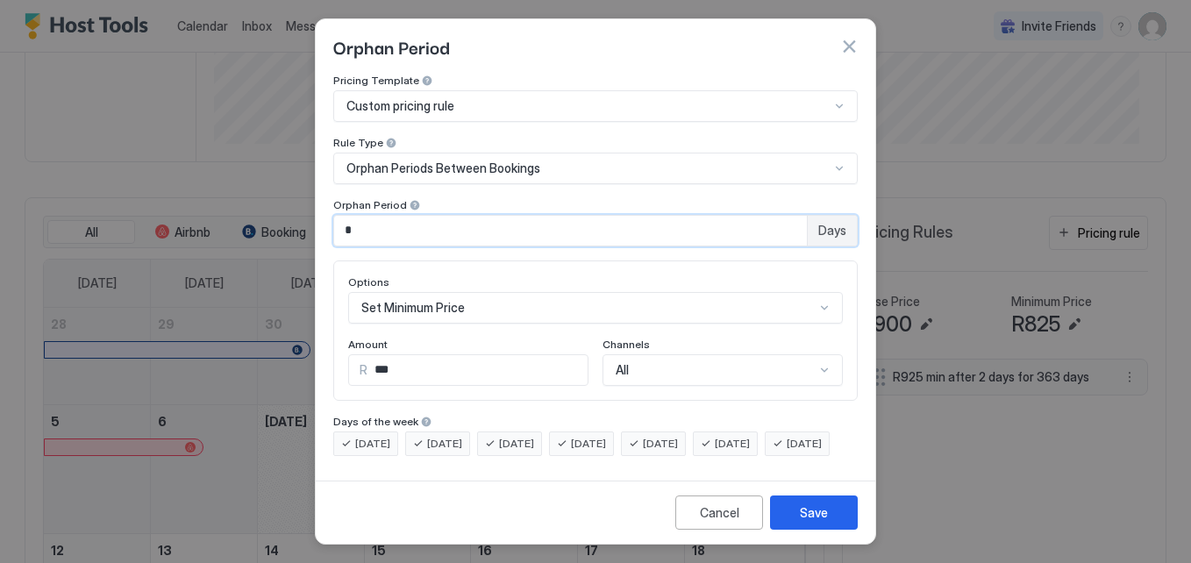
click at [429, 216] on input "*" at bounding box center [570, 231] width 473 height 30
type input "*"
click at [442, 355] on input "***" at bounding box center [478, 370] width 220 height 30
type input "*"
type input "***"
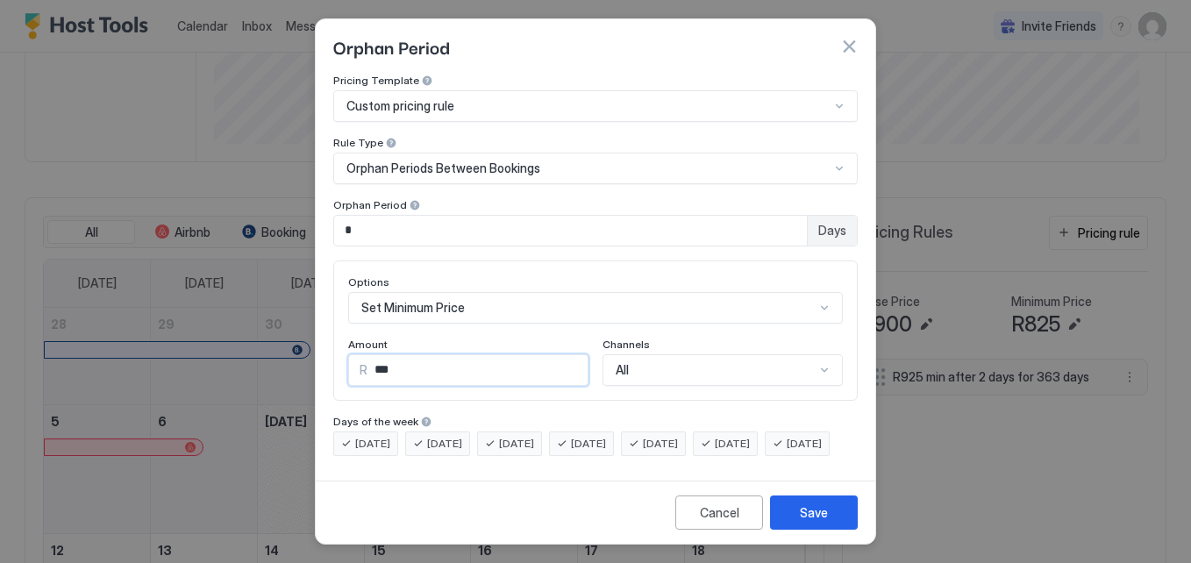
click at [342, 432] on div "Monday" at bounding box center [365, 444] width 65 height 25
click at [765, 448] on div "Sunday" at bounding box center [797, 444] width 65 height 25
click at [420, 432] on div "Tuesday" at bounding box center [437, 444] width 65 height 25
click at [501, 432] on div "Wednesday" at bounding box center [509, 444] width 65 height 25
click at [582, 432] on div "Thursday" at bounding box center [581, 444] width 65 height 25
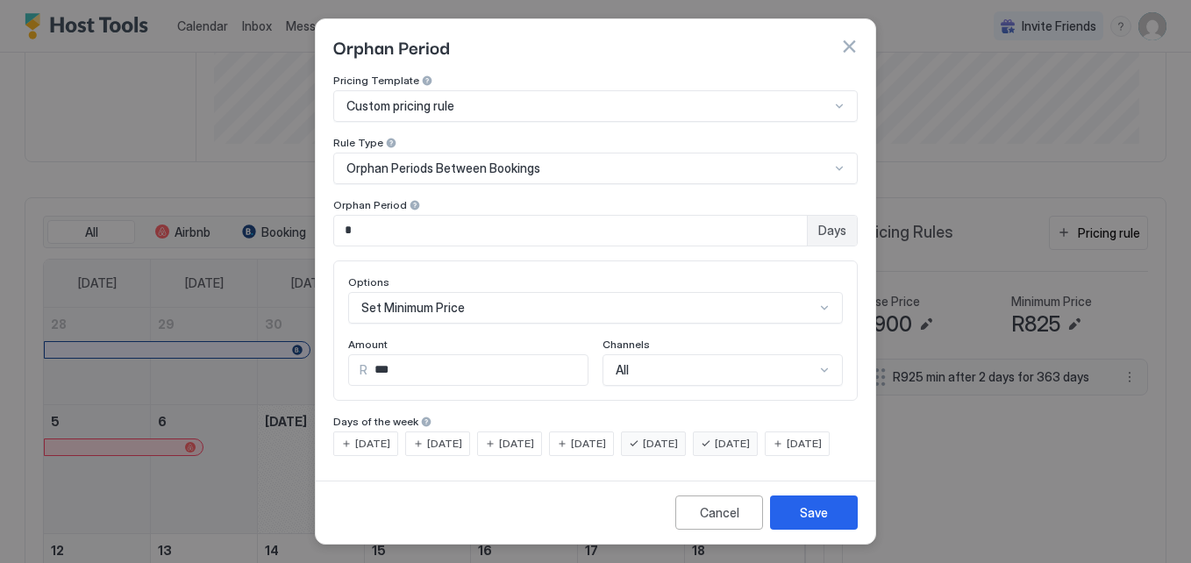
click at [675, 432] on div "Friday" at bounding box center [653, 444] width 65 height 25
click at [735, 432] on div "Saturday" at bounding box center [725, 444] width 65 height 25
click at [677, 228] on input "*" at bounding box center [570, 231] width 473 height 30
click at [818, 522] on div "Save" at bounding box center [814, 513] width 28 height 18
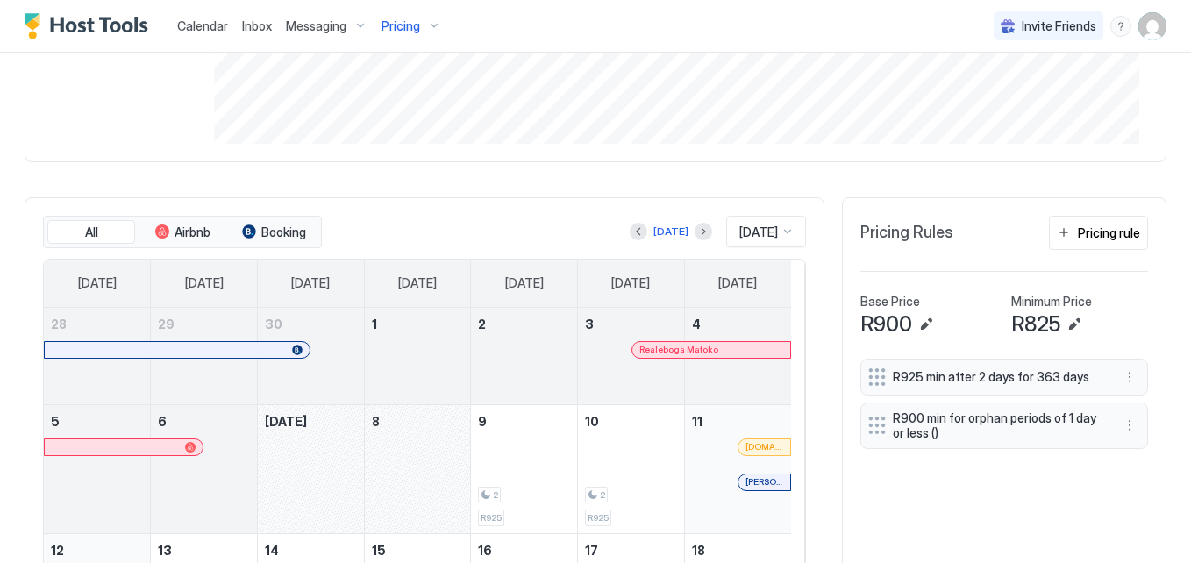
click at [416, 22] on span "Pricing" at bounding box center [401, 26] width 39 height 16
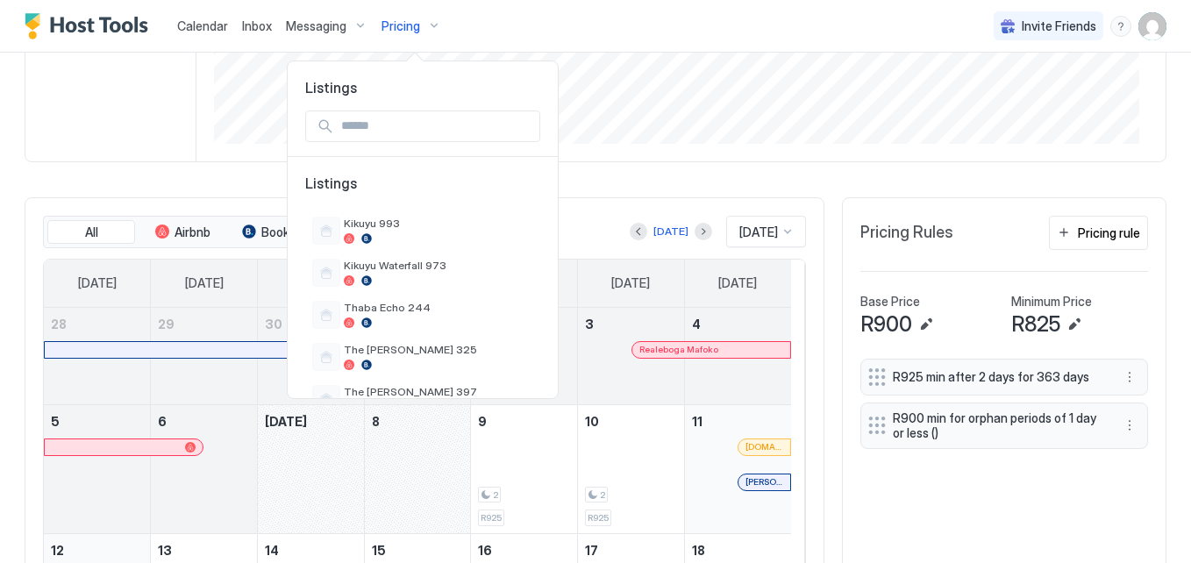
click at [941, 184] on div at bounding box center [595, 281] width 1191 height 563
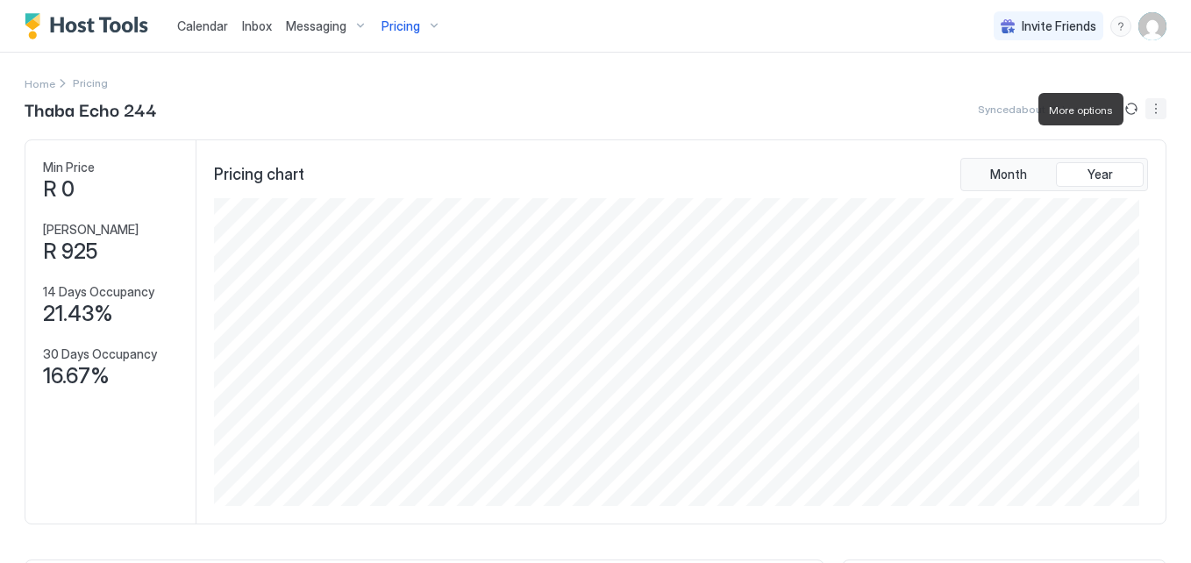
click at [1146, 113] on button "More options" at bounding box center [1156, 108] width 21 height 21
click at [1111, 158] on span "Listing Settings" at bounding box center [1113, 161] width 78 height 13
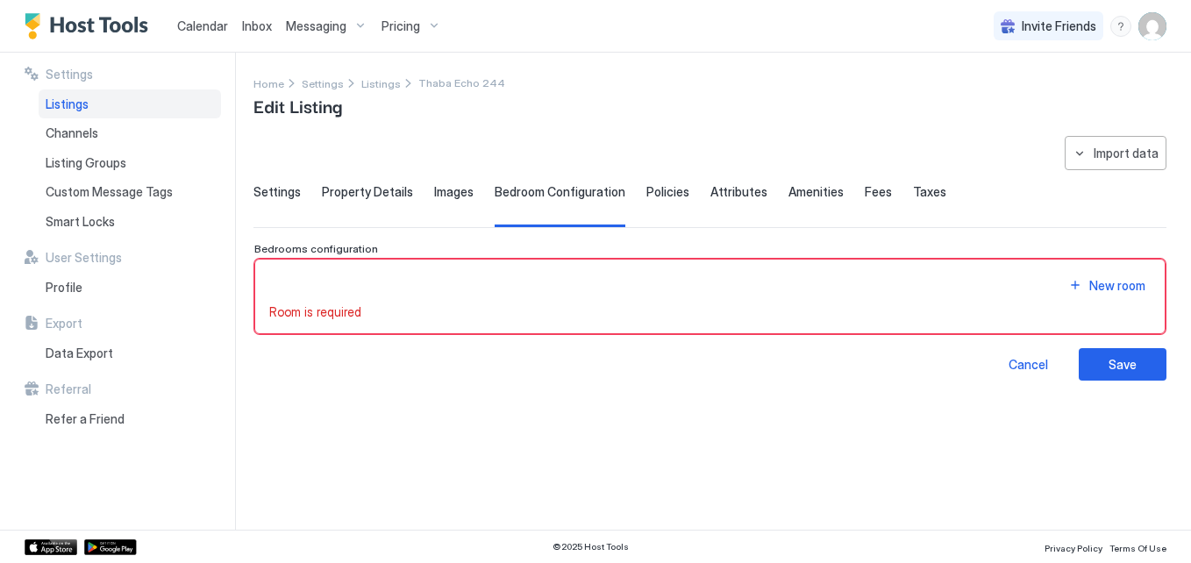
click at [276, 196] on span "Settings" at bounding box center [277, 192] width 47 height 16
click at [288, 198] on span "Settings" at bounding box center [277, 192] width 47 height 16
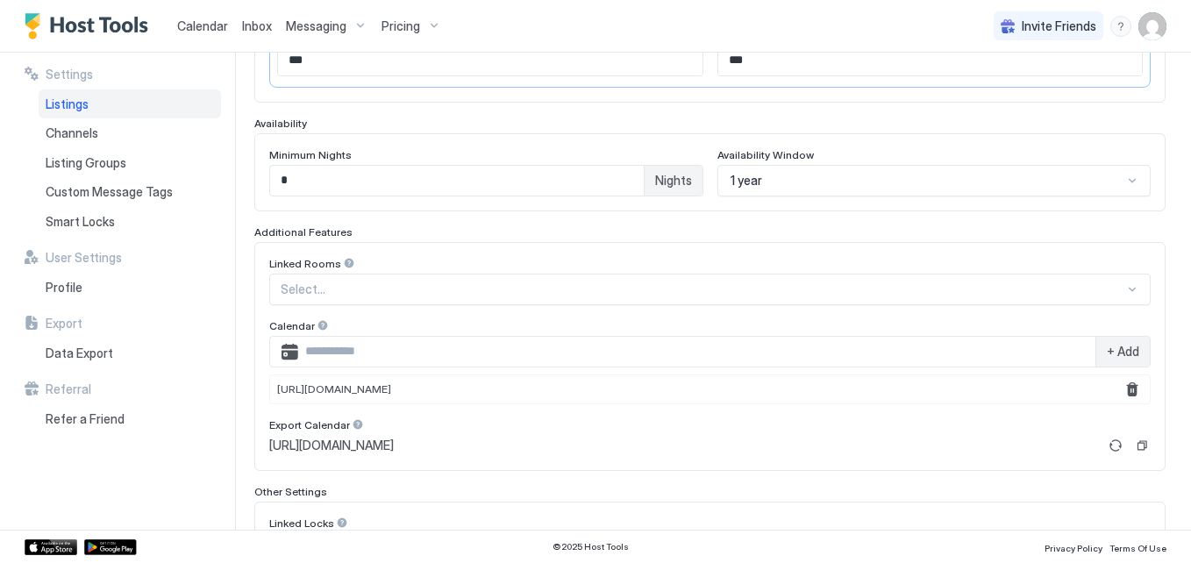
scroll to position [411, 0]
click at [352, 189] on input "*" at bounding box center [457, 183] width 374 height 30
type input "*"
click at [1168, 195] on div "**********" at bounding box center [723, 291] width 938 height 477
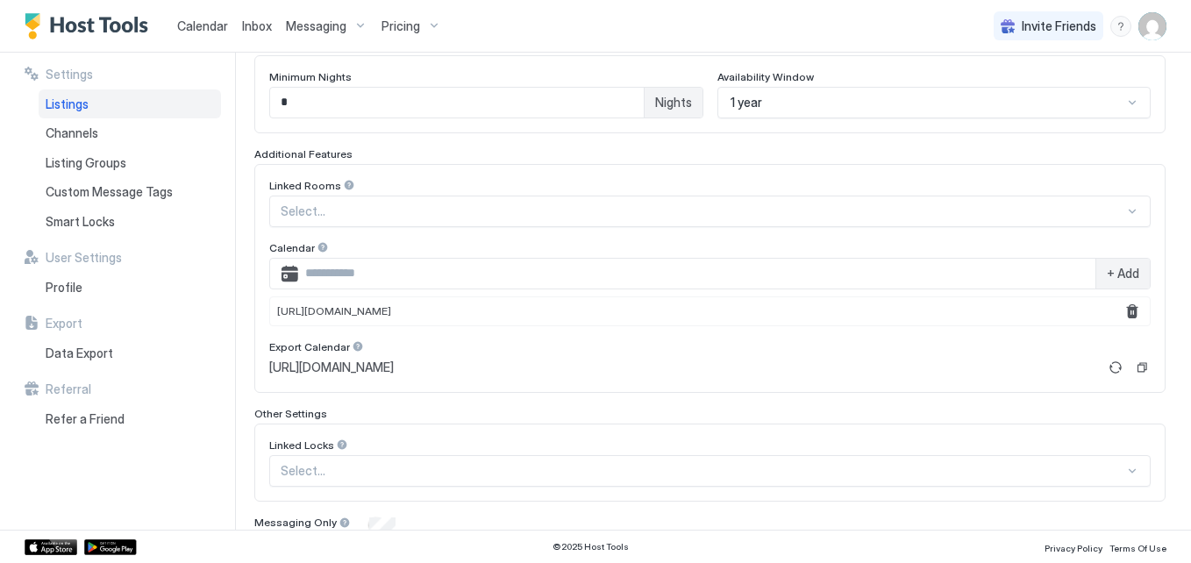
scroll to position [562, 0]
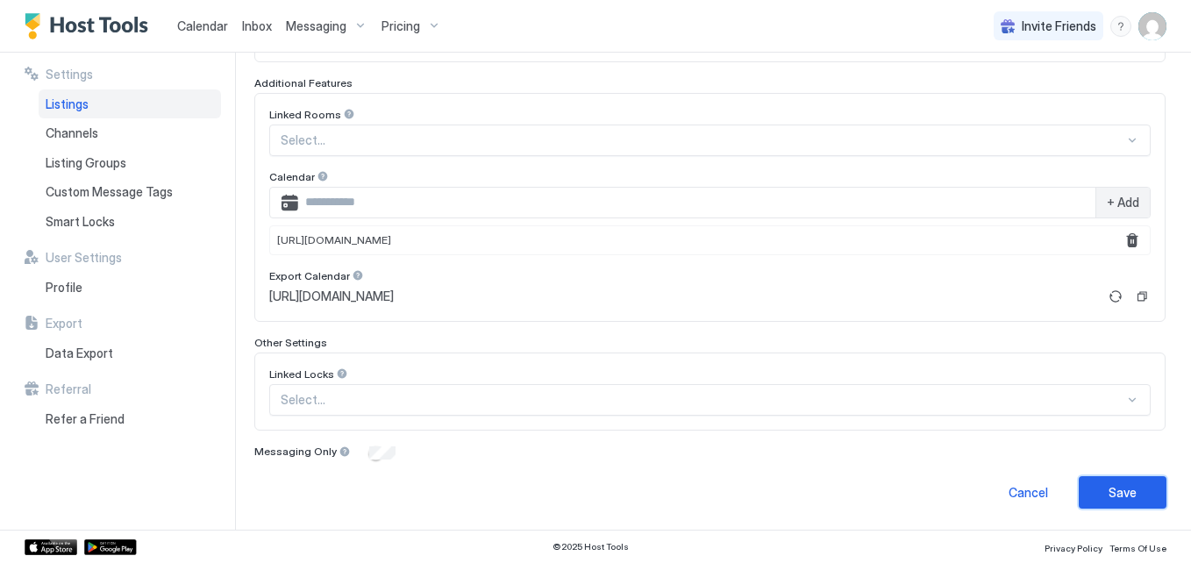
click at [1117, 489] on div "Save" at bounding box center [1123, 492] width 28 height 18
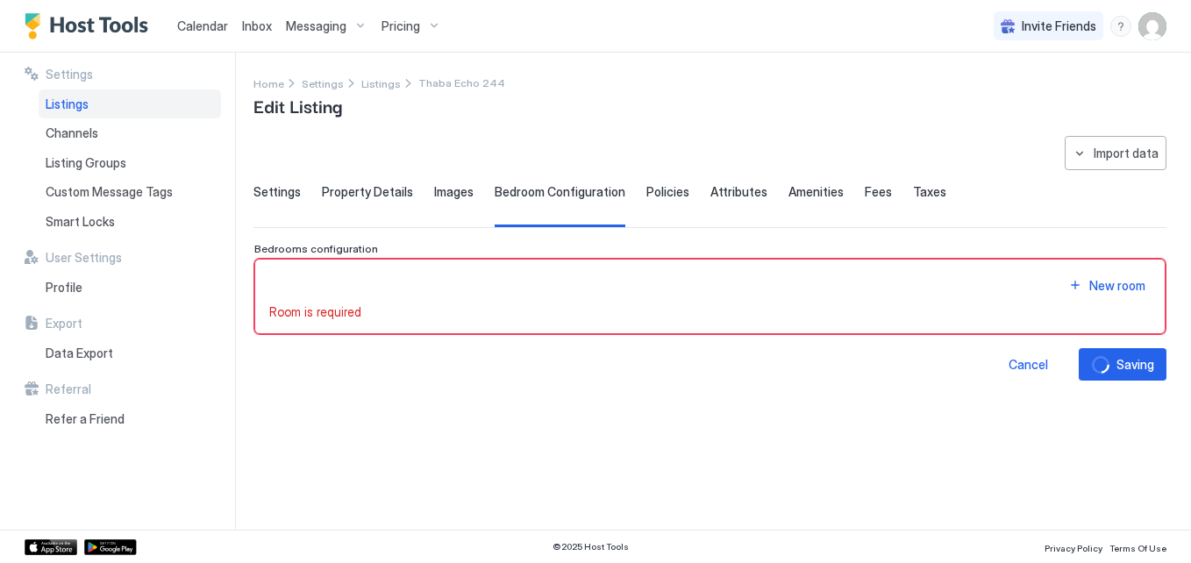
scroll to position [0, 0]
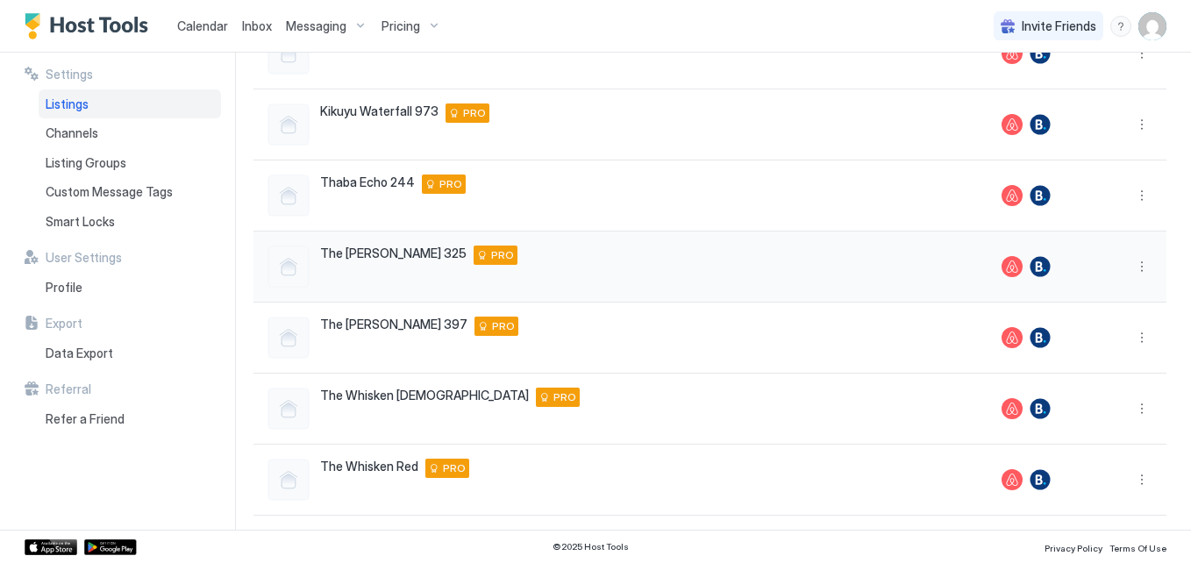
scroll to position [207, 0]
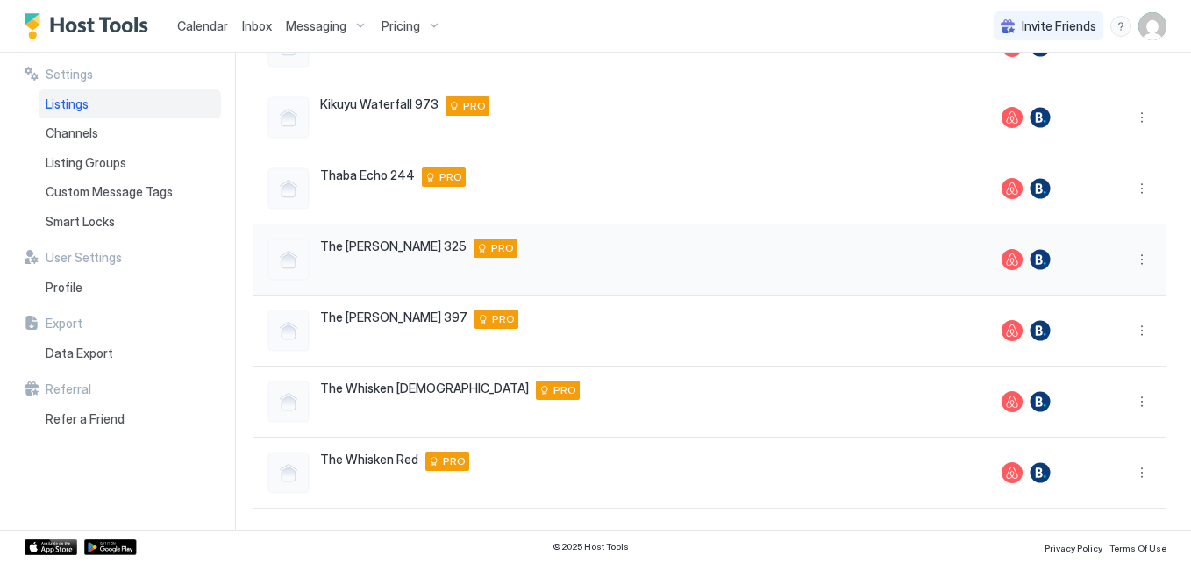
drag, startPoint x: 600, startPoint y: 281, endPoint x: 589, endPoint y: 276, distance: 11.4
click at [589, 276] on div "The Reid 325 28 Beacon Avenue 397 The Reid Lifestyle Estate, Sandton, Gauteng 2…" at bounding box center [621, 260] width 734 height 71
click at [379, 176] on span "Thaba Echo 244" at bounding box center [367, 176] width 95 height 16
click at [1132, 189] on button "More options" at bounding box center [1142, 188] width 21 height 21
click at [1105, 268] on span "Listing Settings" at bounding box center [1099, 269] width 78 height 13
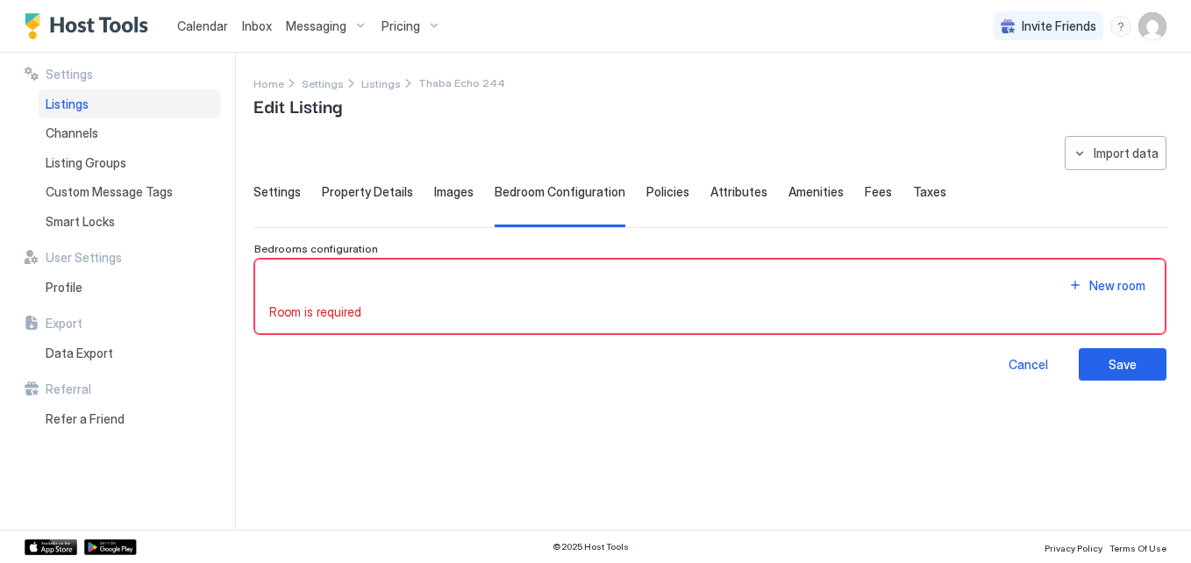
type input "*"
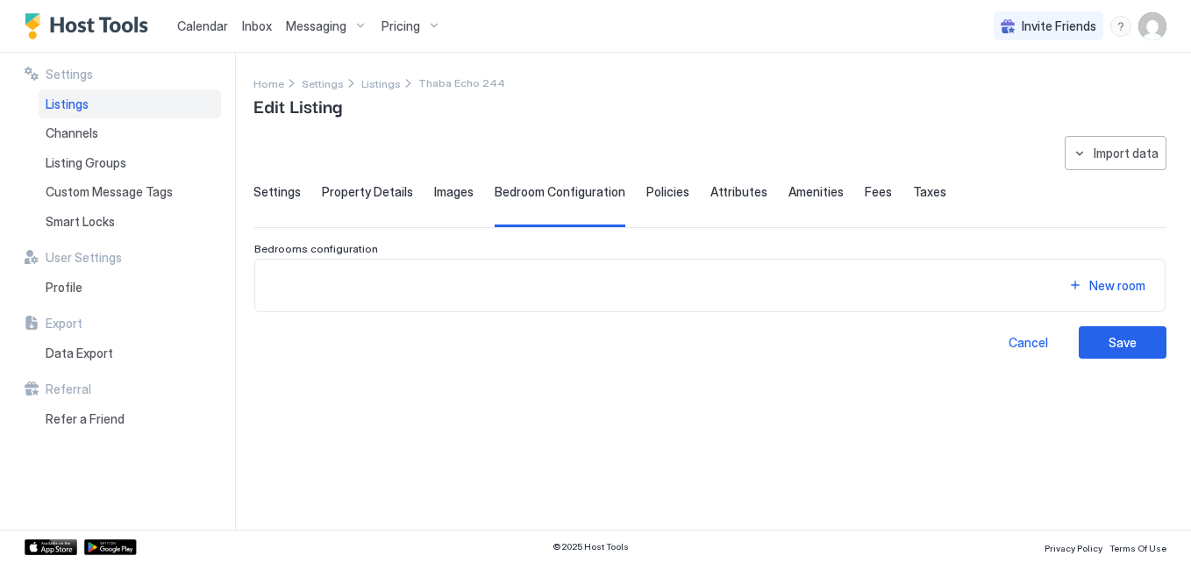
click at [284, 186] on span "Settings" at bounding box center [277, 192] width 47 height 16
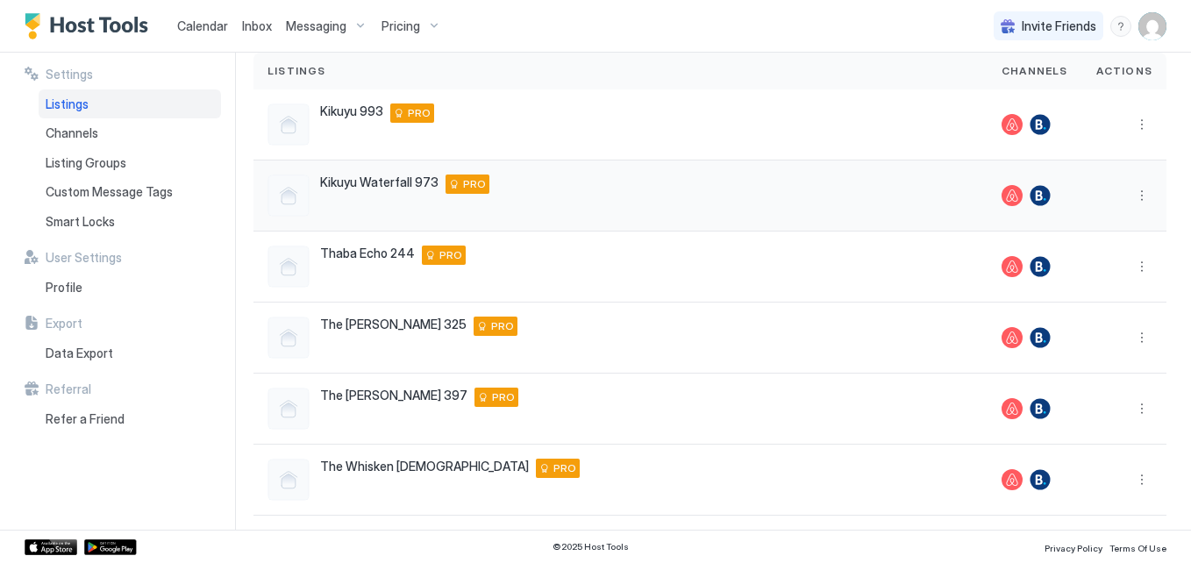
scroll to position [128, 0]
click at [196, 31] on span "Calendar" at bounding box center [202, 25] width 51 height 15
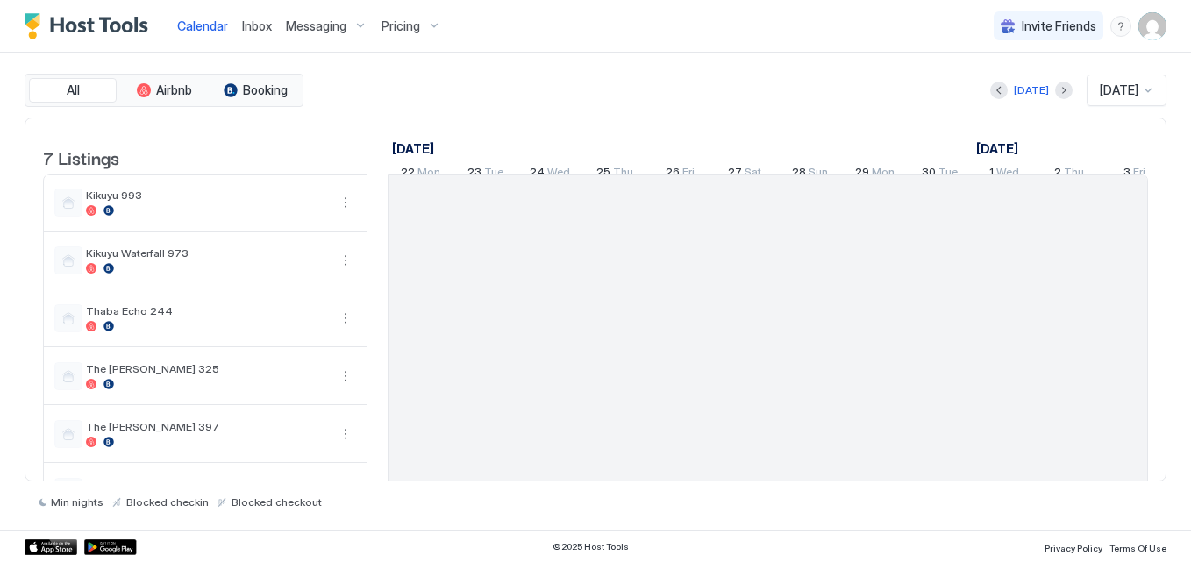
scroll to position [0, 975]
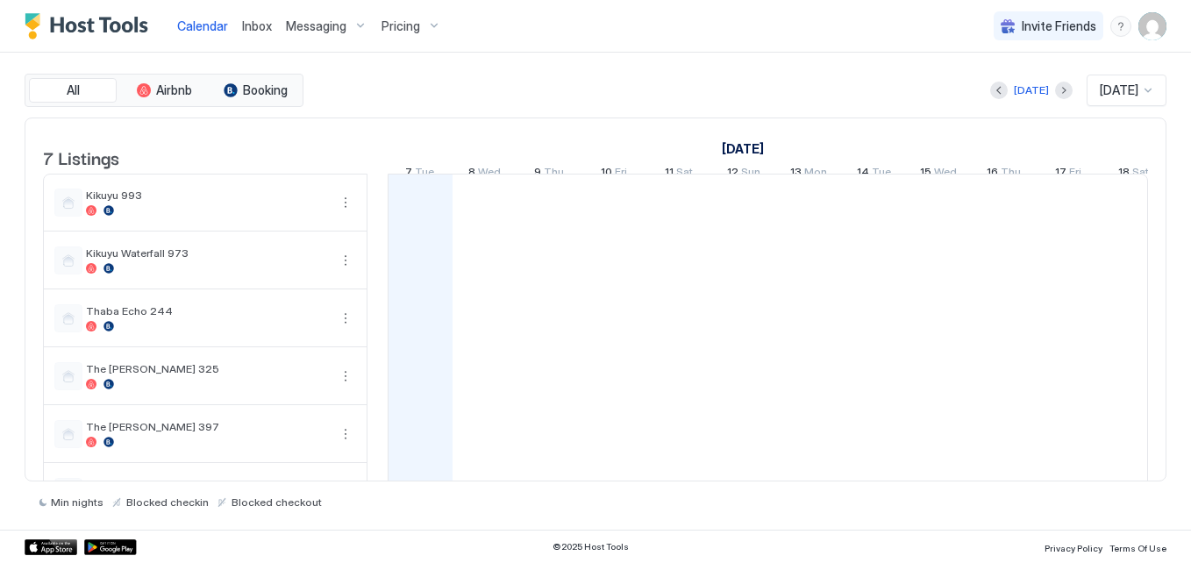
click at [545, 315] on div at bounding box center [1069, 377] width 3310 height 404
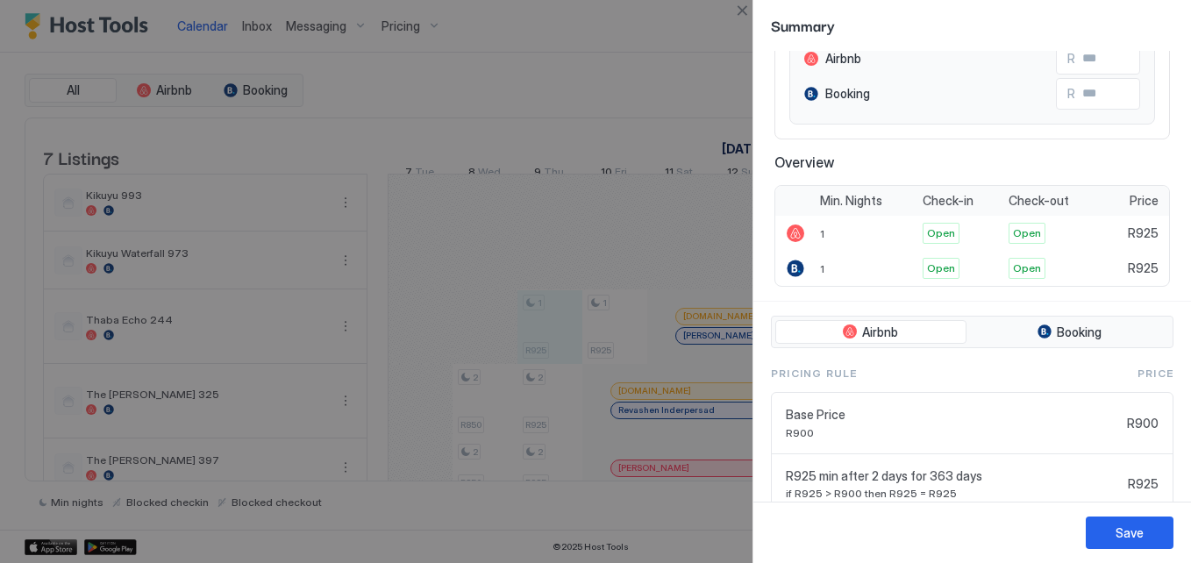
scroll to position [331, 0]
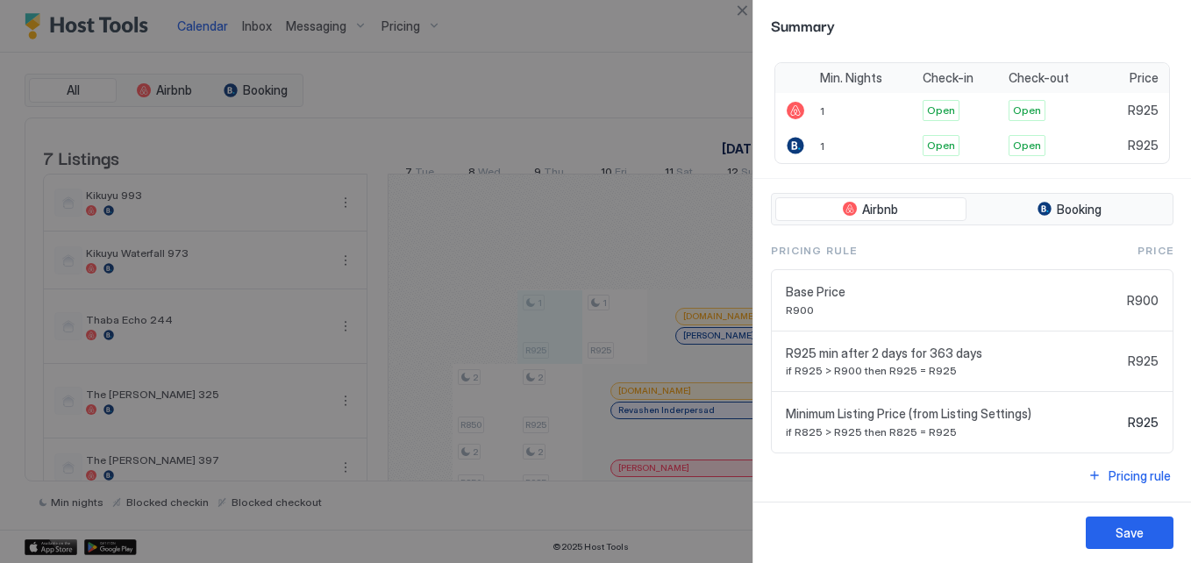
click at [939, 409] on span "Minimum Listing Price (from Listing Settings)" at bounding box center [953, 414] width 335 height 16
click at [737, 13] on button "Close" at bounding box center [742, 10] width 21 height 21
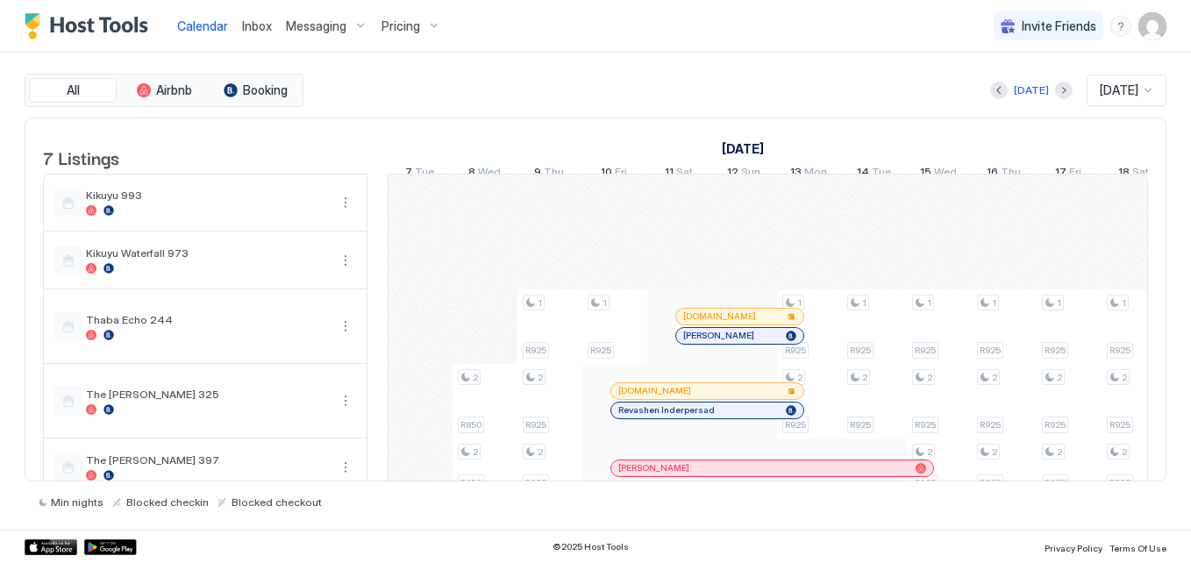
click at [410, 37] on div "Pricing" at bounding box center [412, 26] width 74 height 30
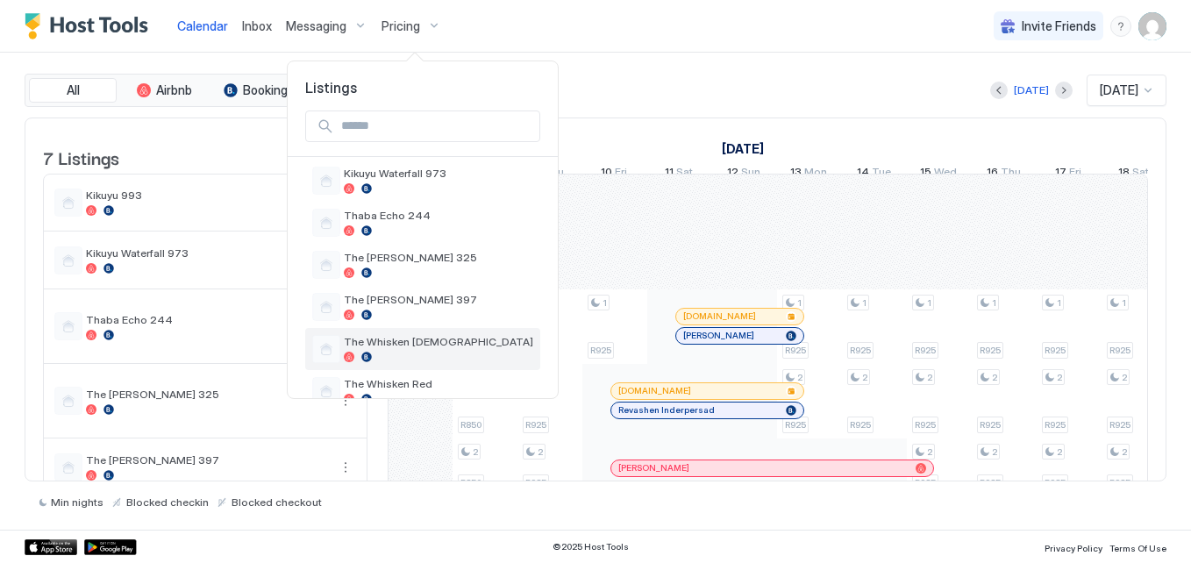
scroll to position [124, 0]
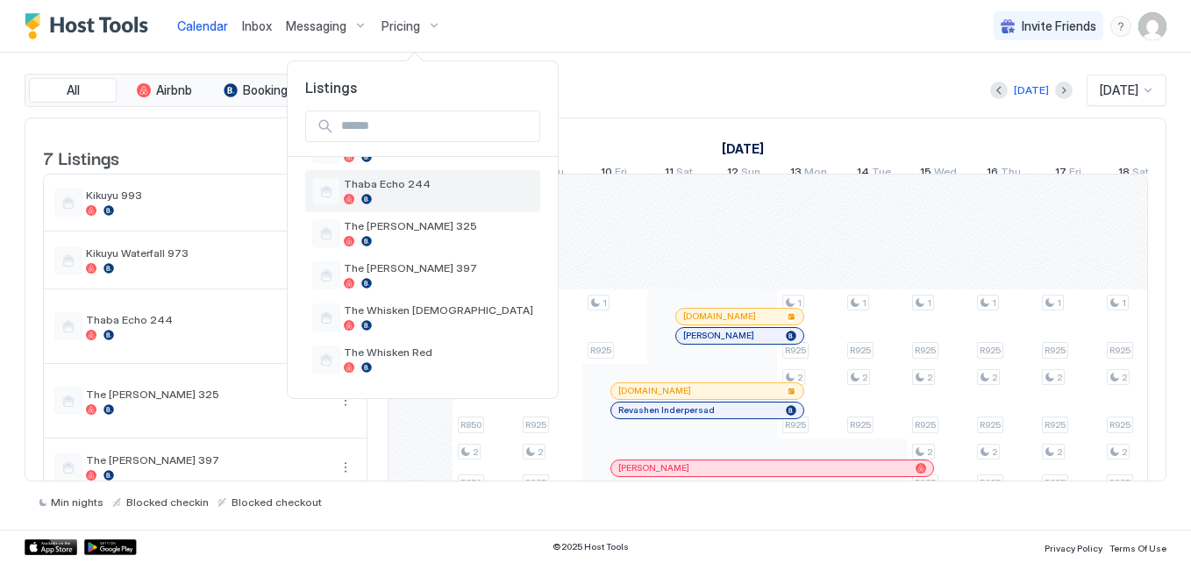
click at [391, 200] on div at bounding box center [438, 199] width 189 height 11
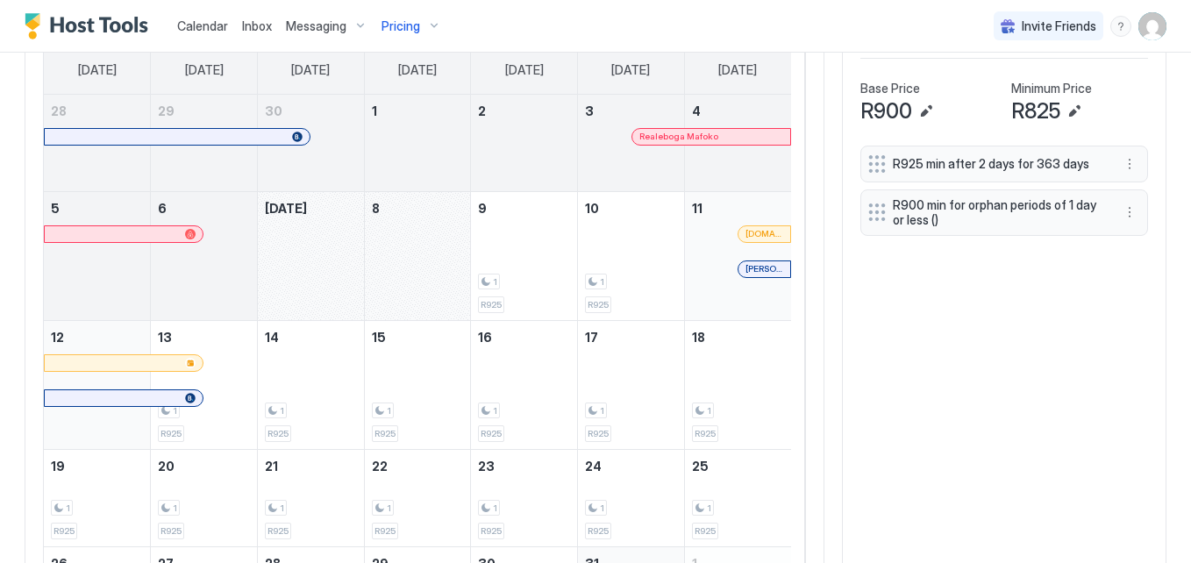
scroll to position [576, 0]
click at [1119, 213] on button "More options" at bounding box center [1129, 211] width 21 height 21
click at [1114, 213] on div at bounding box center [595, 281] width 1191 height 563
click at [1119, 212] on button "More options" at bounding box center [1129, 211] width 21 height 21
click at [1139, 274] on div "Pause" at bounding box center [1140, 265] width 66 height 28
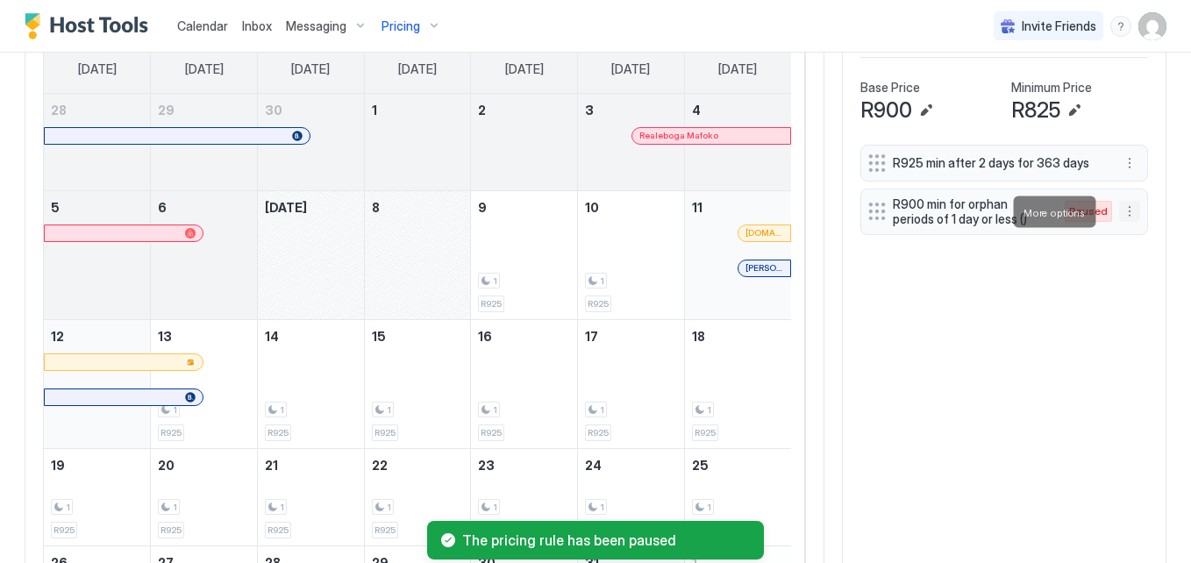
click at [1119, 210] on button "More options" at bounding box center [1129, 211] width 21 height 21
click at [1123, 230] on div "Edit" at bounding box center [1133, 236] width 39 height 13
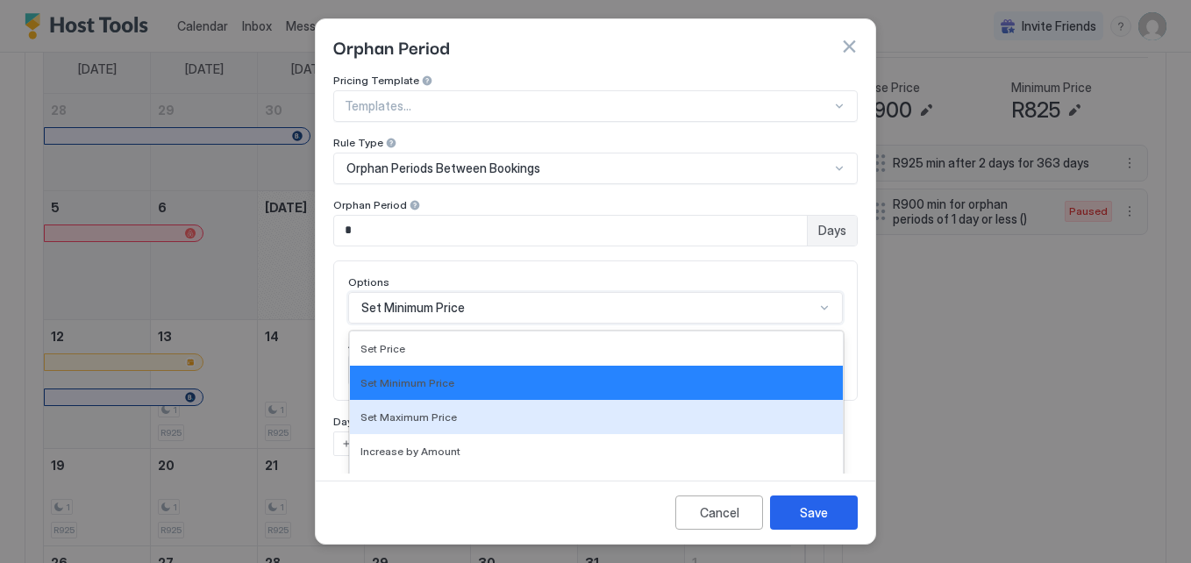
scroll to position [113, 0]
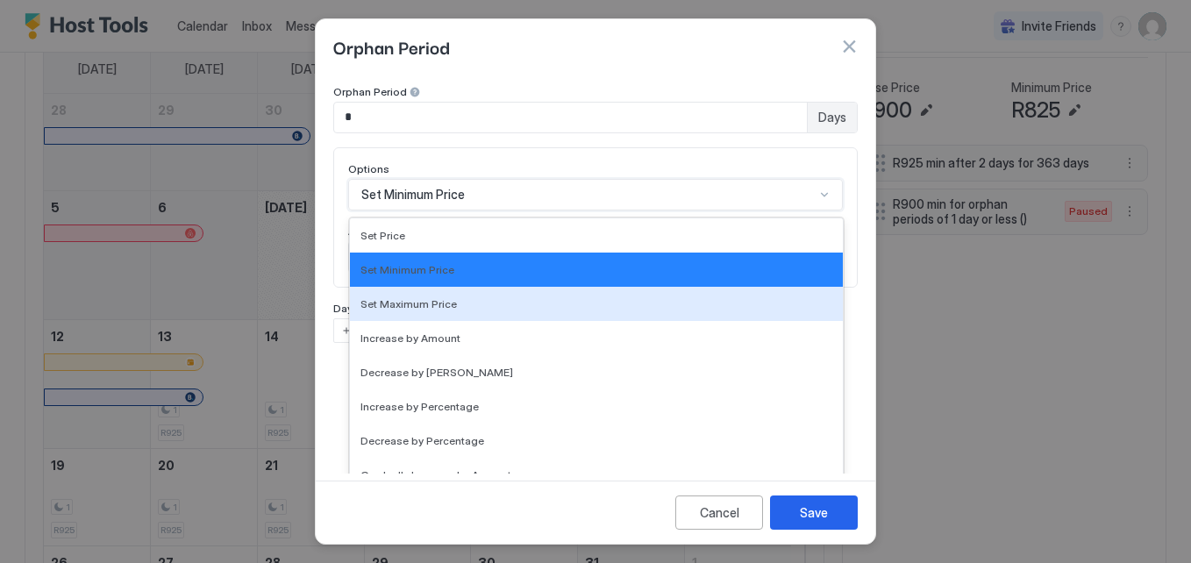
click at [482, 211] on div "17 results available. Use Up and Down to choose options, press Enter to select …" at bounding box center [595, 195] width 495 height 32
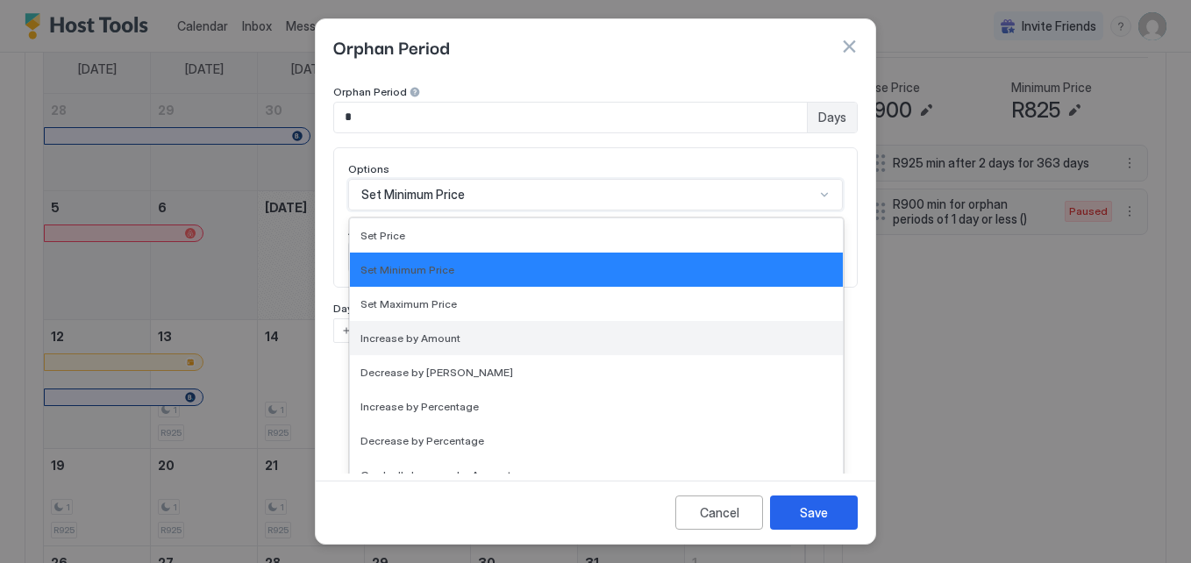
click at [482, 323] on div "Increase by Amount" at bounding box center [596, 338] width 493 height 34
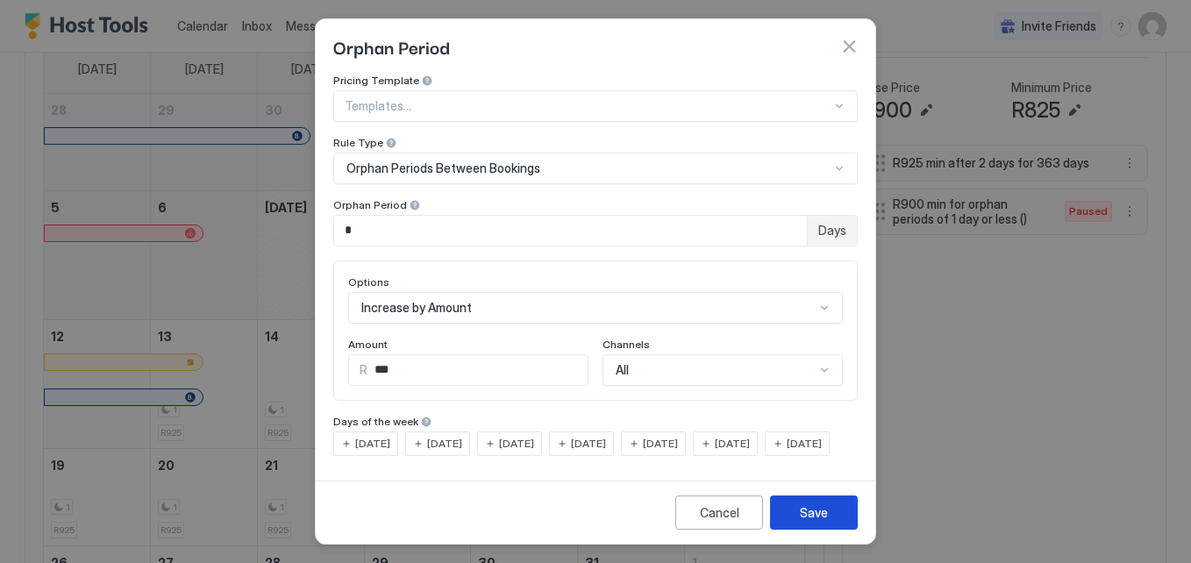
click at [800, 520] on div "Save" at bounding box center [814, 513] width 28 height 18
click at [444, 216] on input "*" at bounding box center [570, 231] width 473 height 30
type input "*"
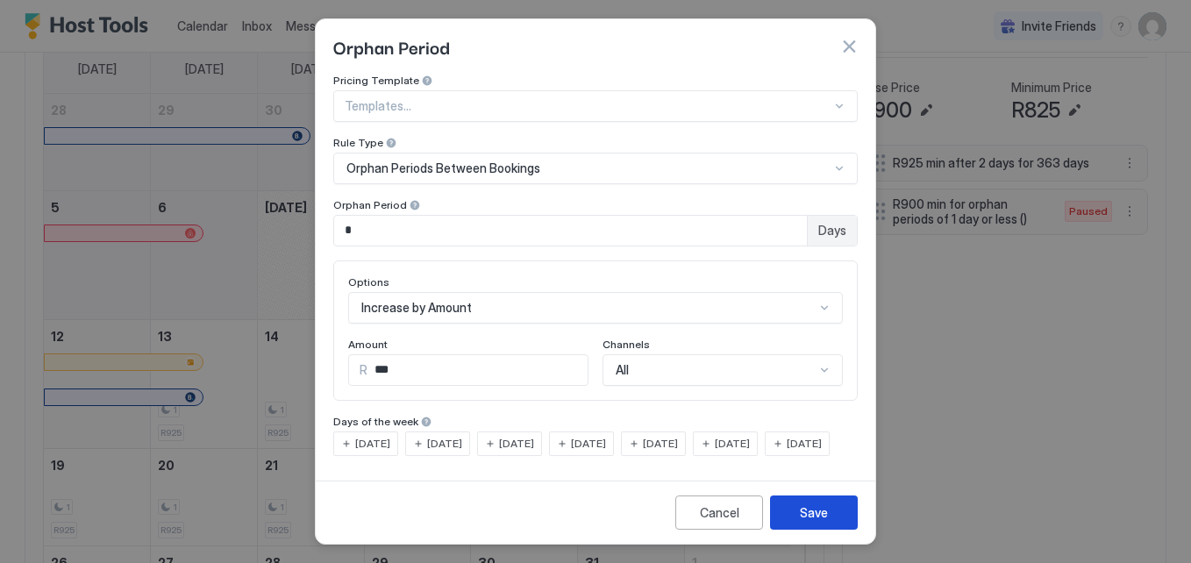
click at [820, 518] on div "Save" at bounding box center [814, 513] width 28 height 18
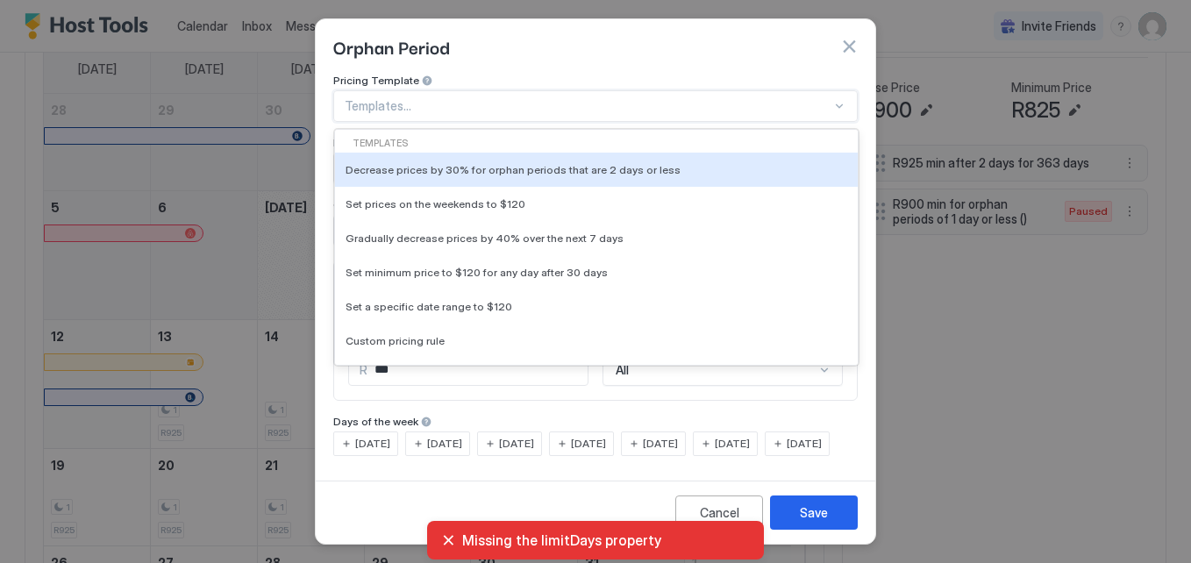
click at [563, 105] on div at bounding box center [588, 106] width 487 height 16
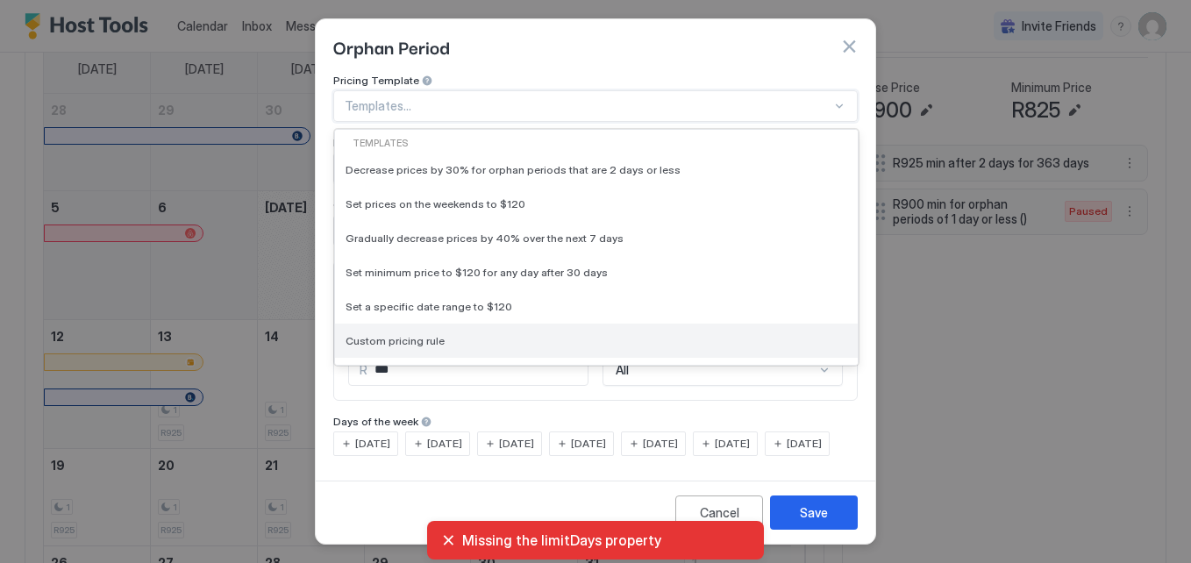
click at [557, 327] on div "Custom pricing rule" at bounding box center [596, 341] width 523 height 34
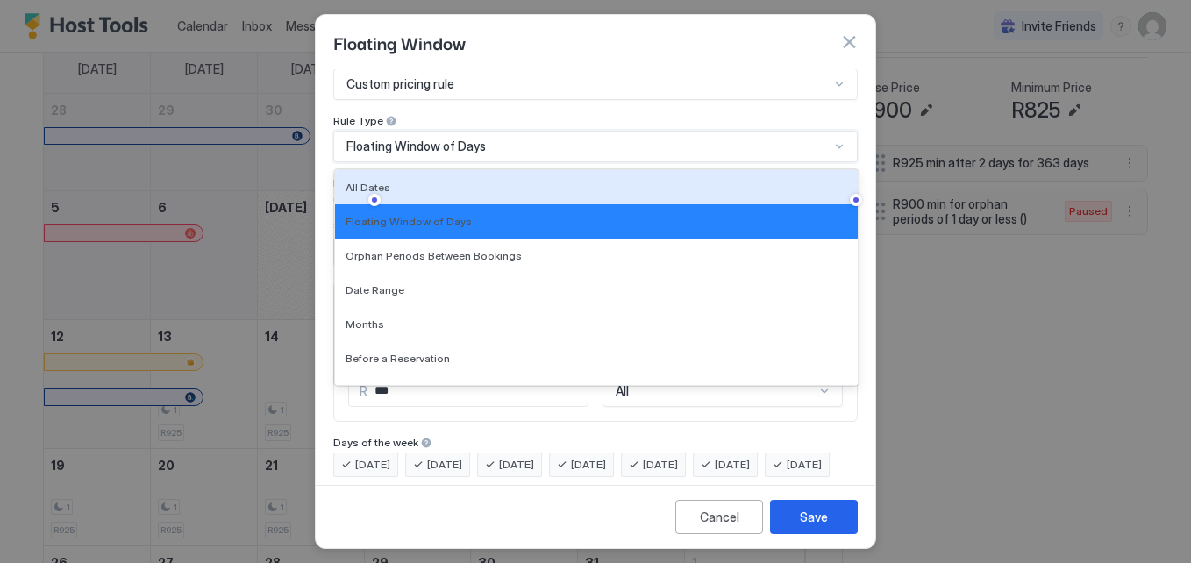
click at [450, 162] on div "7 results available. Use Up and Down to choose options, press Enter to select t…" at bounding box center [595, 147] width 525 height 32
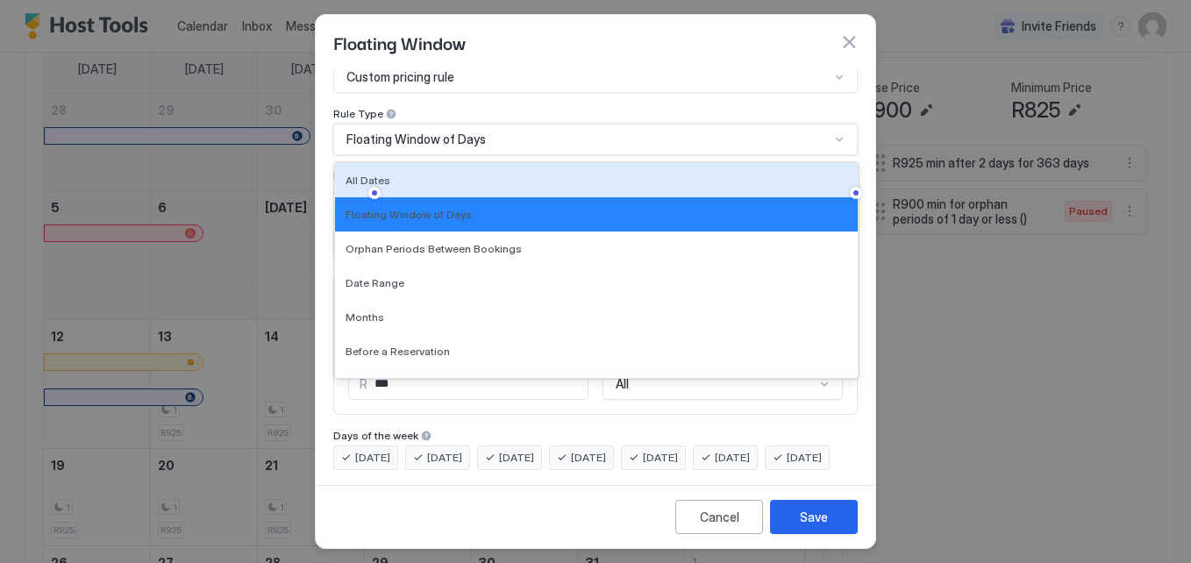
scroll to position [26, 0]
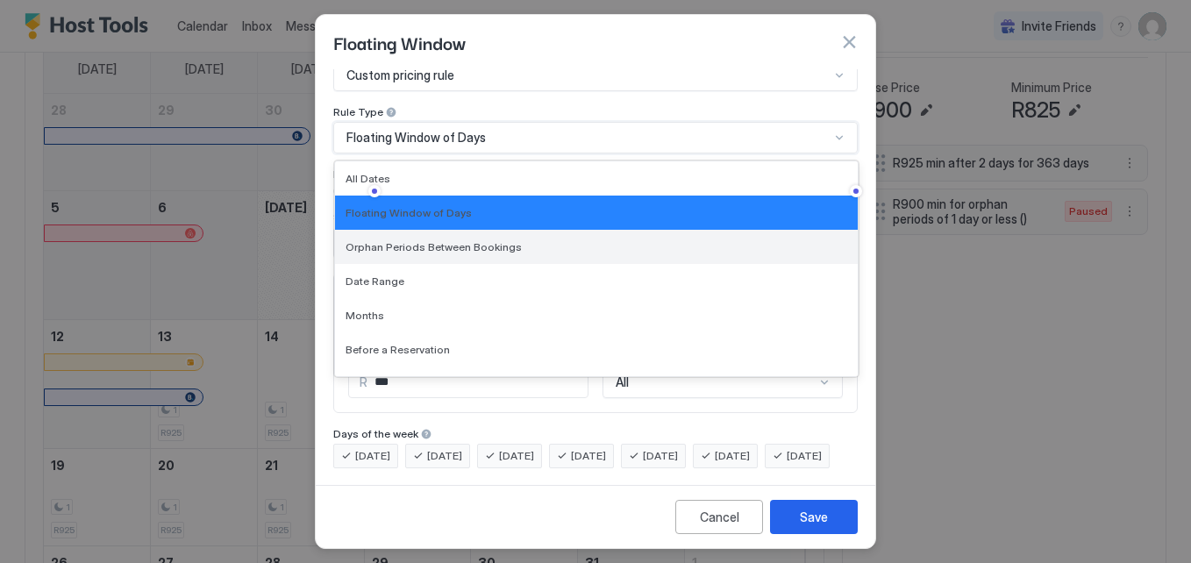
click at [445, 235] on div "Orphan Periods Between Bookings" at bounding box center [596, 247] width 523 height 34
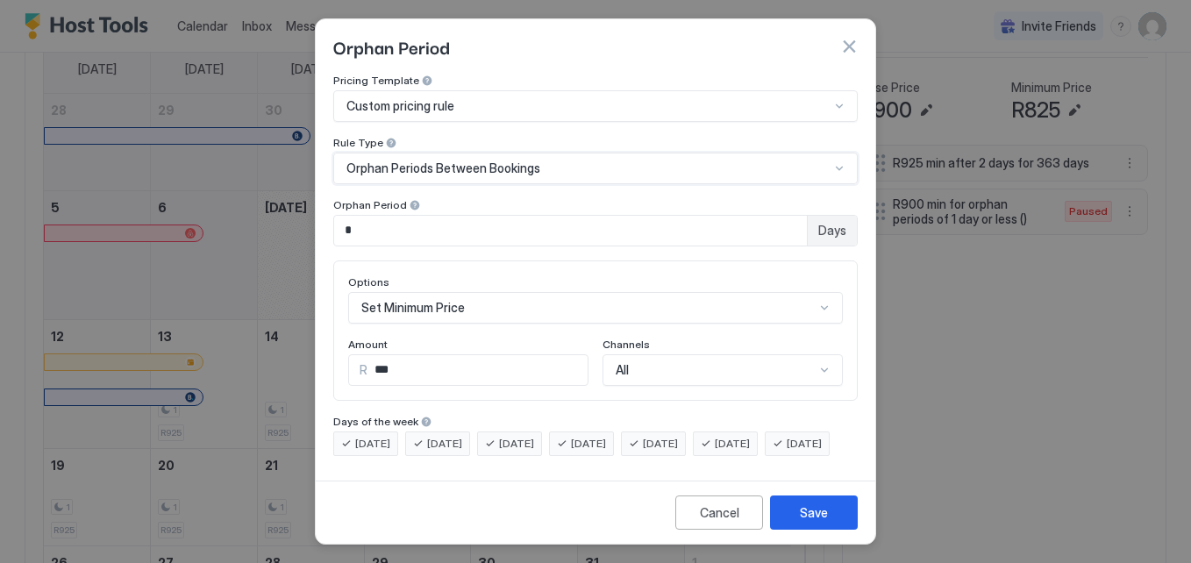
scroll to position [23, 0]
click at [456, 355] on input "***" at bounding box center [478, 370] width 220 height 30
type input "****"
click at [344, 432] on div "Monday" at bounding box center [365, 444] width 65 height 25
click at [765, 454] on div "Sunday" at bounding box center [797, 444] width 65 height 25
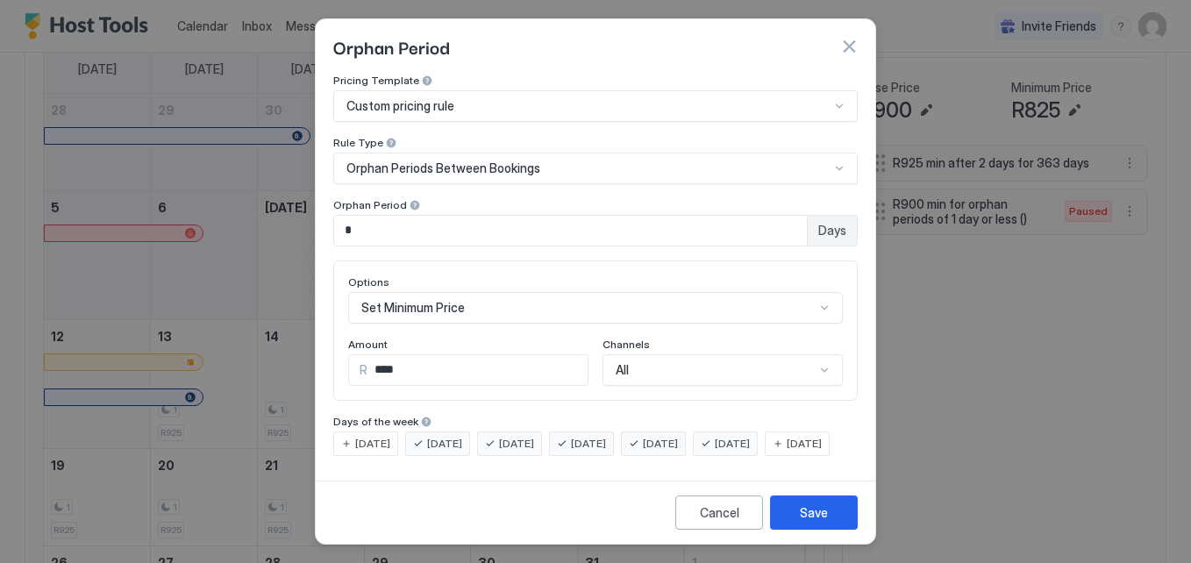
click at [425, 432] on div "Tuesday" at bounding box center [437, 444] width 65 height 25
click at [504, 432] on div "Wednesday" at bounding box center [509, 444] width 65 height 25
click at [592, 432] on div "Thursday" at bounding box center [581, 444] width 65 height 25
click at [669, 432] on div "Friday" at bounding box center [653, 444] width 65 height 25
click at [733, 432] on div "Saturday" at bounding box center [725, 444] width 65 height 25
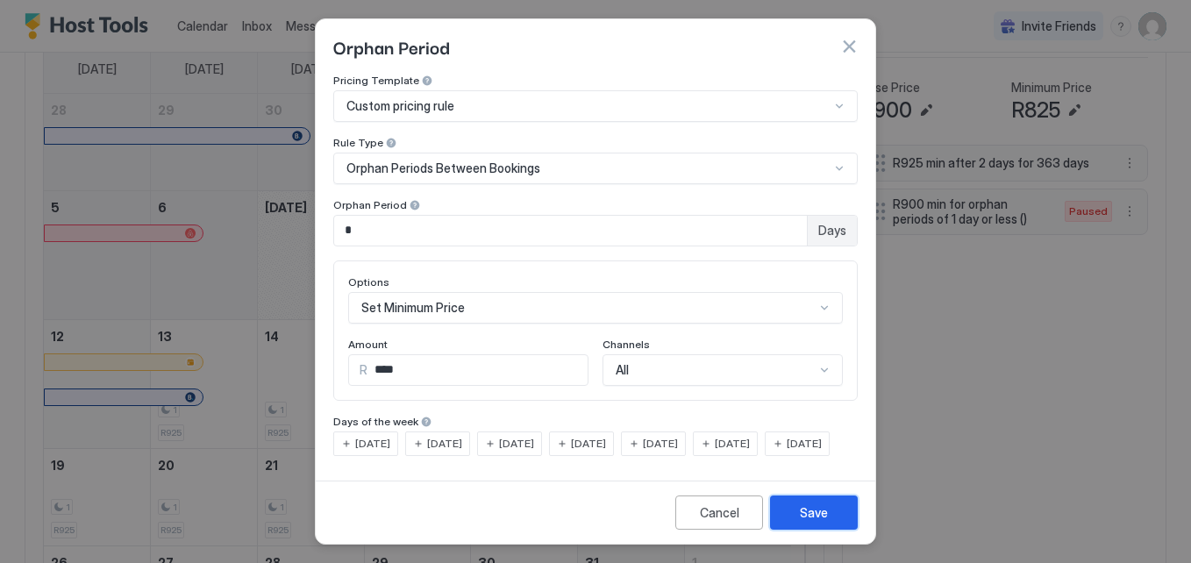
click at [809, 518] on div "Save" at bounding box center [814, 513] width 28 height 18
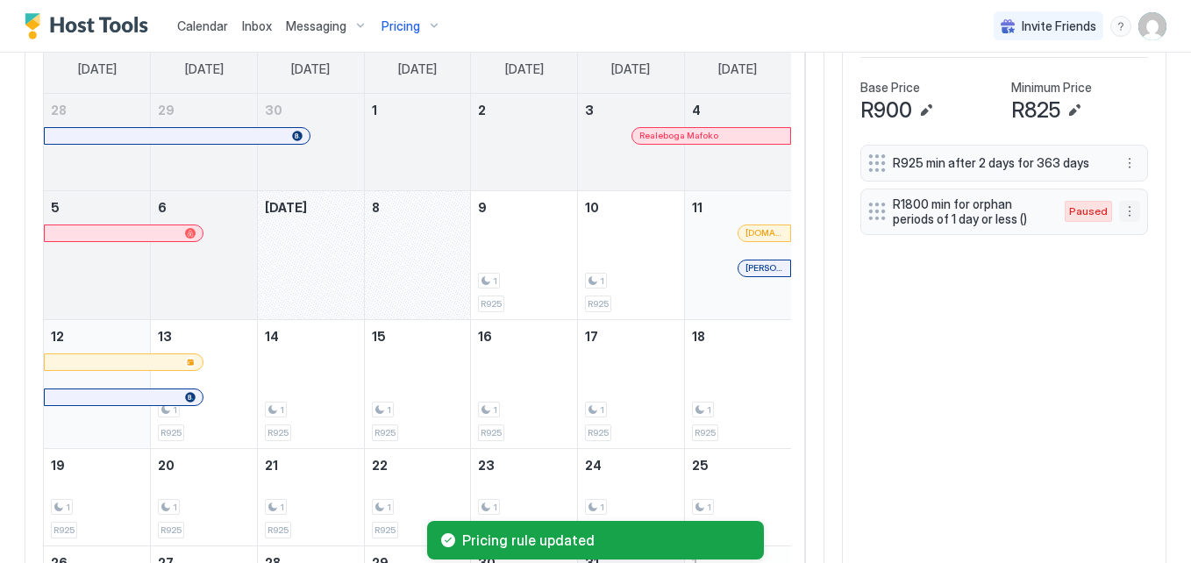
click at [1119, 218] on button "More options" at bounding box center [1129, 211] width 21 height 21
click at [1130, 265] on div "Enable" at bounding box center [1141, 264] width 54 height 13
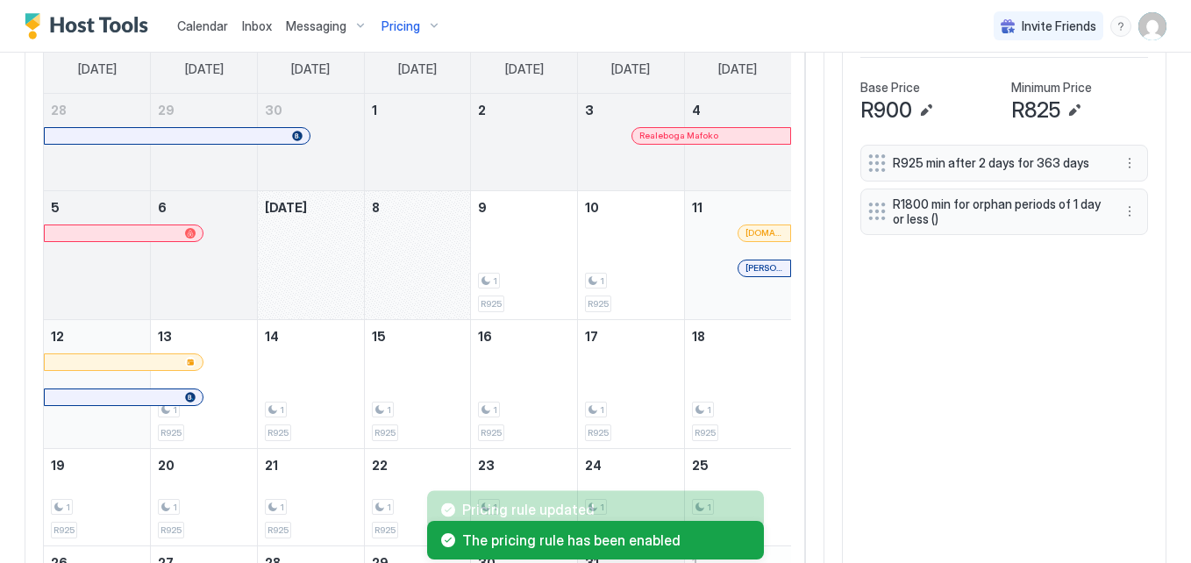
click at [1130, 265] on div "R925 min after 2 days for 363 days R1800 min for orphan periods of 1 day or les…" at bounding box center [1005, 411] width 288 height 532
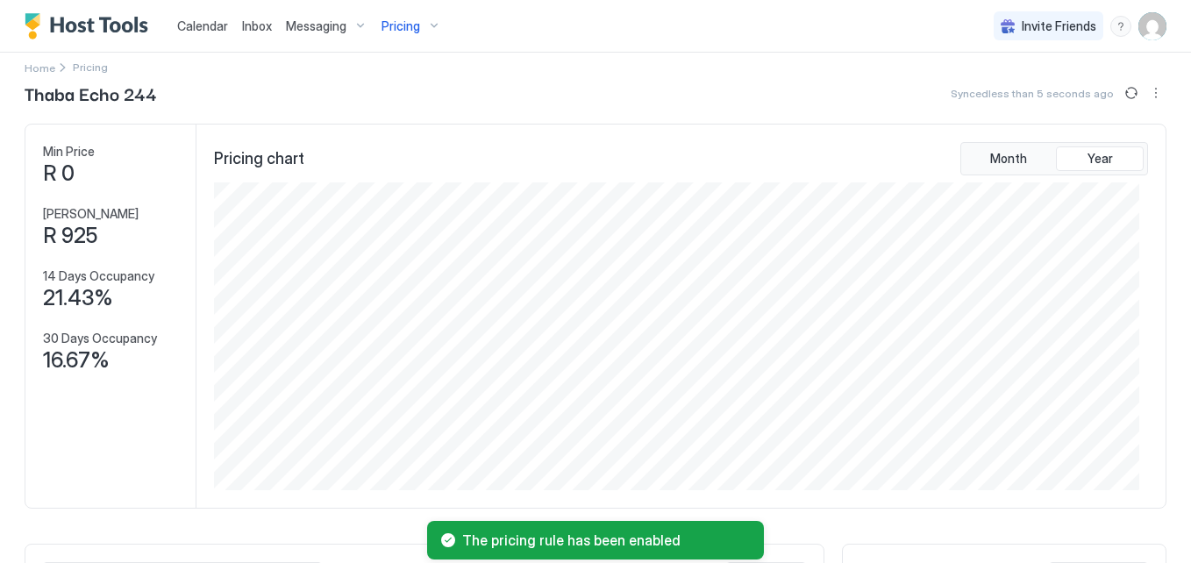
scroll to position [0, 0]
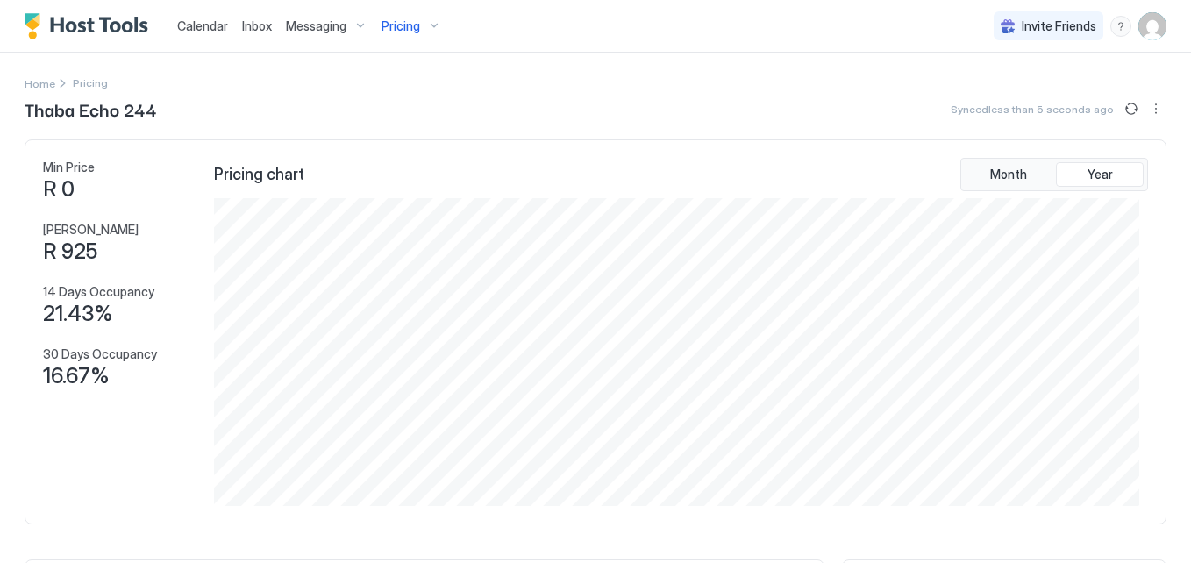
click at [325, 21] on span "Messaging" at bounding box center [316, 26] width 61 height 16
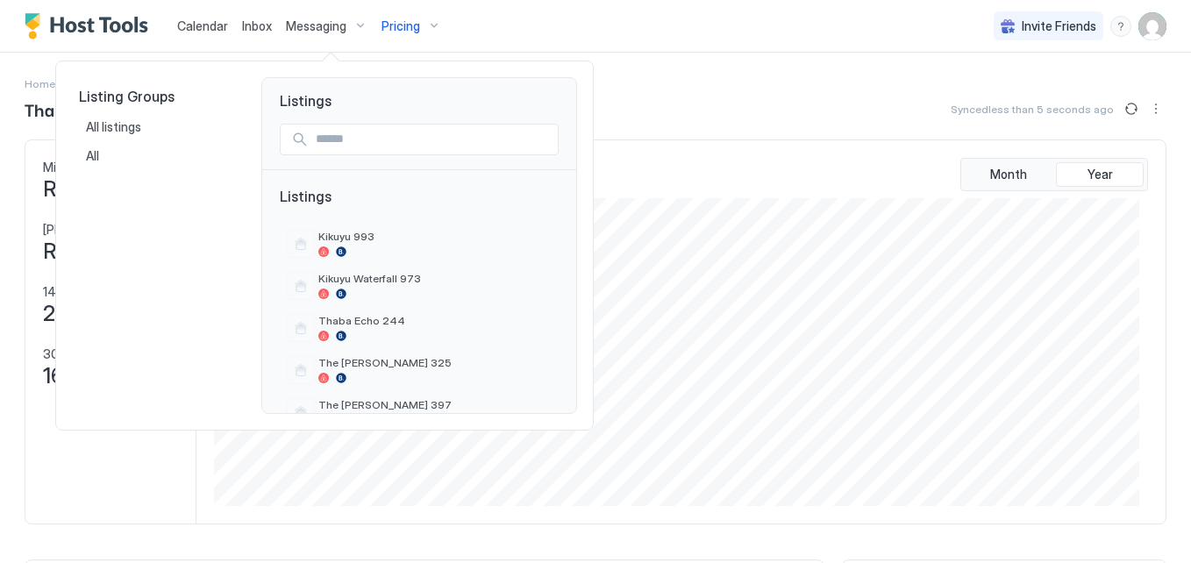
click at [218, 16] on div at bounding box center [595, 281] width 1191 height 563
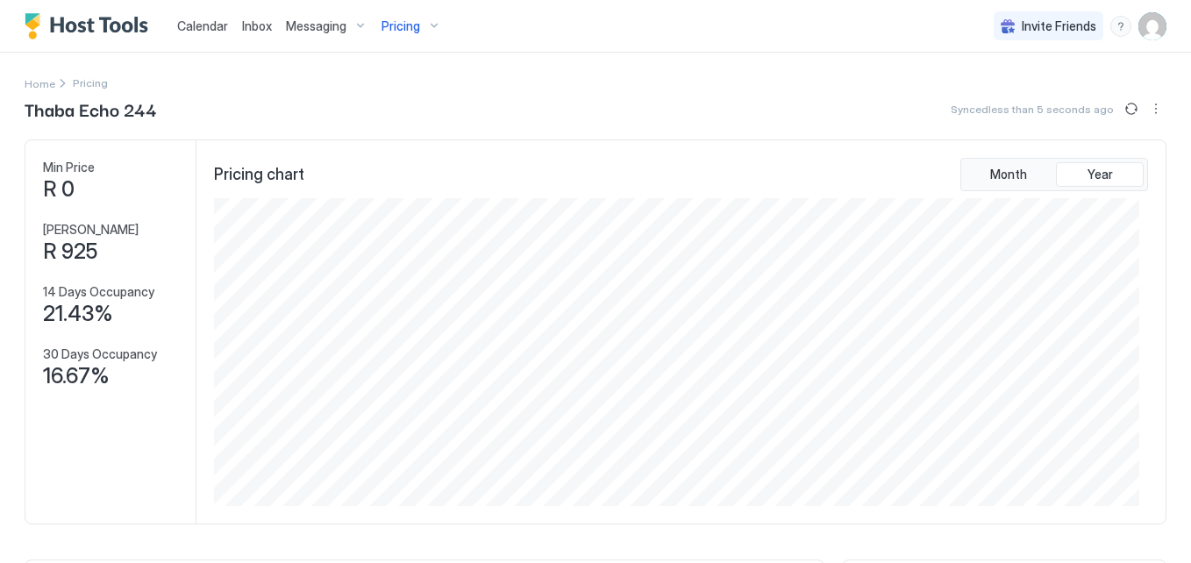
drag, startPoint x: 218, startPoint y: 16, endPoint x: 218, endPoint y: 34, distance: 18.4
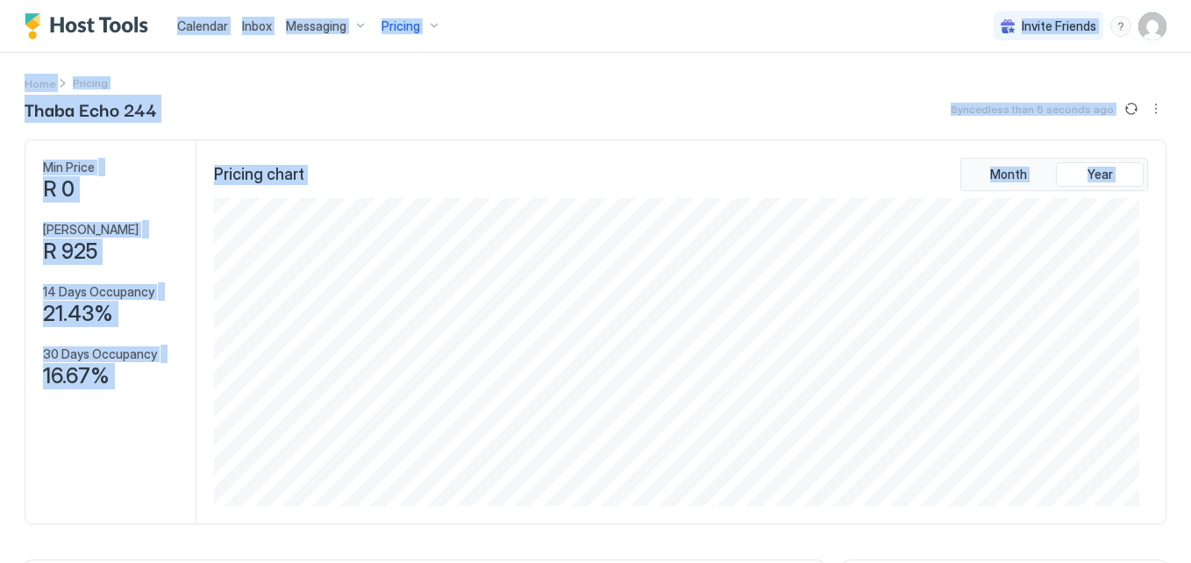
click at [218, 34] on link "Calendar" at bounding box center [202, 26] width 51 height 18
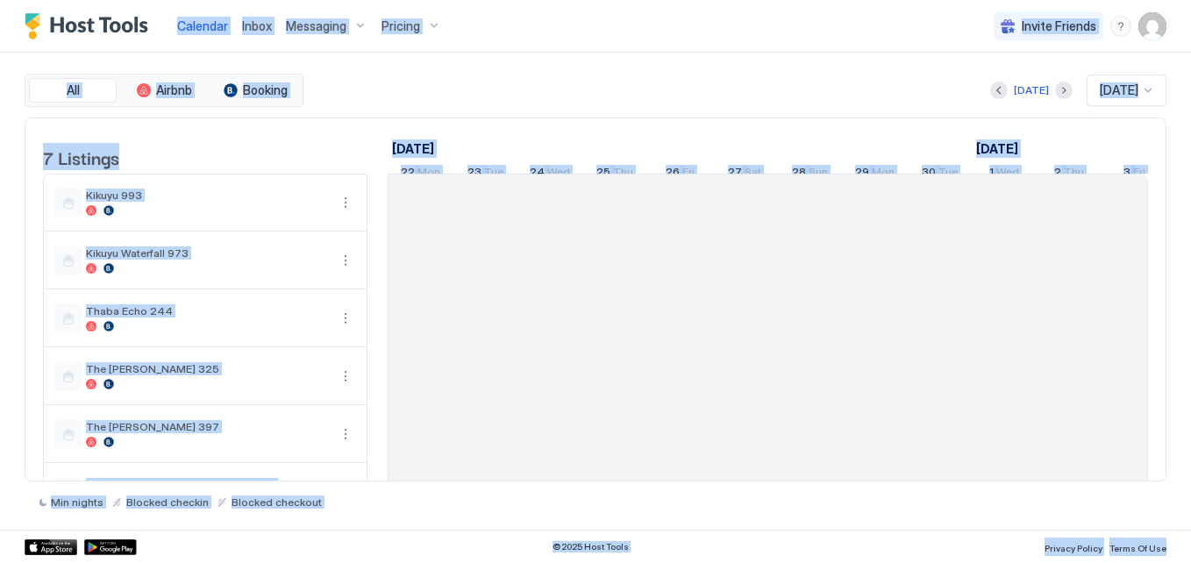
scroll to position [0, 975]
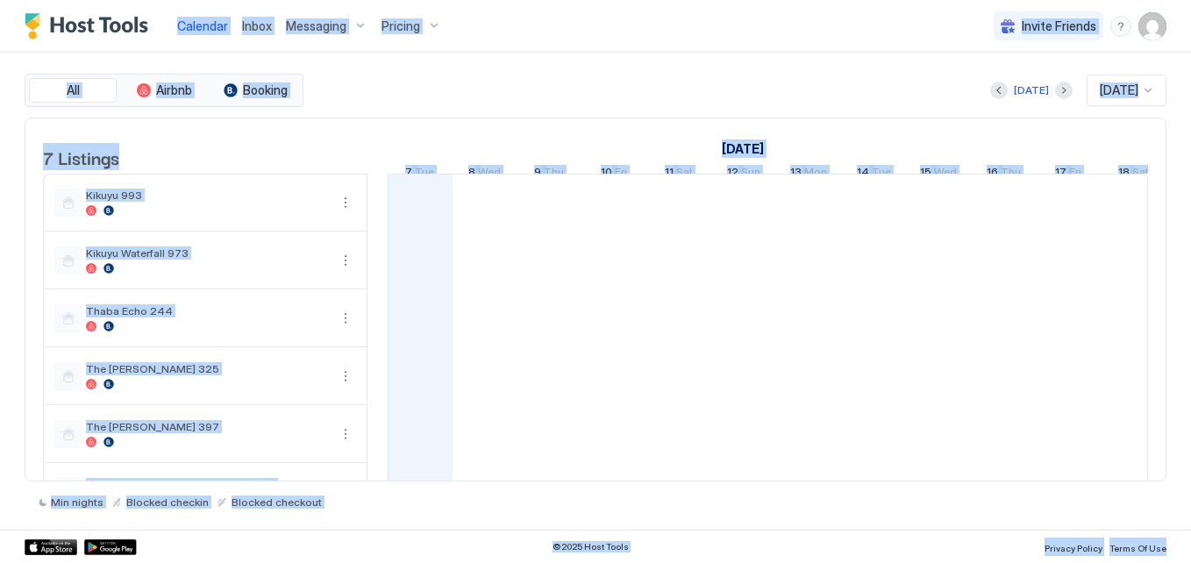
click at [213, 29] on span "Calendar" at bounding box center [202, 25] width 51 height 15
click at [511, 88] on div "Today Oct 2025" at bounding box center [737, 91] width 860 height 32
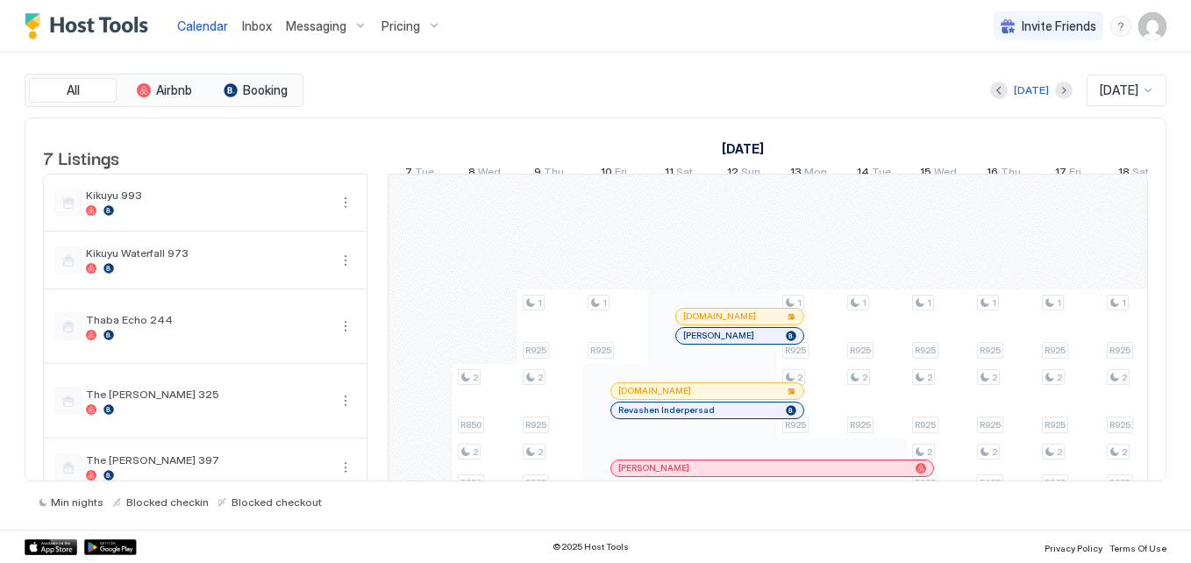
scroll to position [39, 0]
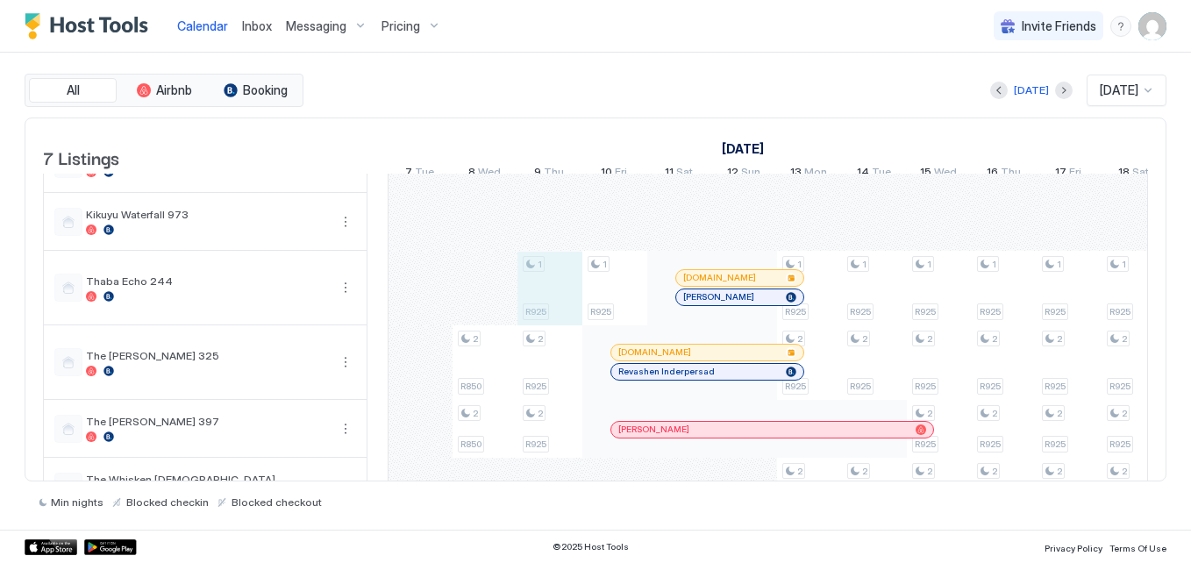
click at [542, 300] on div "2 R850 2 R850 1 R925 2 R925 2 R925 1 R925 1 R925 2 R925 2 R925 2 R925 1 R925 2 …" at bounding box center [1069, 355] width 3310 height 438
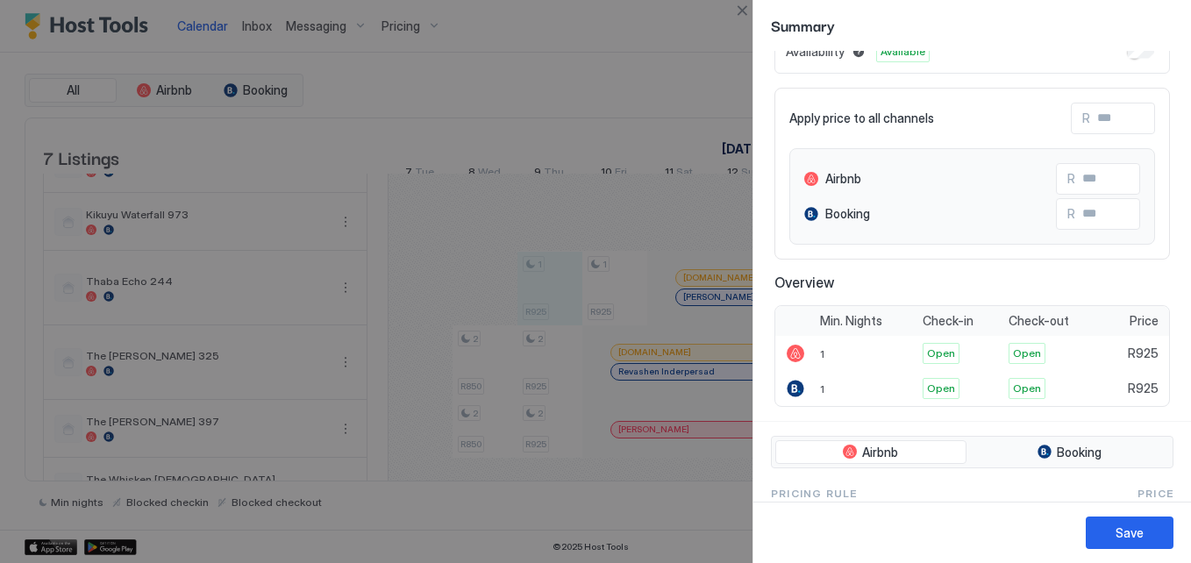
scroll to position [0, 0]
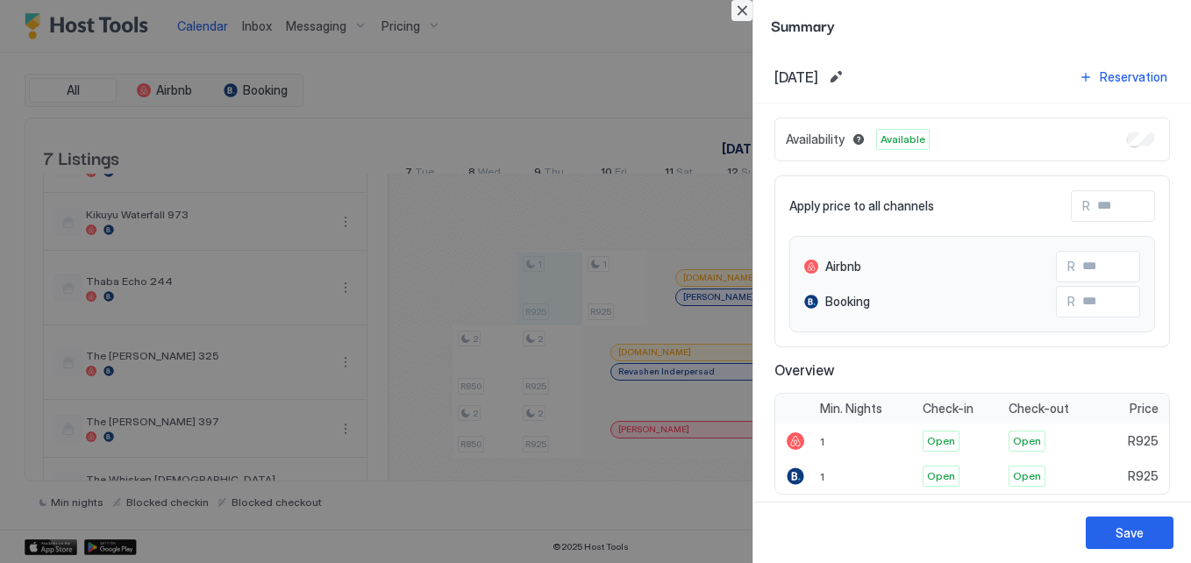
click at [747, 7] on button "Close" at bounding box center [742, 10] width 21 height 21
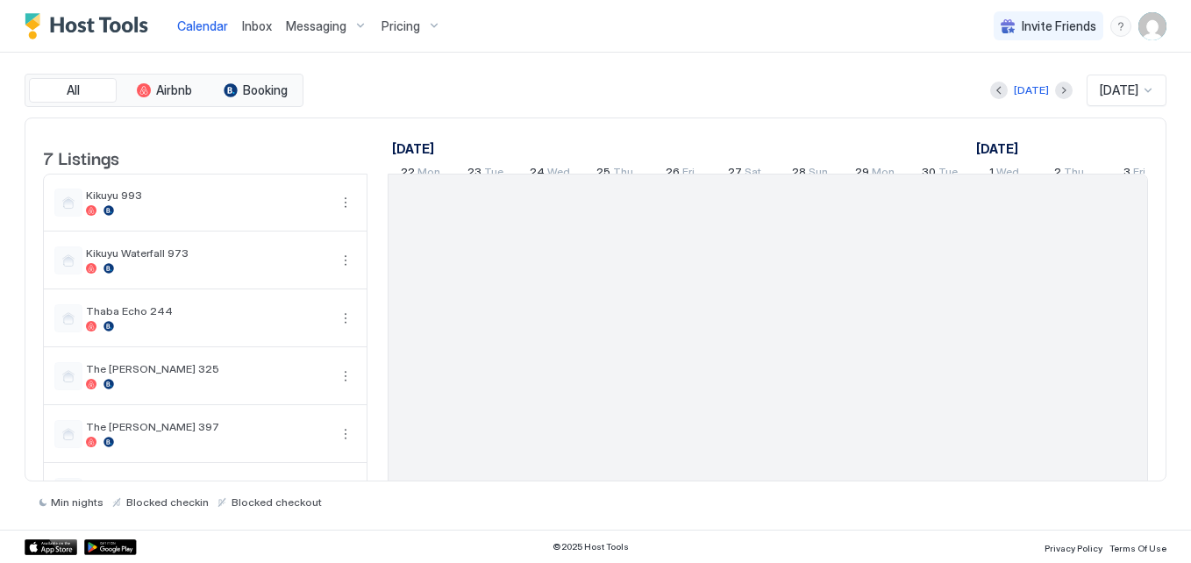
scroll to position [0, 975]
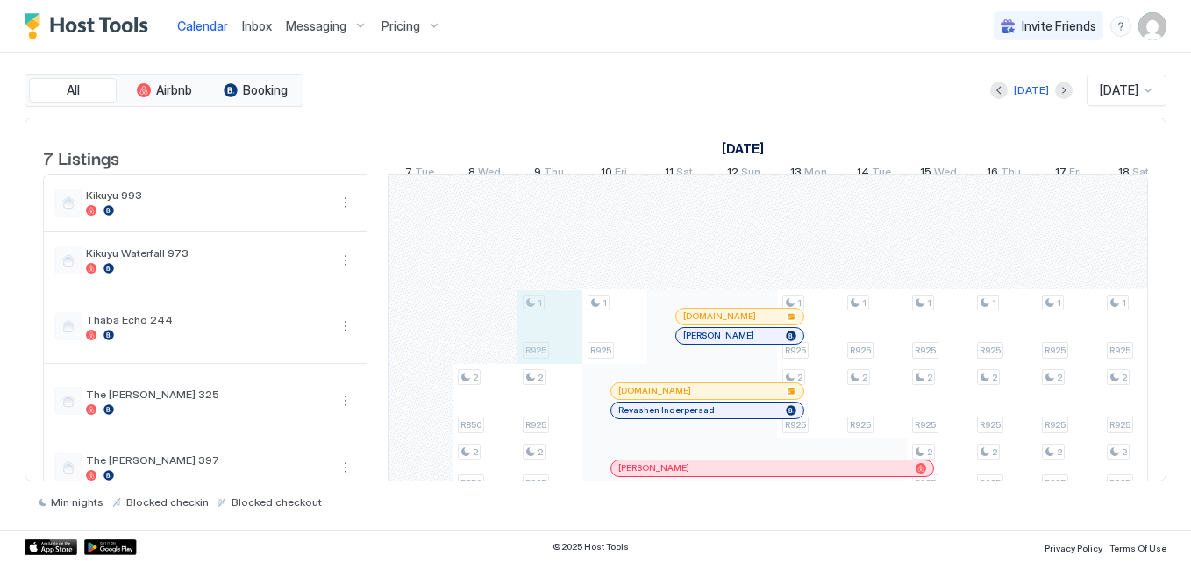
click at [540, 357] on div "2 R850 2 R850 1 R925 2 R925 2 R925 1 R925 1 R925 2 R925 2 R925 2 R925 1 R925 2 …" at bounding box center [1069, 394] width 3310 height 438
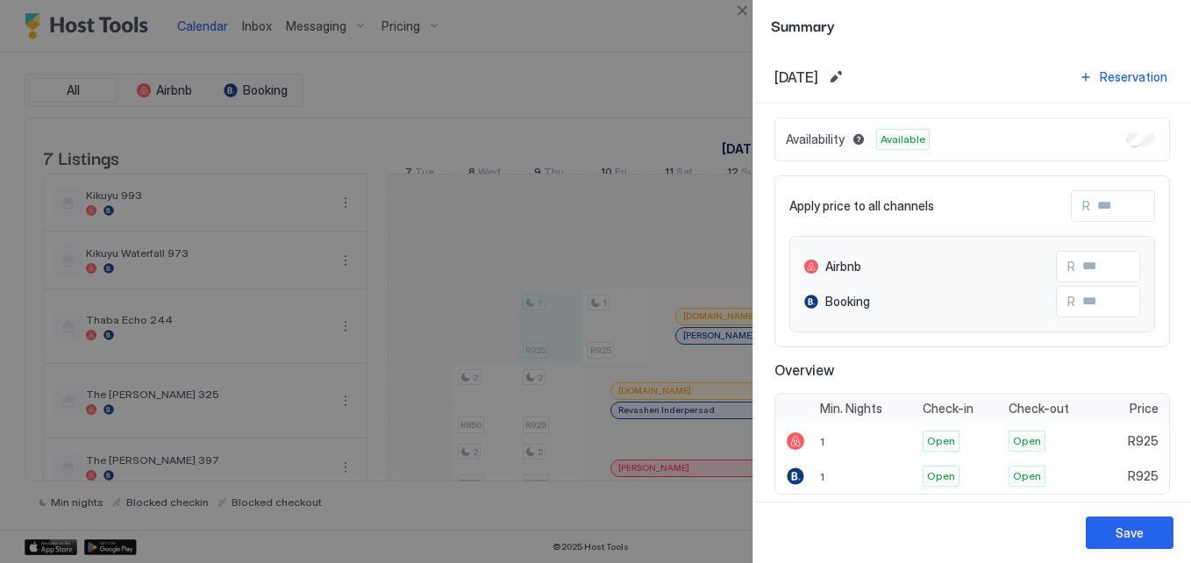
scroll to position [331, 0]
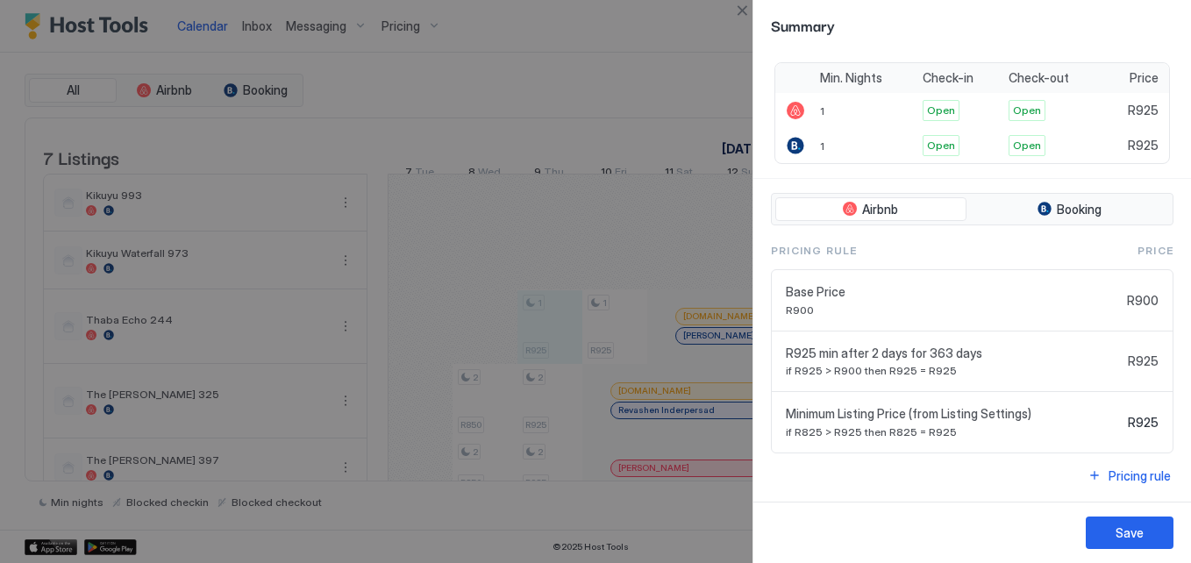
click at [361, 133] on div at bounding box center [595, 281] width 1191 height 563
click at [739, 10] on button "Close" at bounding box center [742, 10] width 21 height 21
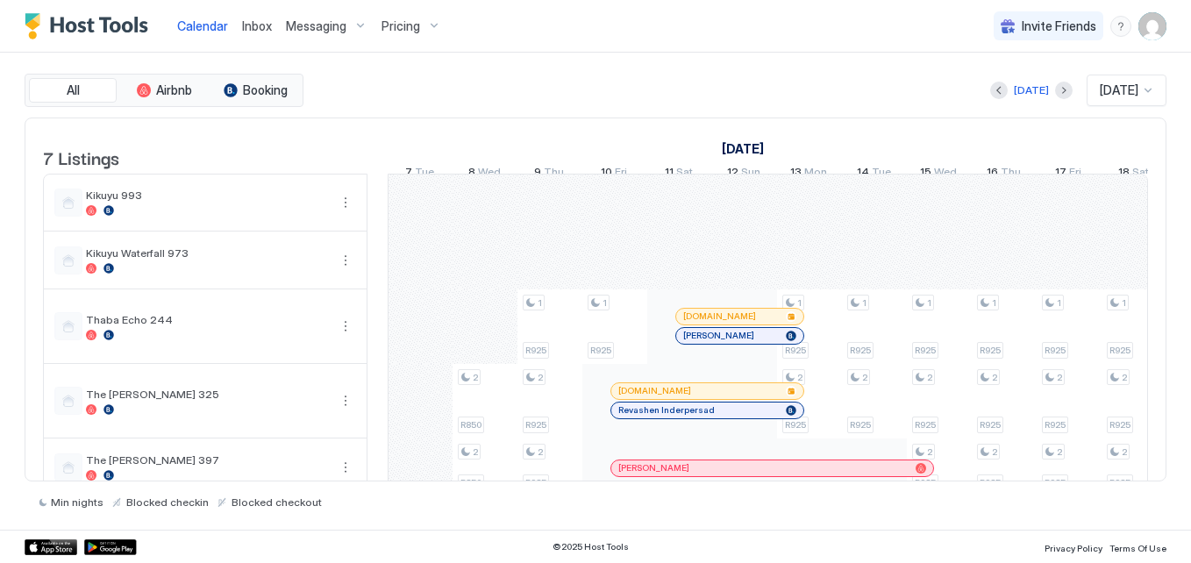
click at [403, 36] on div "Pricing" at bounding box center [412, 26] width 74 height 30
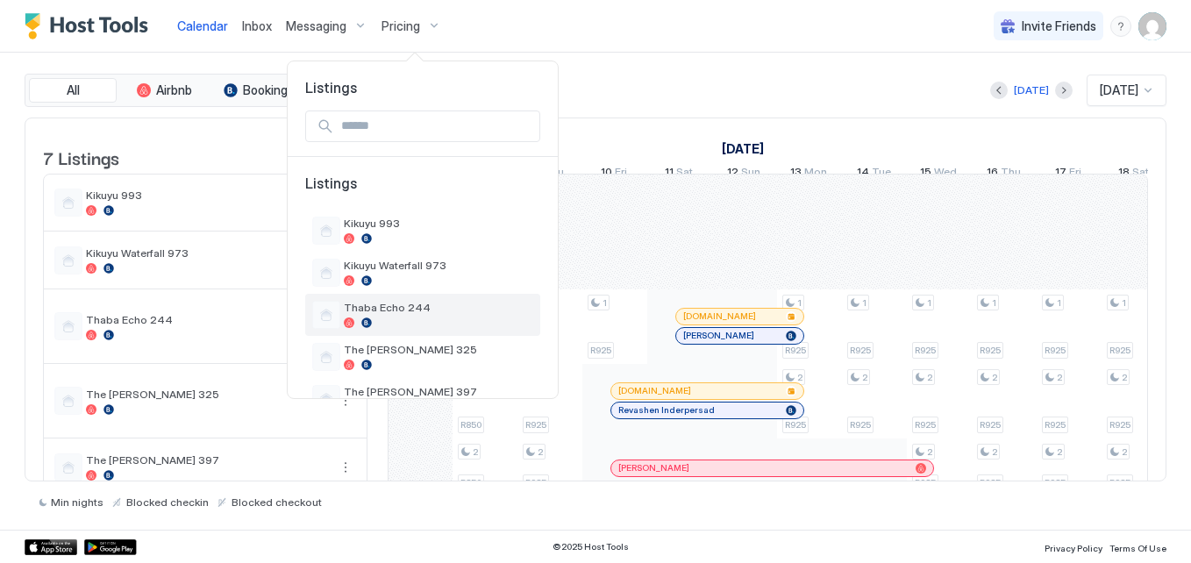
click at [427, 299] on div "Thaba Echo 244" at bounding box center [422, 315] width 235 height 42
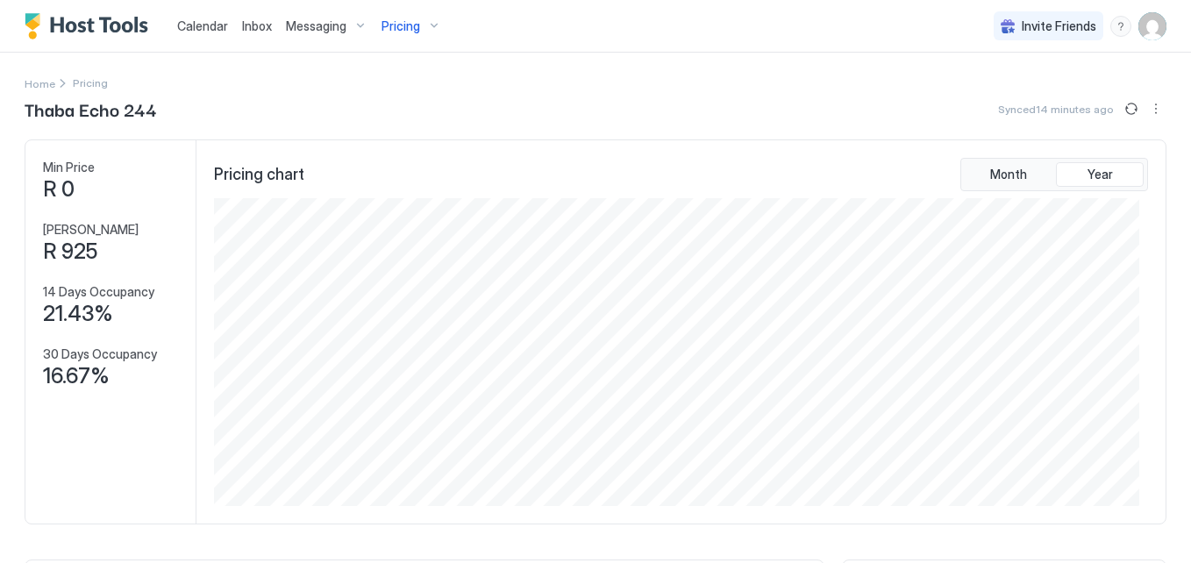
click at [207, 25] on span "Calendar" at bounding box center [202, 25] width 51 height 15
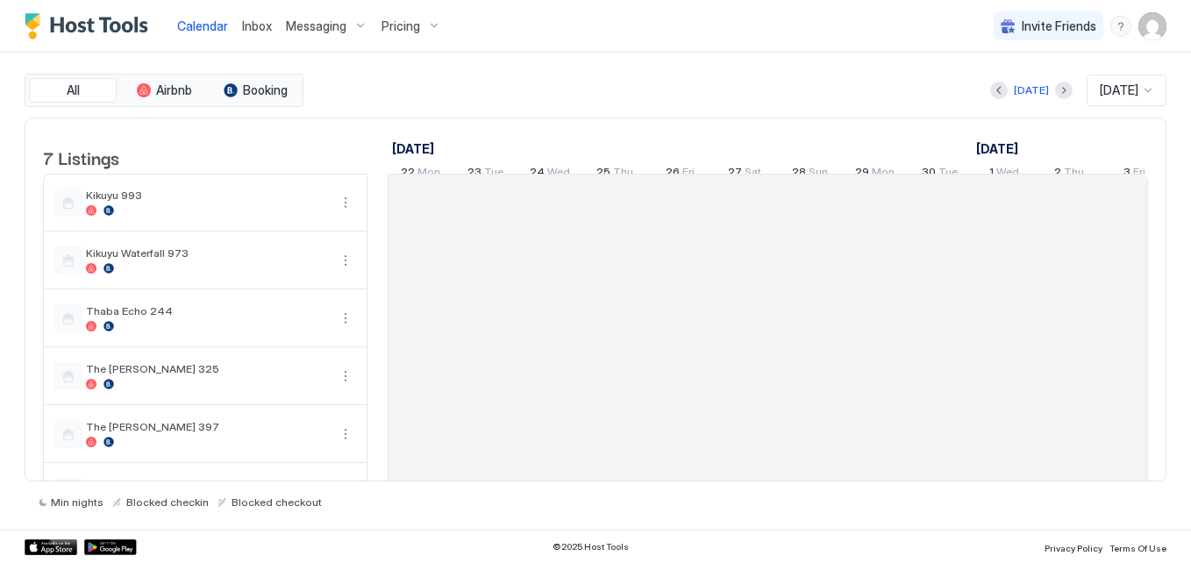
scroll to position [0, 975]
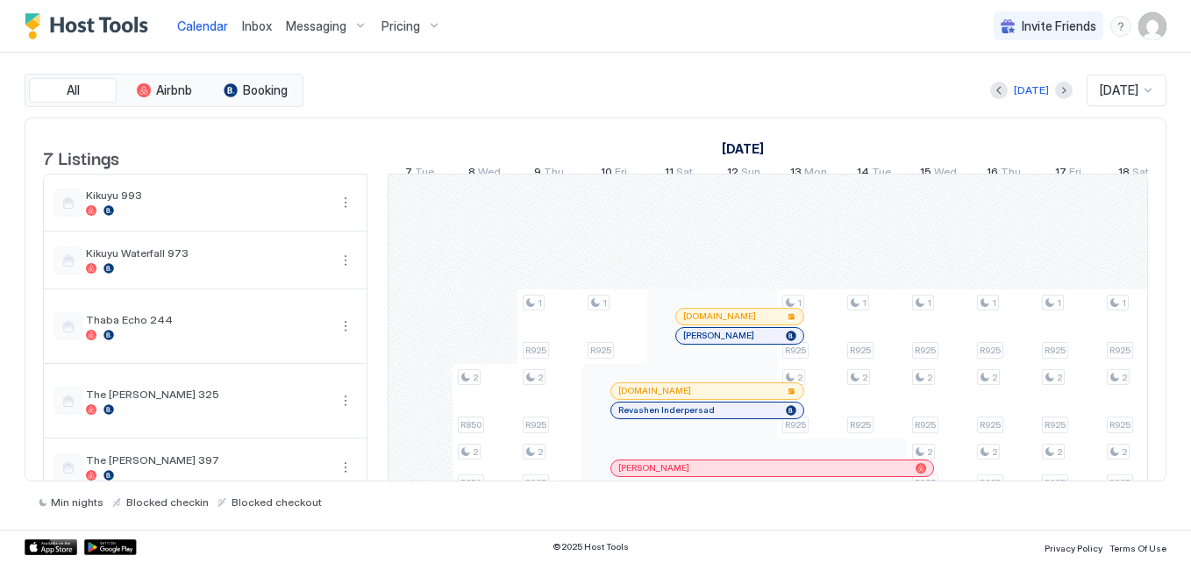
scroll to position [158, 0]
